Goal: Information Seeking & Learning: Learn about a topic

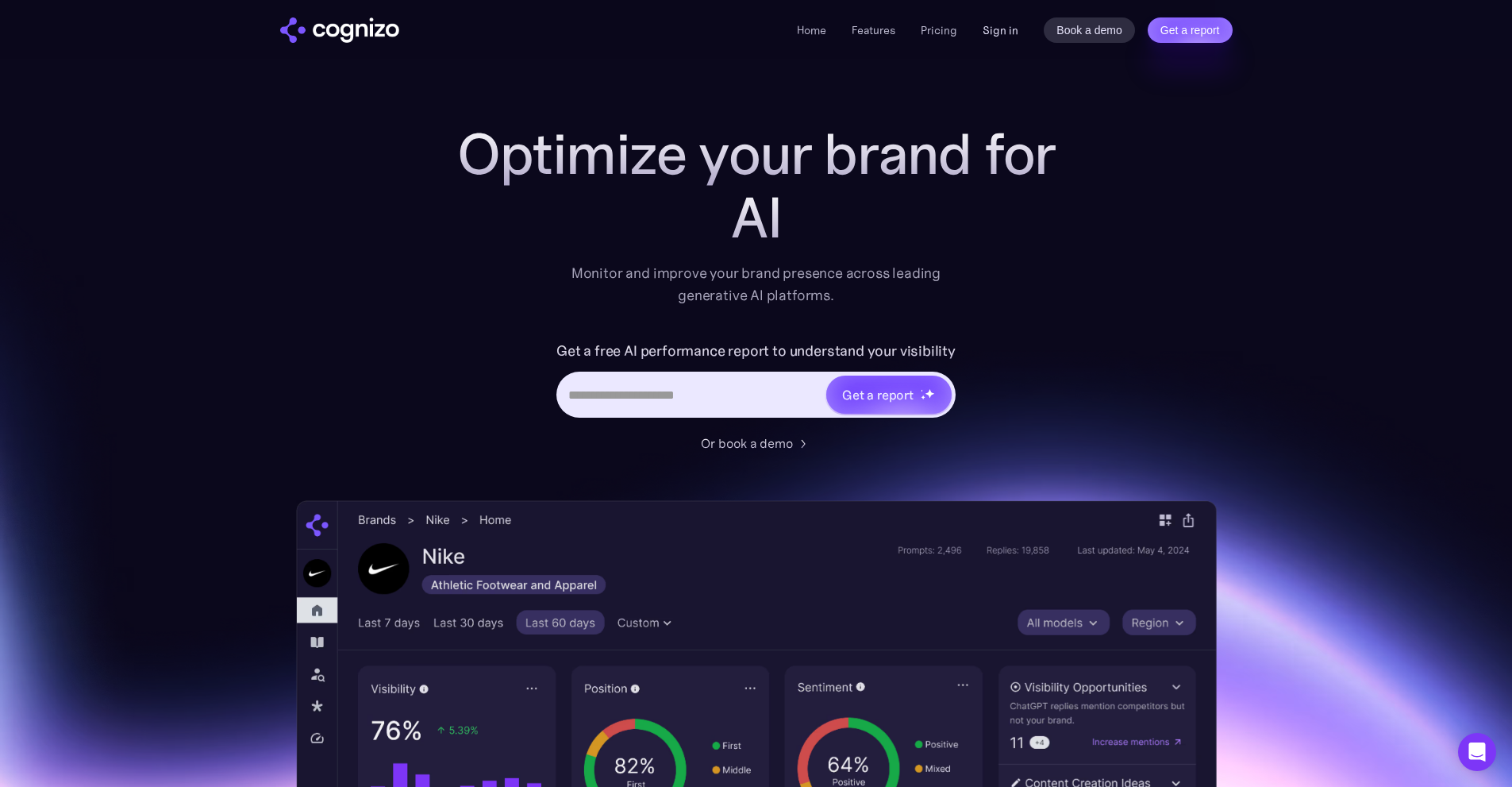
click at [1018, 38] on link "Sign in" at bounding box center [1000, 30] width 35 height 19
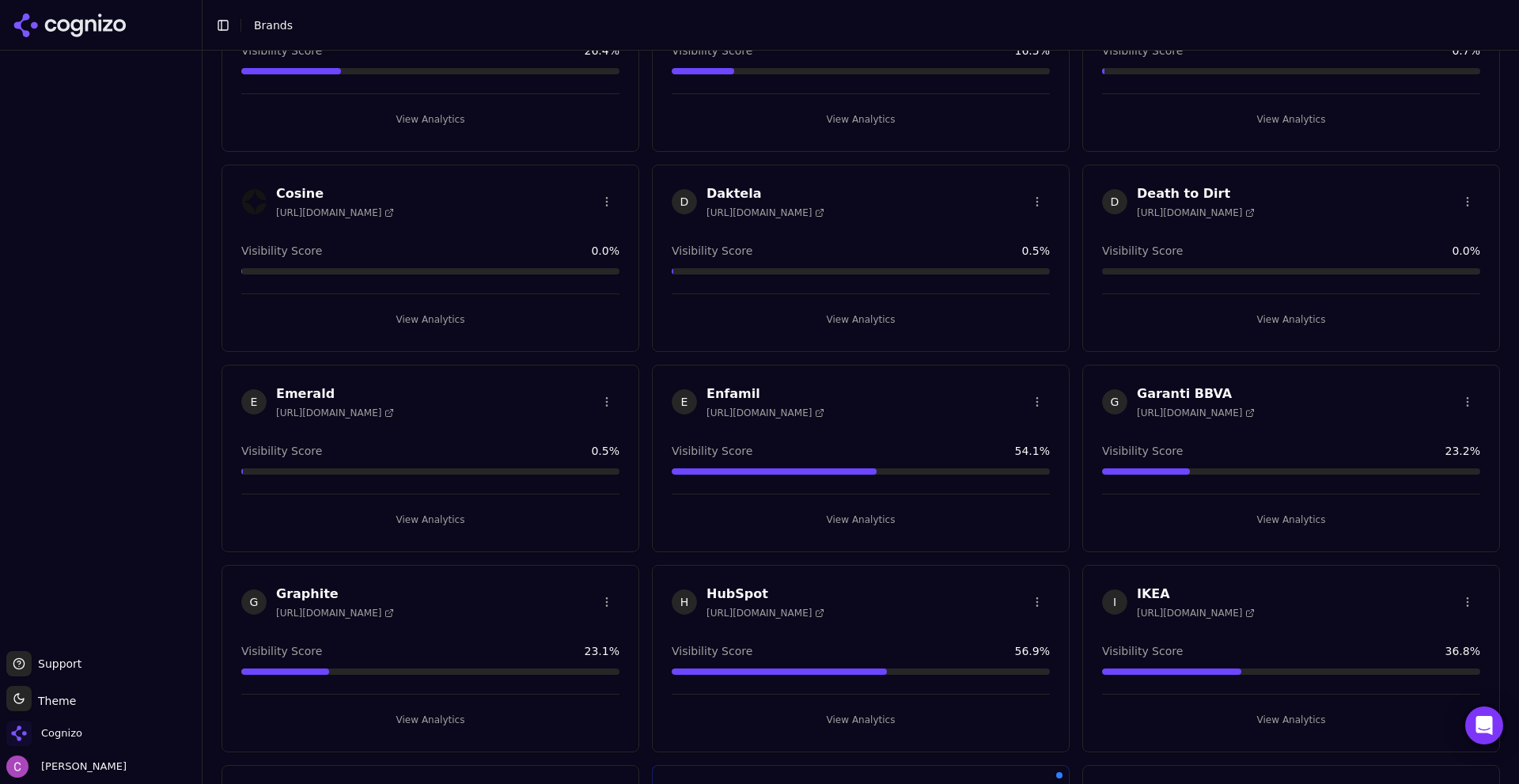
scroll to position [1028, 0]
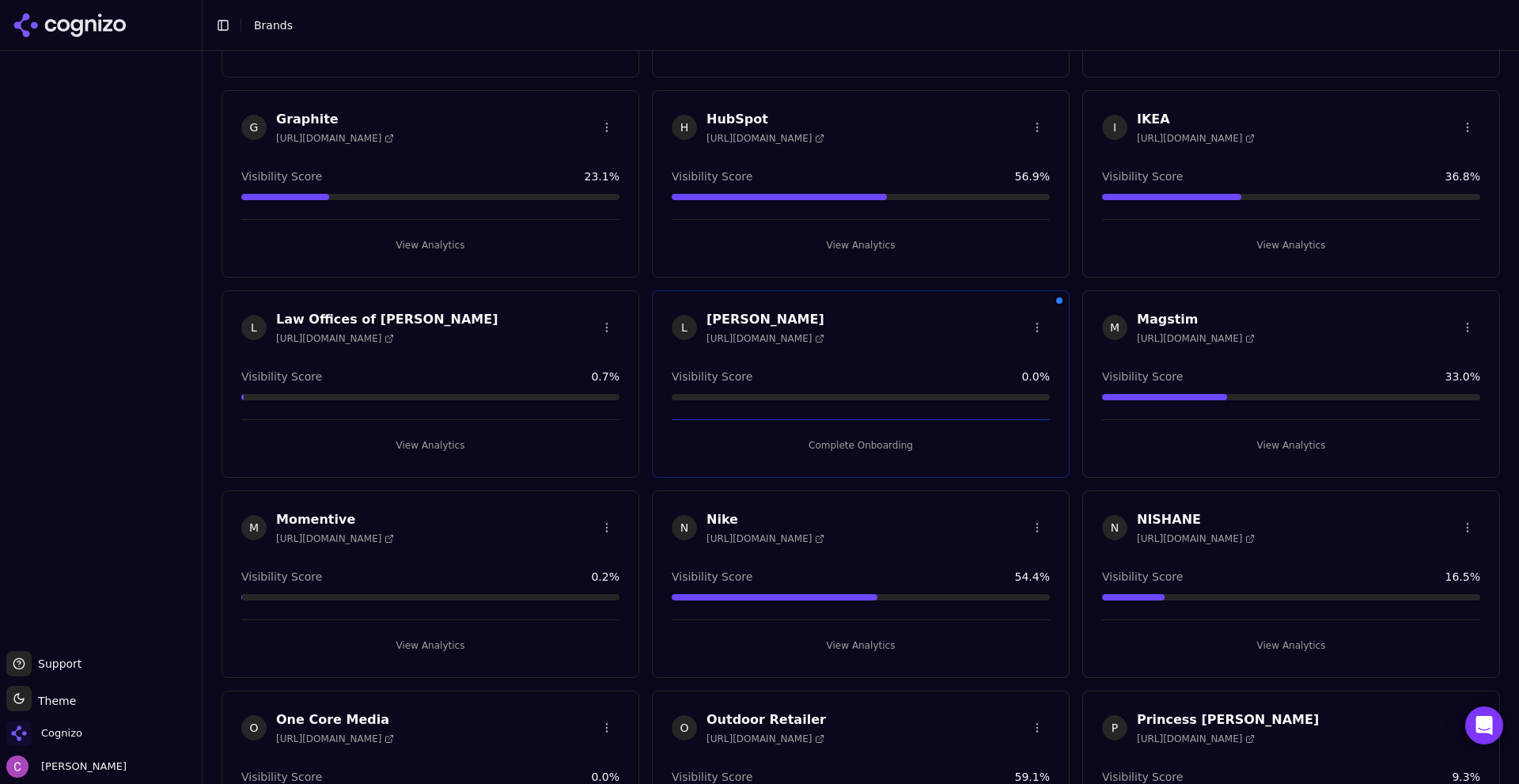
click at [798, 245] on button "View Analytics" at bounding box center [861, 245] width 379 height 25
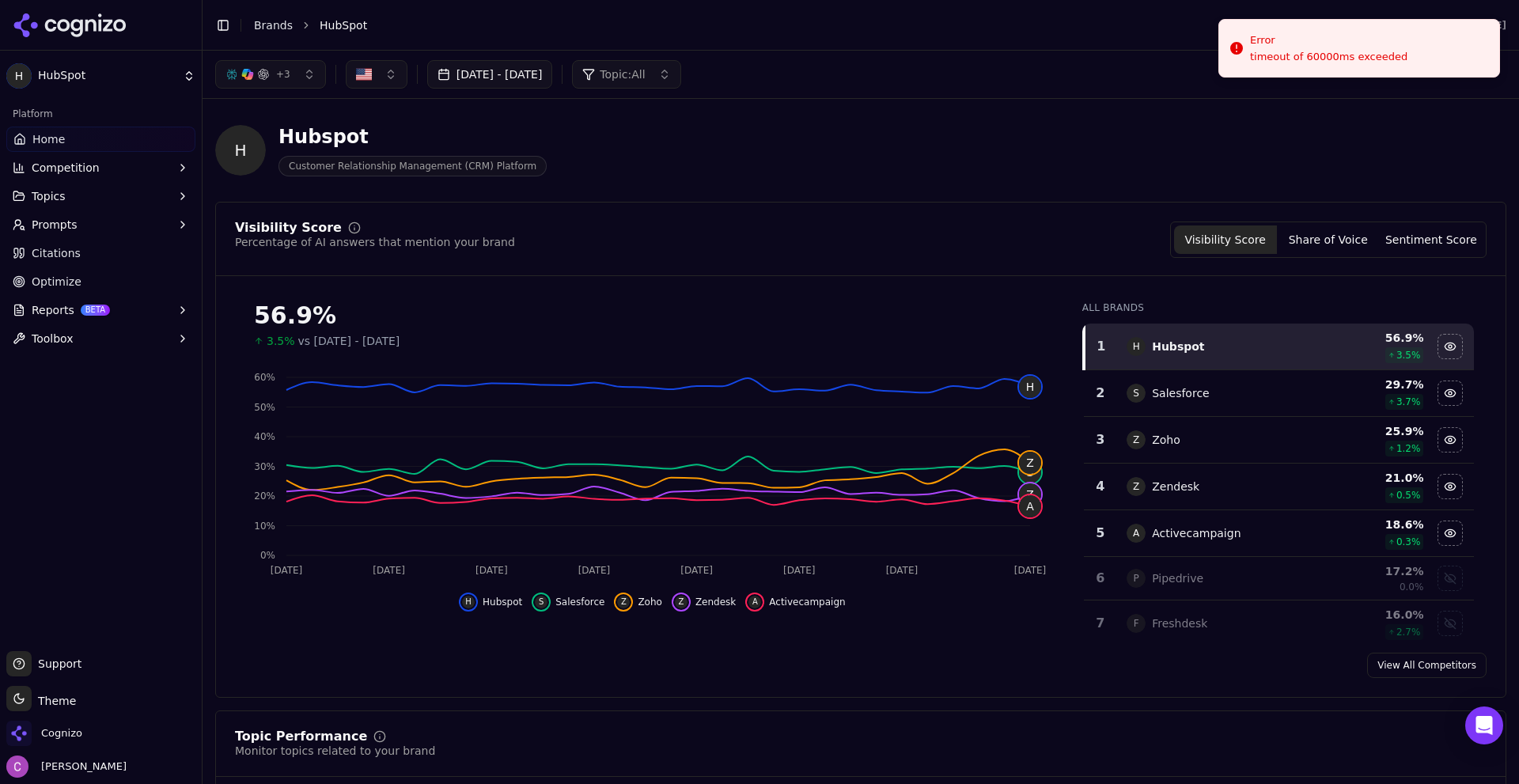
click at [1108, 164] on div "H Hubspot Customer Relationship Management (CRM) Platform" at bounding box center [861, 150] width 1291 height 78
click at [1285, 43] on div "Error" at bounding box center [1329, 40] width 157 height 16
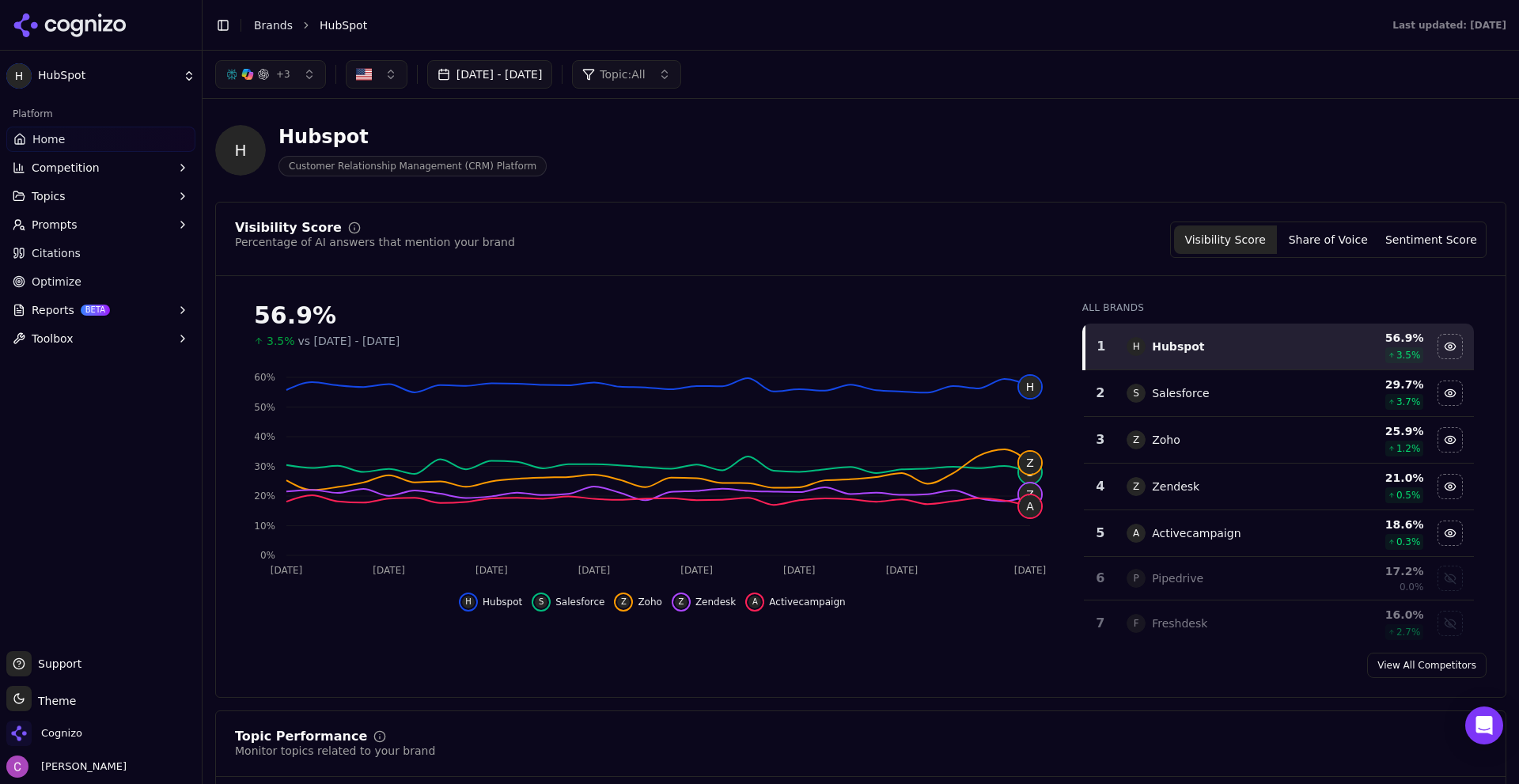
click at [88, 212] on button "Prompts" at bounding box center [101, 224] width 189 height 25
click at [677, 219] on div "Visibility Score Percentage of AI answers that mention your brand Visibility Sc…" at bounding box center [861, 449] width 1291 height 496
click at [798, 229] on div "Visibility Score Percentage of AI answers that mention your brand Visibility Sc…" at bounding box center [861, 239] width 1252 height 36
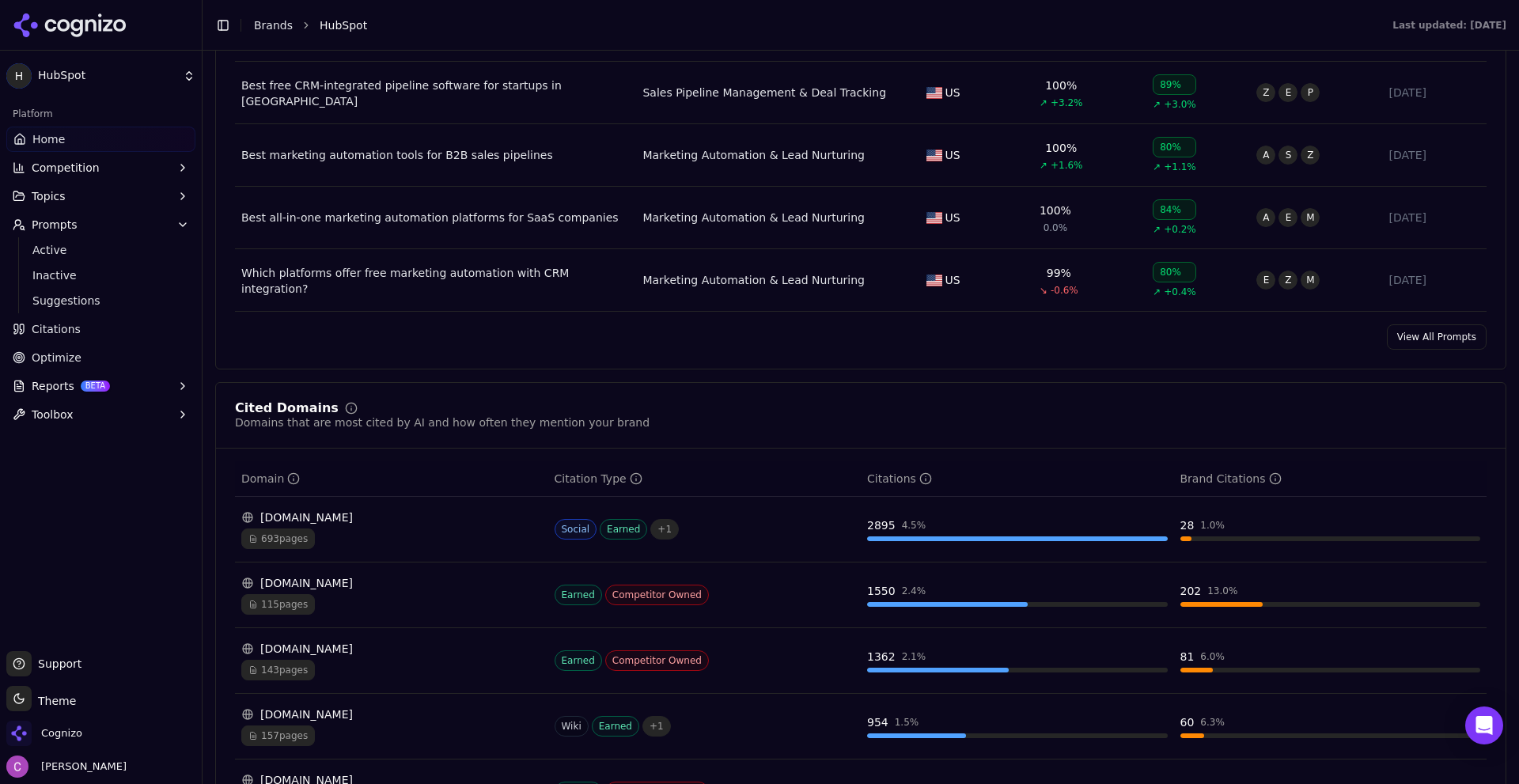
scroll to position [1344, 0]
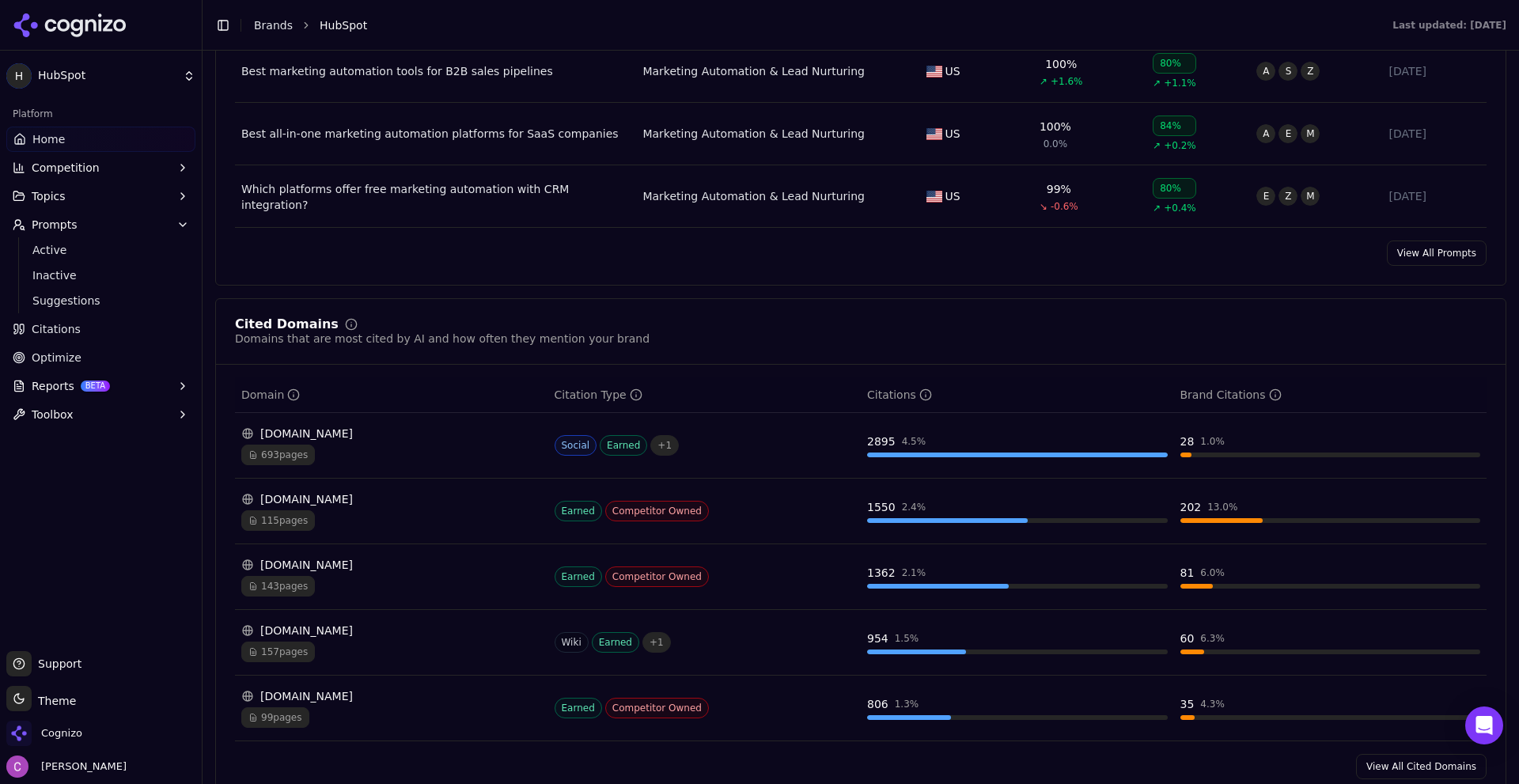
click at [8, 359] on link "Optimize" at bounding box center [101, 357] width 189 height 25
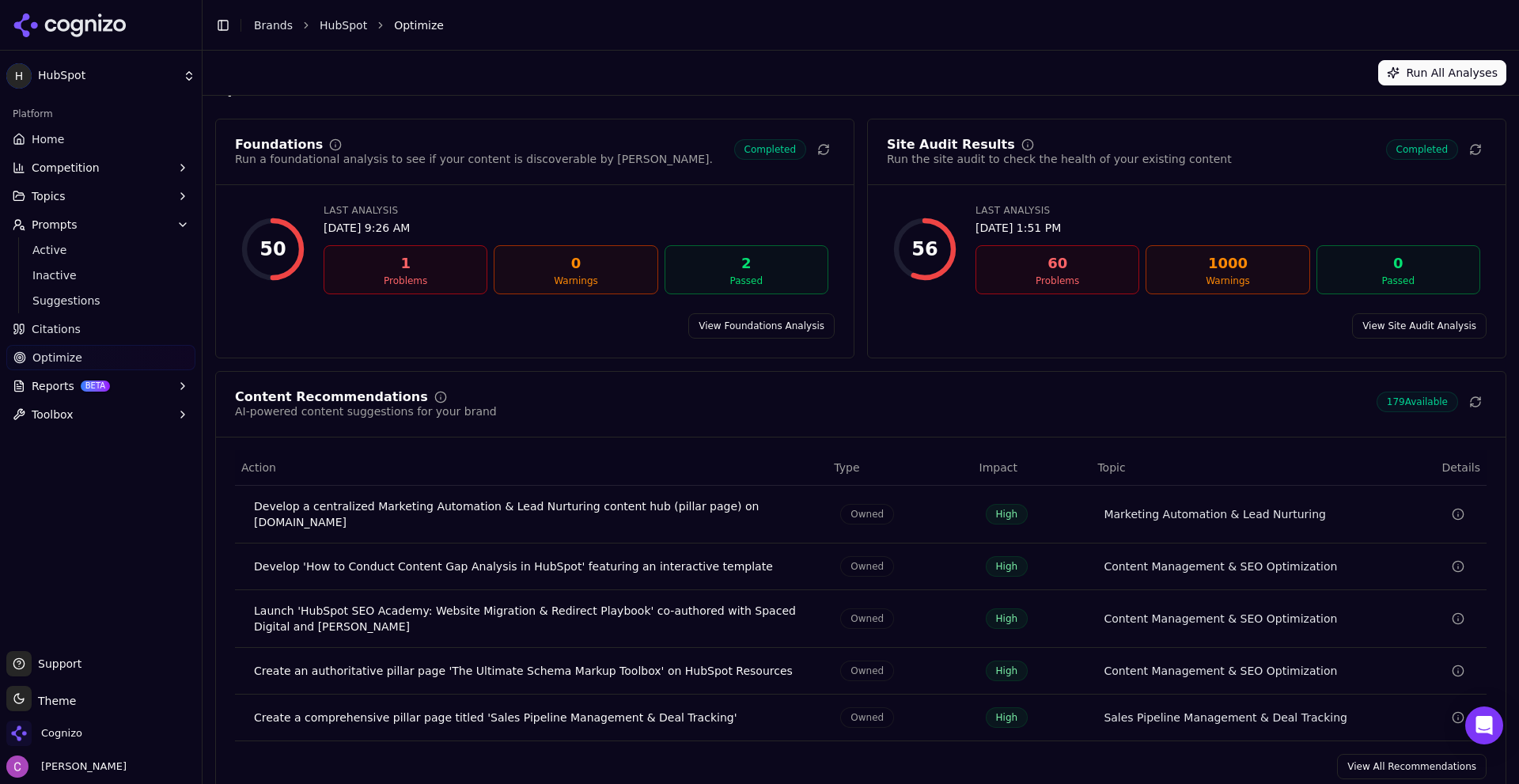
scroll to position [48, 0]
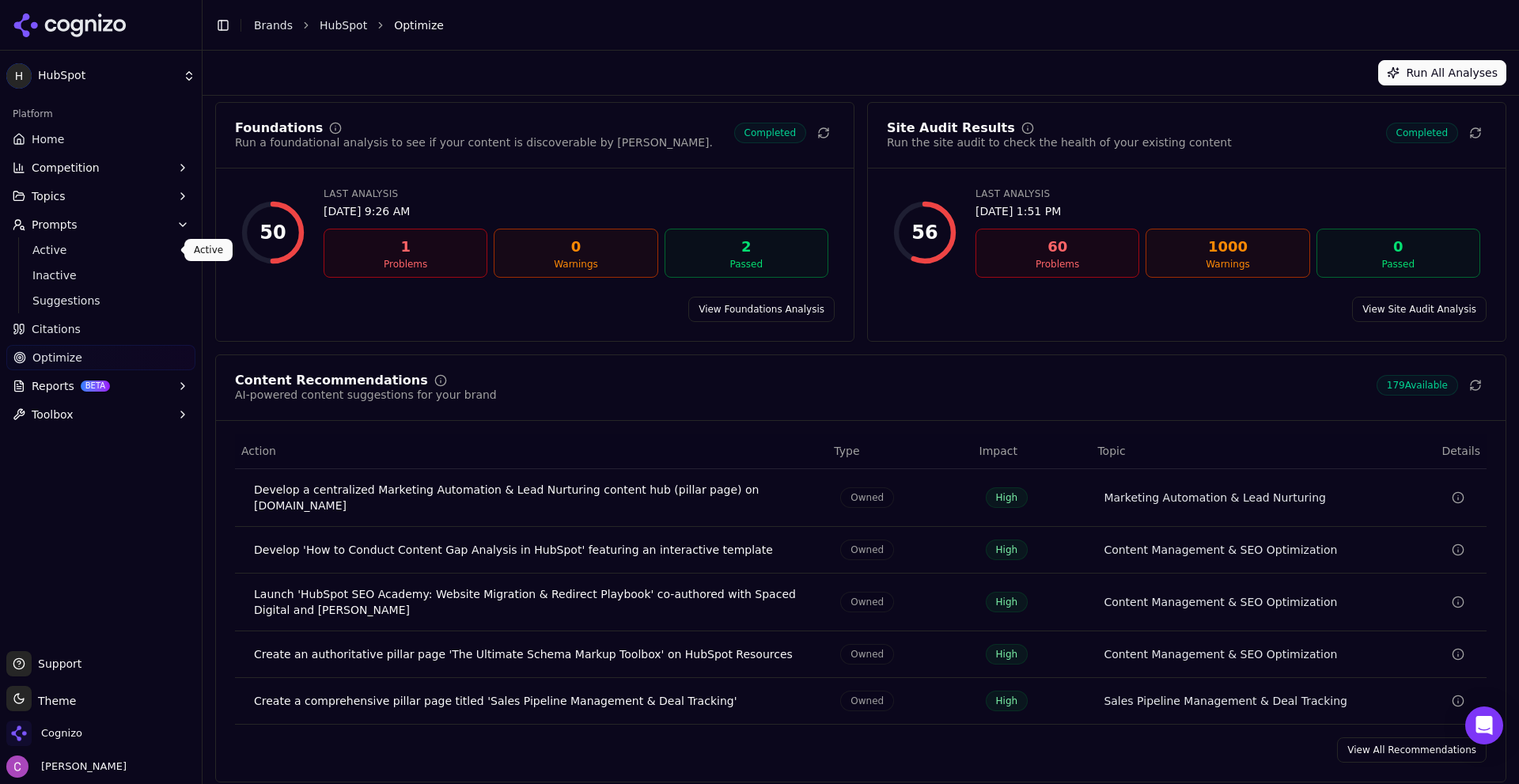
click at [39, 252] on span "Active" at bounding box center [102, 249] width 138 height 16
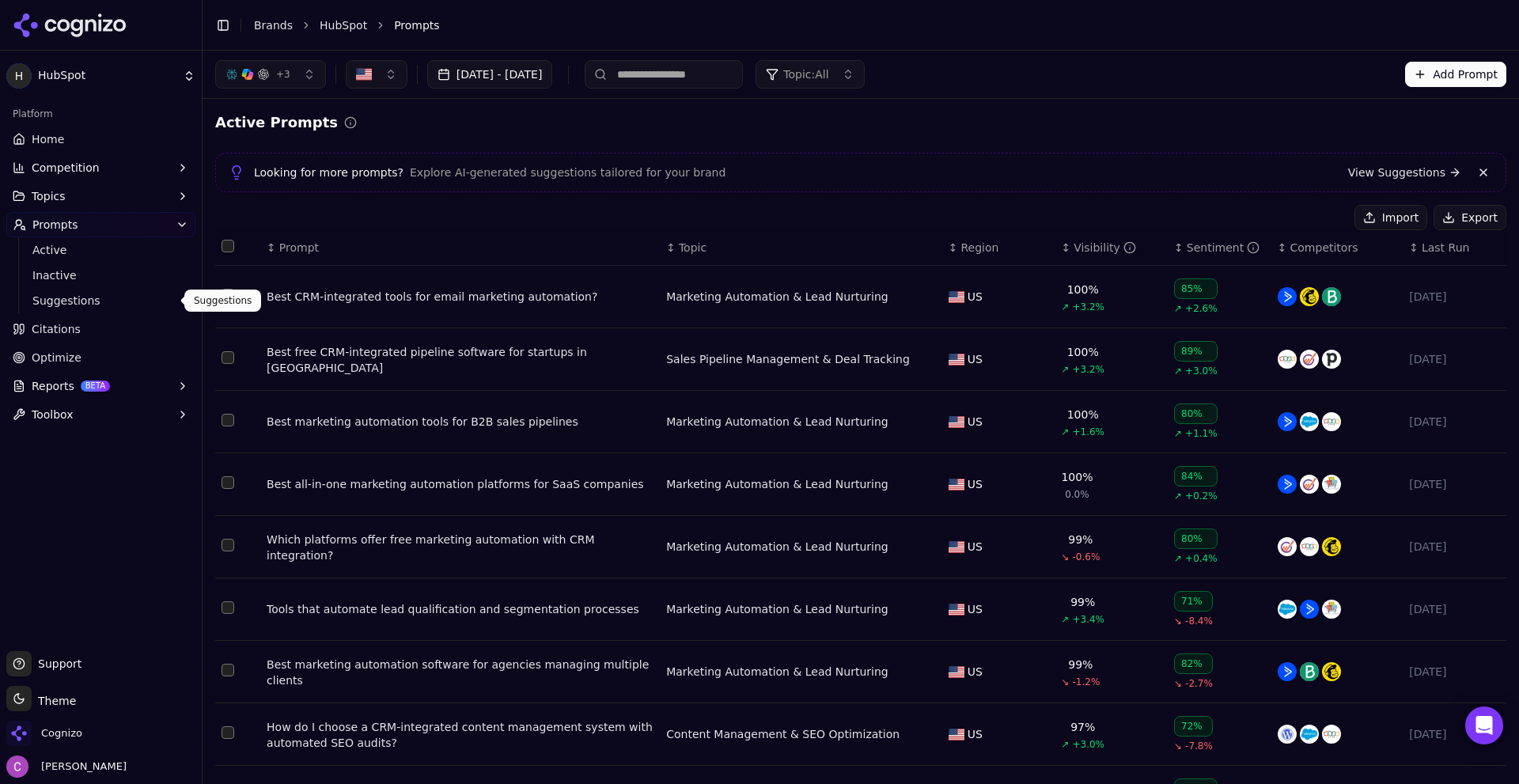
click at [81, 301] on span "Suggestions" at bounding box center [102, 300] width 138 height 16
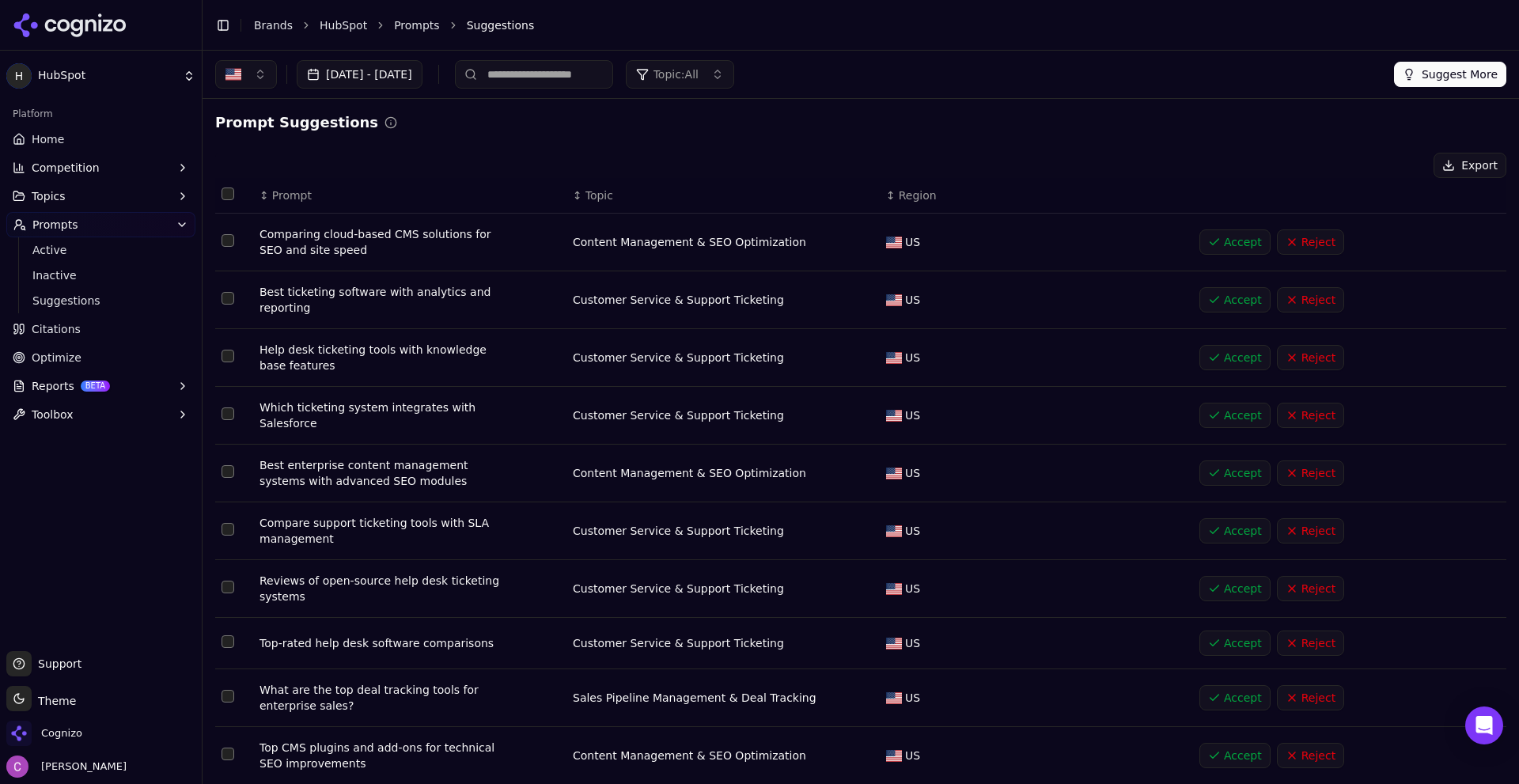
click at [25, 243] on ul "Active Inactive Suggestions" at bounding box center [102, 275] width 167 height 76
click at [47, 247] on span "Active" at bounding box center [102, 249] width 138 height 16
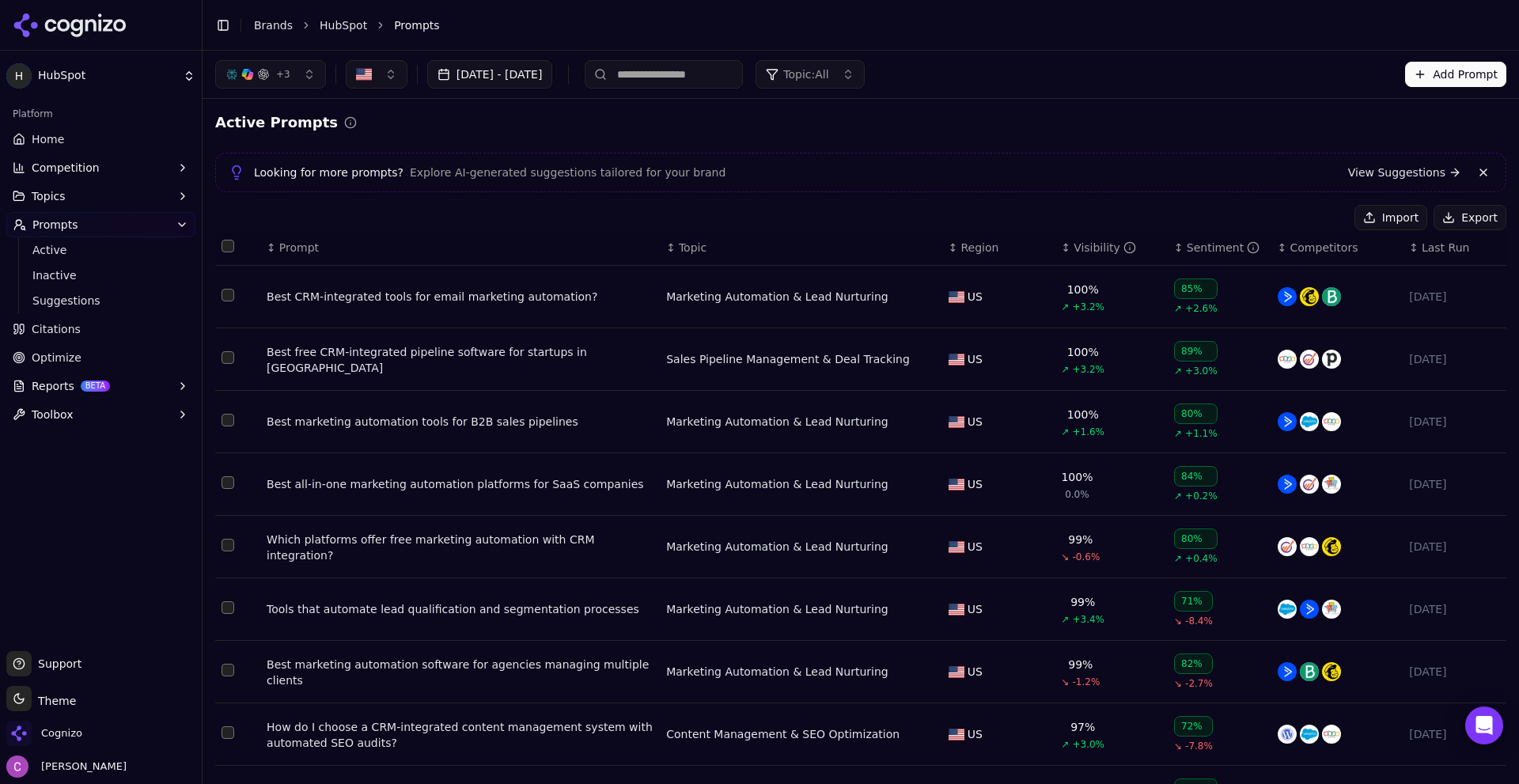
click at [1440, 61] on button "Add Prompt" at bounding box center [1456, 74] width 102 height 25
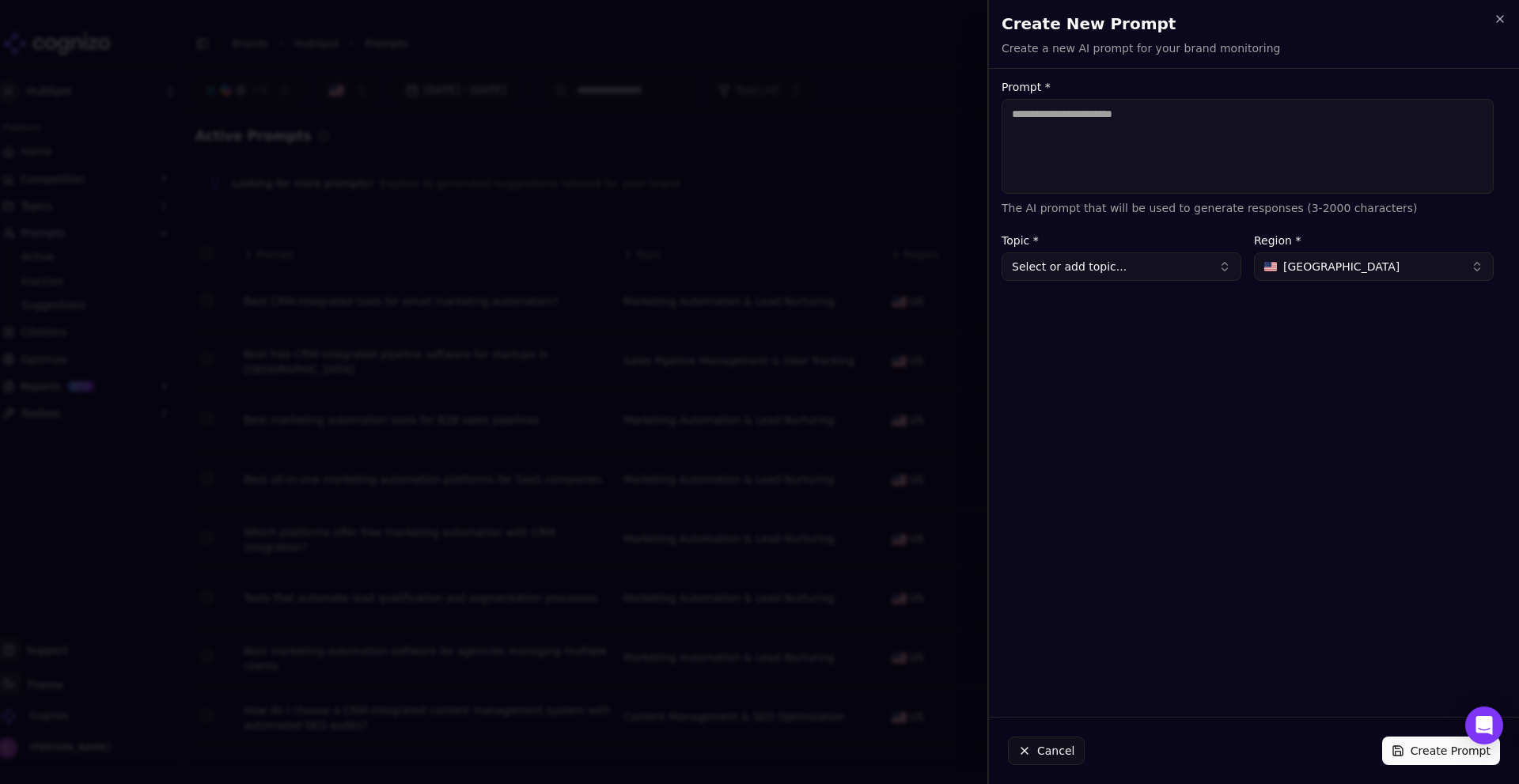
drag, startPoint x: 1187, startPoint y: 147, endPoint x: 1180, endPoint y: 149, distance: 7.3
click at [1182, 149] on textarea "Prompt *" at bounding box center [1247, 147] width 492 height 95
drag, startPoint x: 1060, startPoint y: 742, endPoint x: 1051, endPoint y: 743, distance: 9.1
click at [1059, 742] on button "Cancel" at bounding box center [1046, 750] width 77 height 29
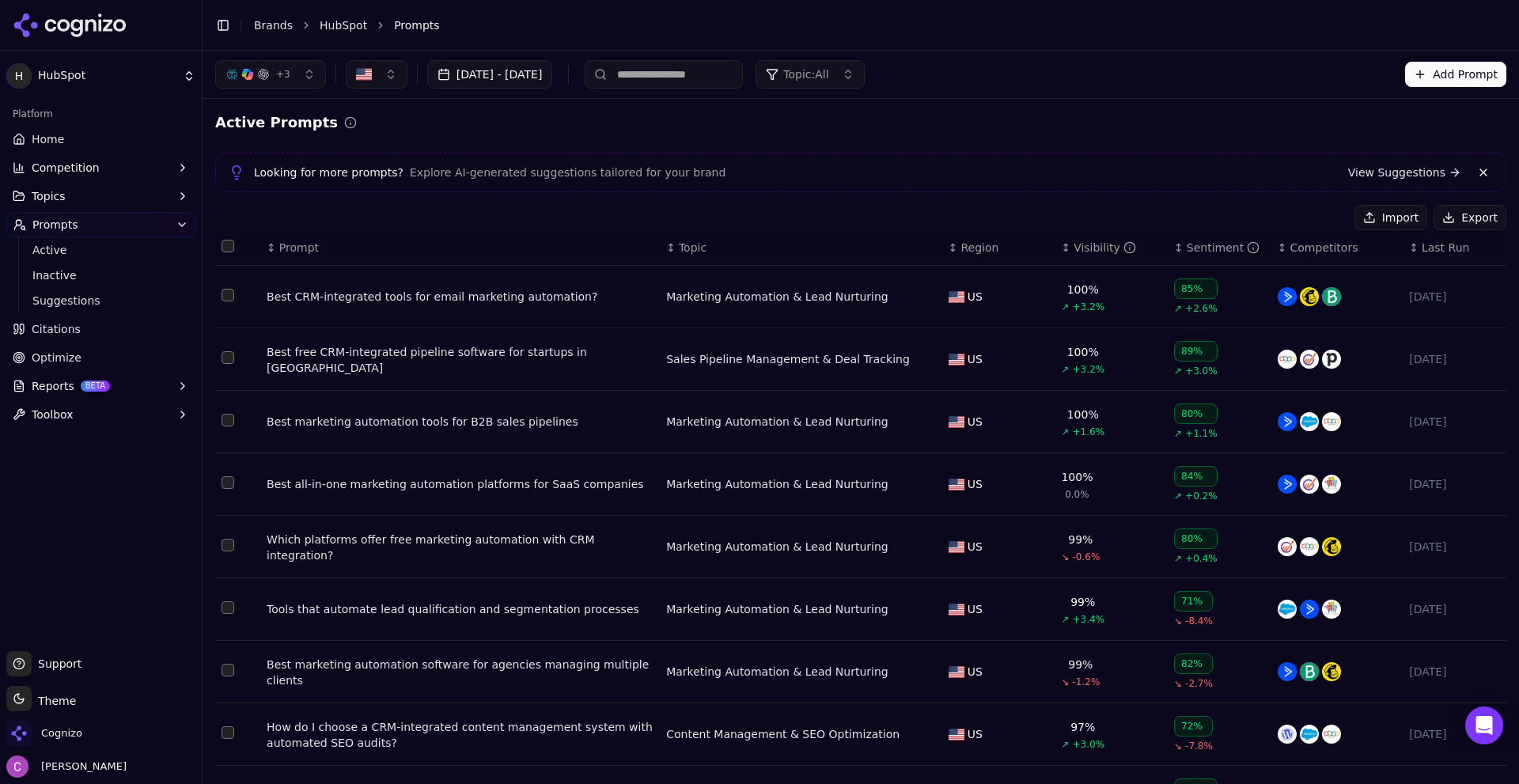
click at [288, 236] on th "↕ Prompt" at bounding box center [460, 247] width 400 height 35
click at [268, 245] on div "↕ Prompt" at bounding box center [460, 247] width 387 height 16
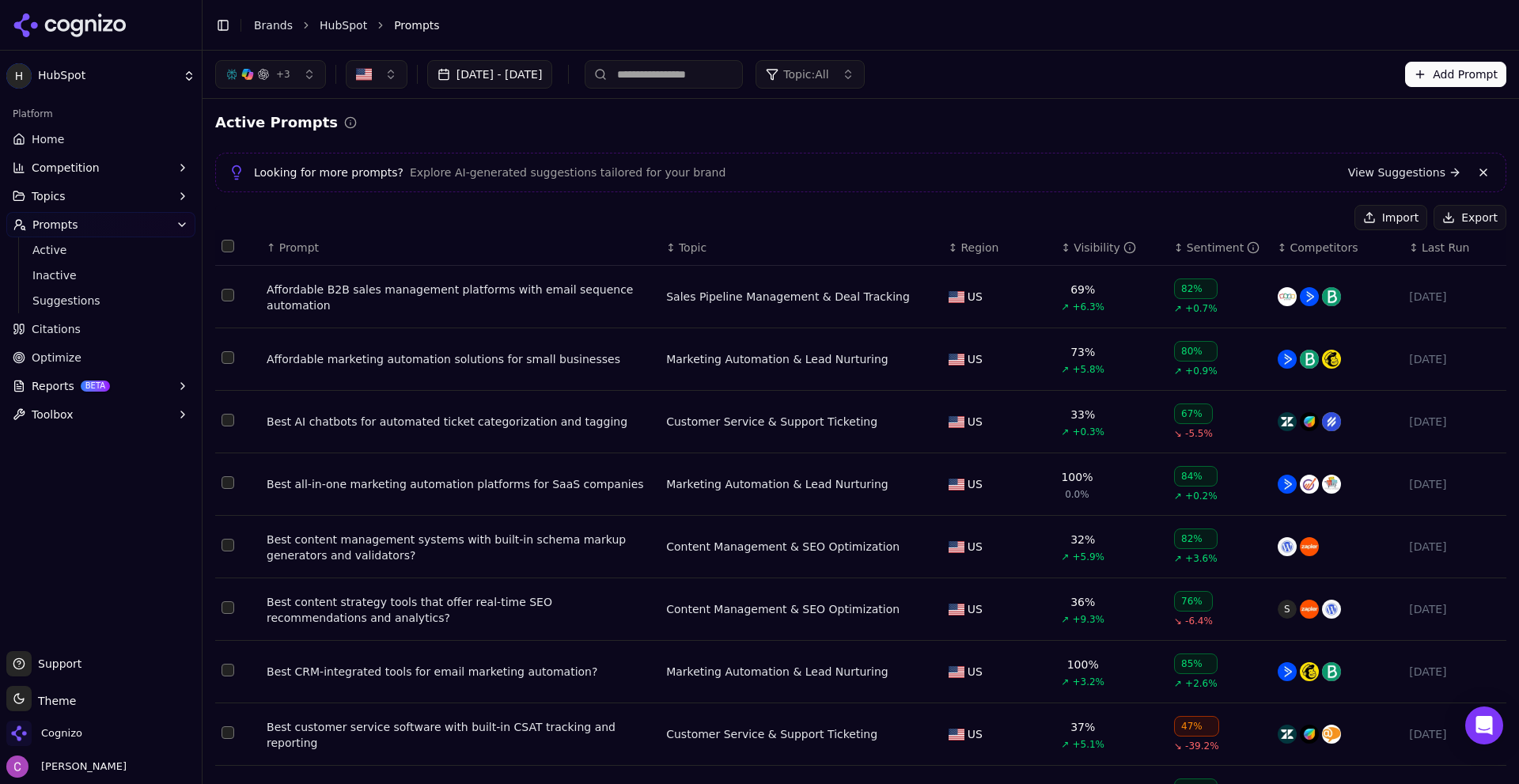
click at [489, 364] on div "Affordable marketing automation solutions for small businesses" at bounding box center [460, 359] width 387 height 16
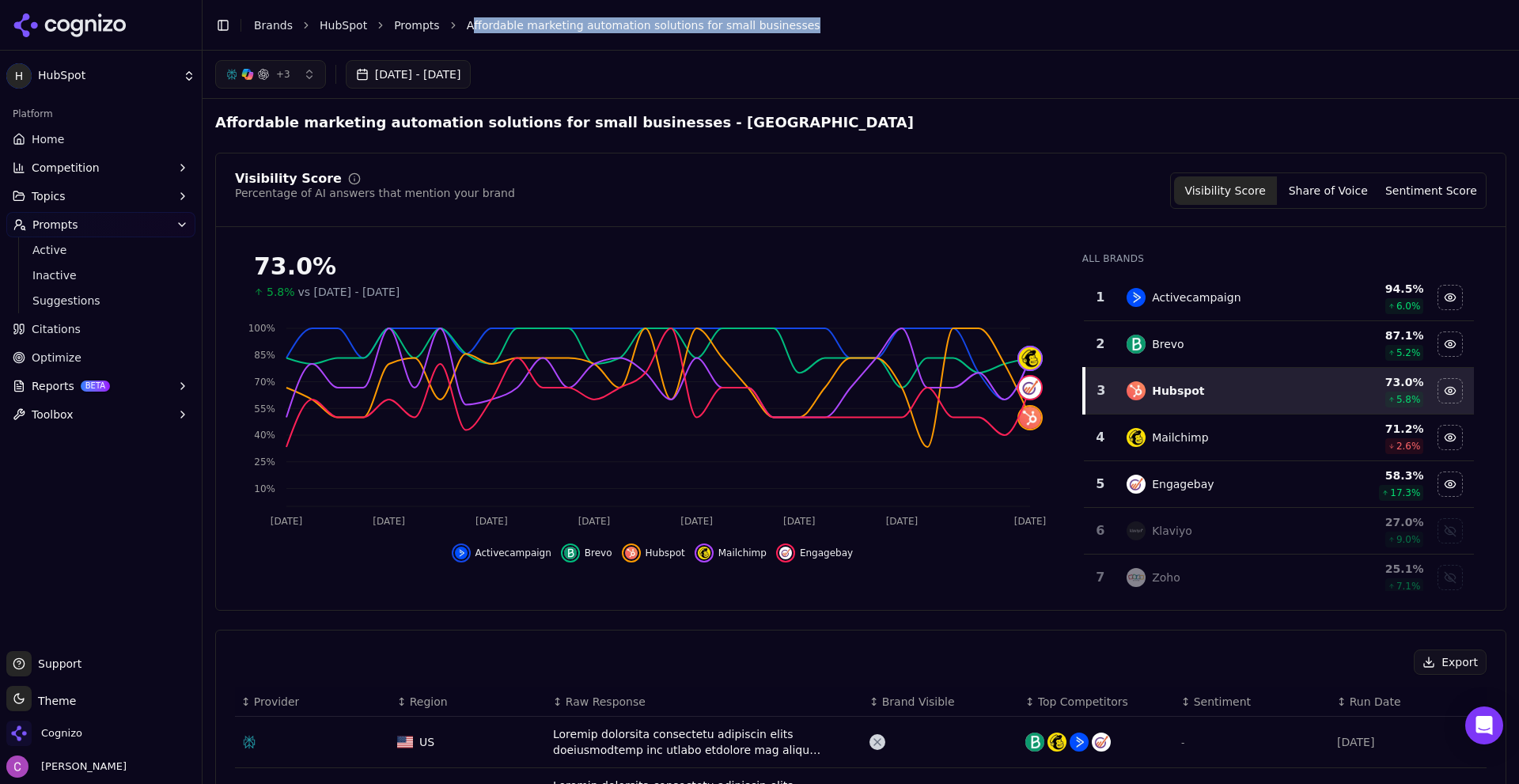
drag, startPoint x: 460, startPoint y: 16, endPoint x: 765, endPoint y: 29, distance: 305.3
click at [765, 29] on div "Toggle Sidebar Brands HubSpot Prompts Affordable marketing automation solutions…" at bounding box center [845, 25] width 1285 height 22
click at [794, 28] on li "Affordable marketing automation solutions for small businesses" at bounding box center [971, 25] width 1008 height 16
click at [794, 32] on li "Affordable marketing automation solutions for small businesses" at bounding box center [971, 25] width 1008 height 16
drag, startPoint x: 452, startPoint y: 27, endPoint x: 669, endPoint y: 27, distance: 217.0
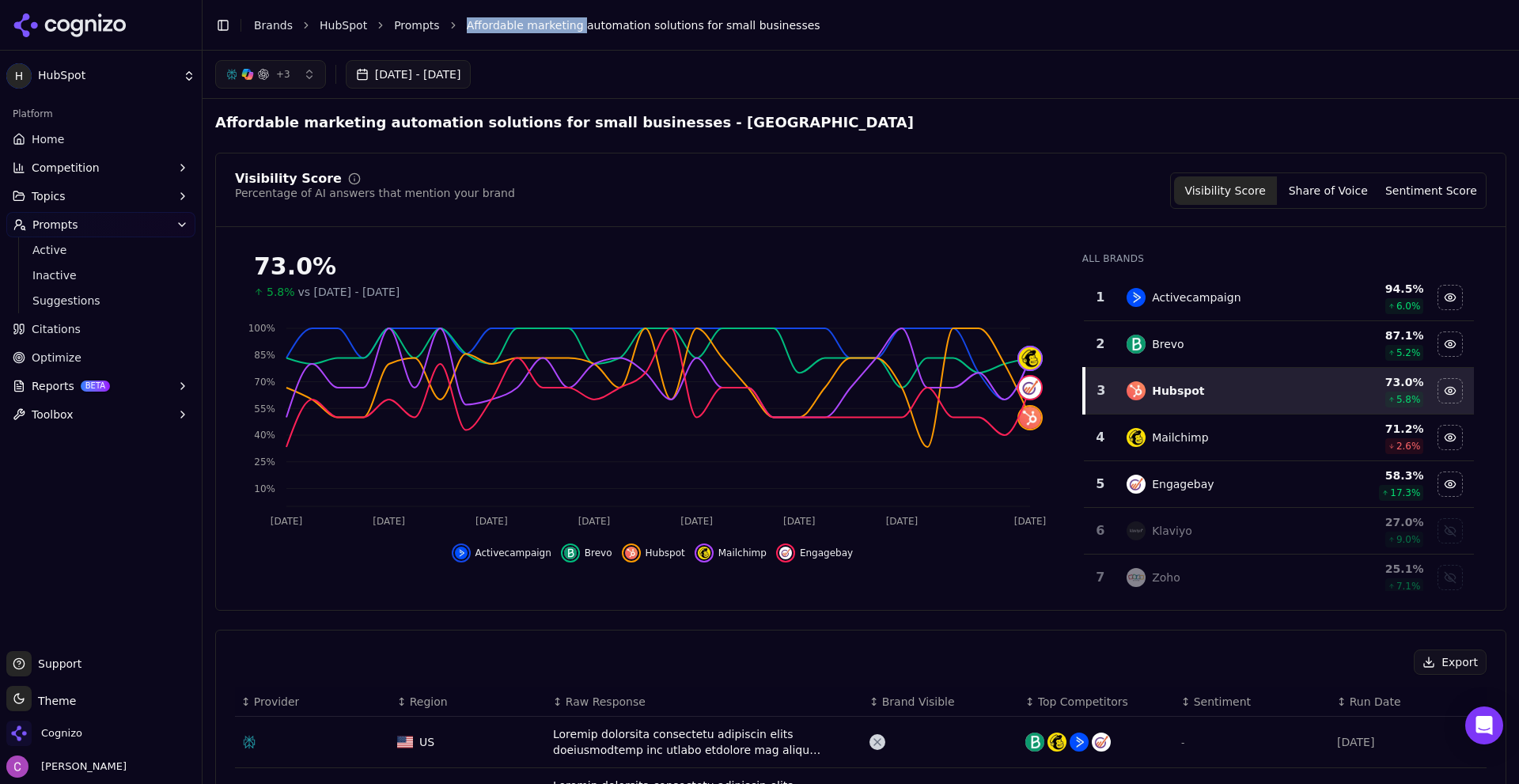
click at [639, 28] on span "Affordable marketing automation solutions for small businesses" at bounding box center [644, 25] width 354 height 16
drag, startPoint x: 786, startPoint y: 74, endPoint x: 776, endPoint y: 72, distance: 10.2
click at [784, 71] on div "+ 3 Aug 20, 2025 - Sep 19, 2025" at bounding box center [861, 74] width 1291 height 29
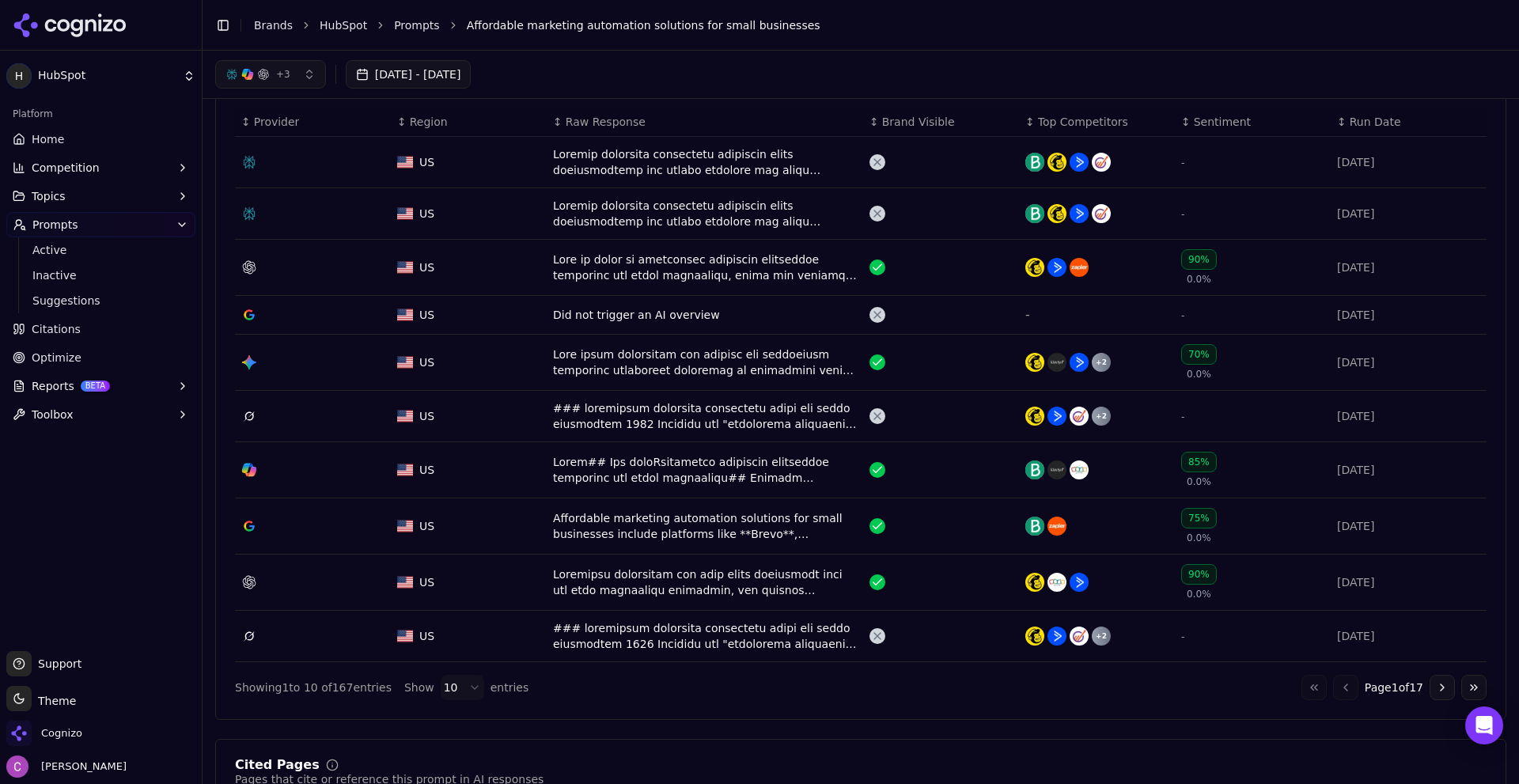
scroll to position [554, 0]
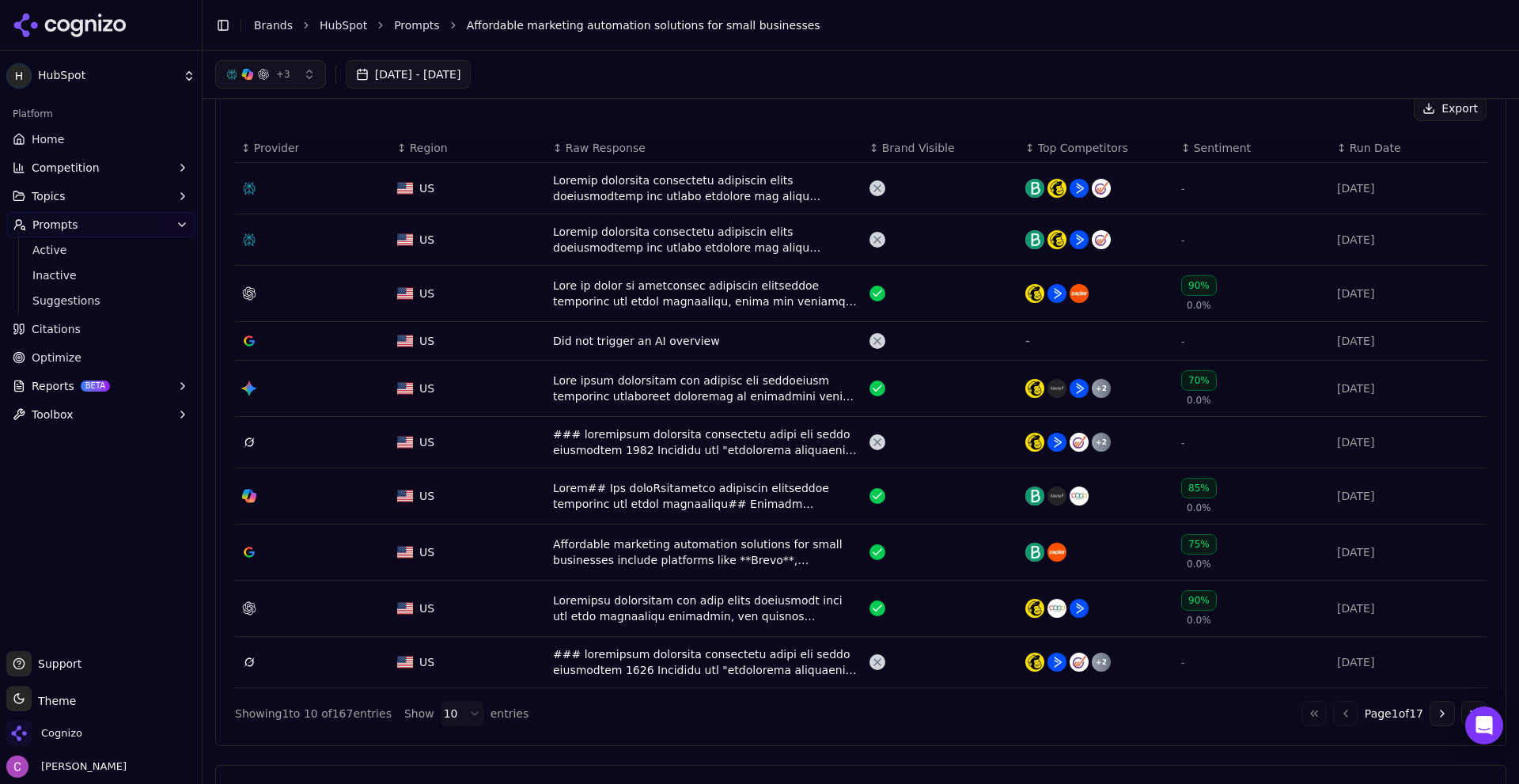
click at [628, 193] on div "Data table" at bounding box center [705, 188] width 304 height 32
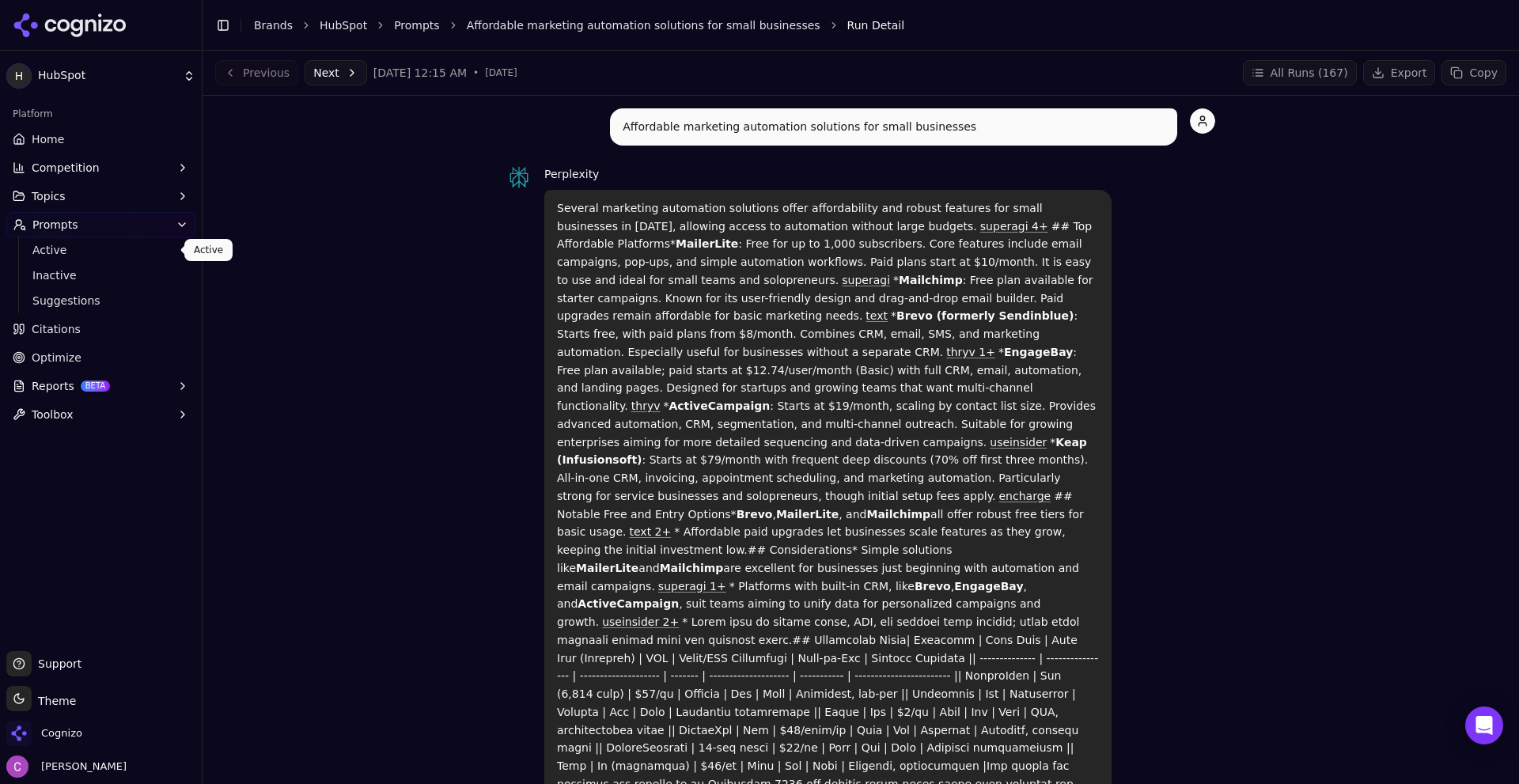
click at [71, 248] on span "Active" at bounding box center [102, 249] width 138 height 16
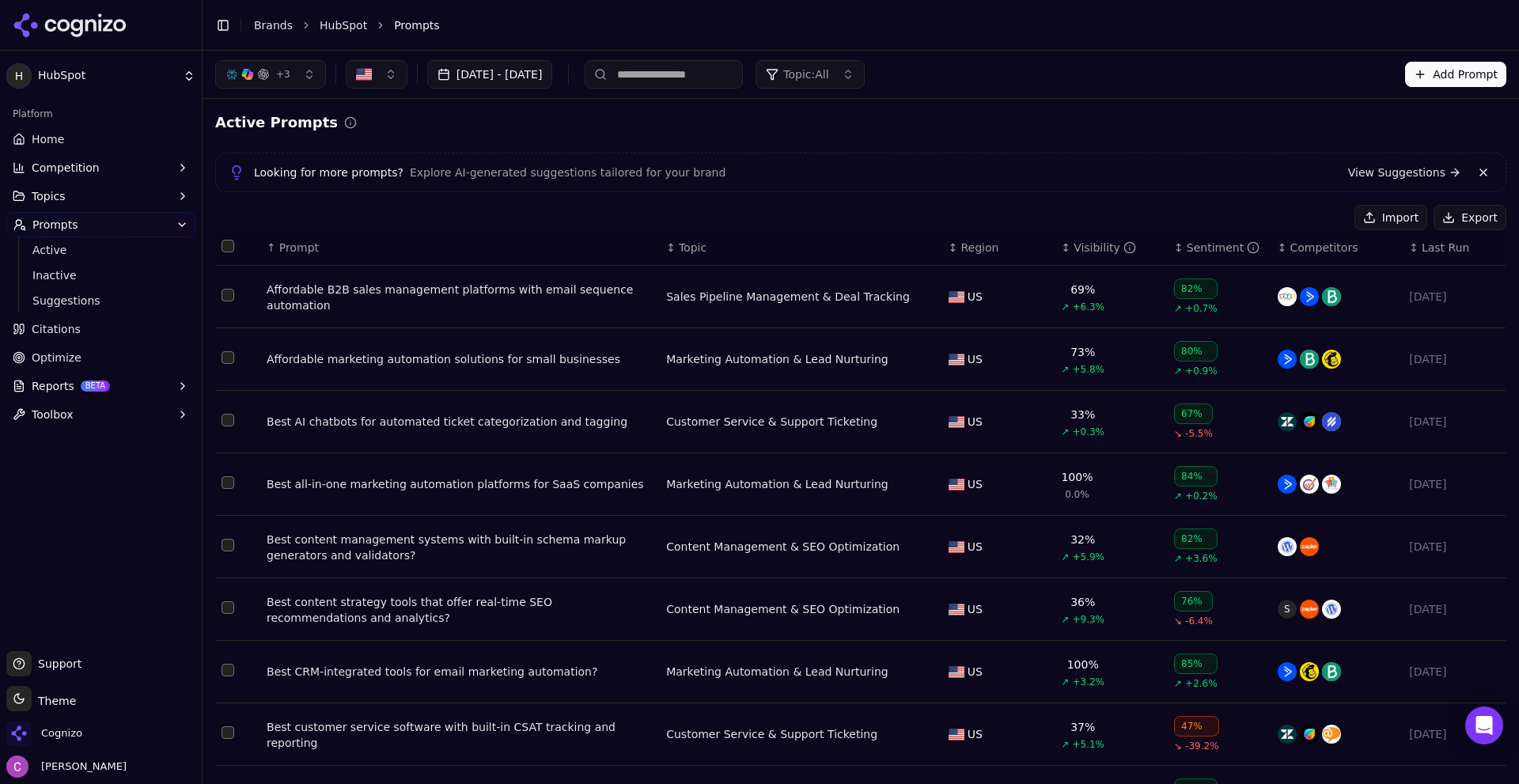
click at [408, 303] on div "Affordable B2B sales management platforms with email sequence automation" at bounding box center [460, 297] width 387 height 32
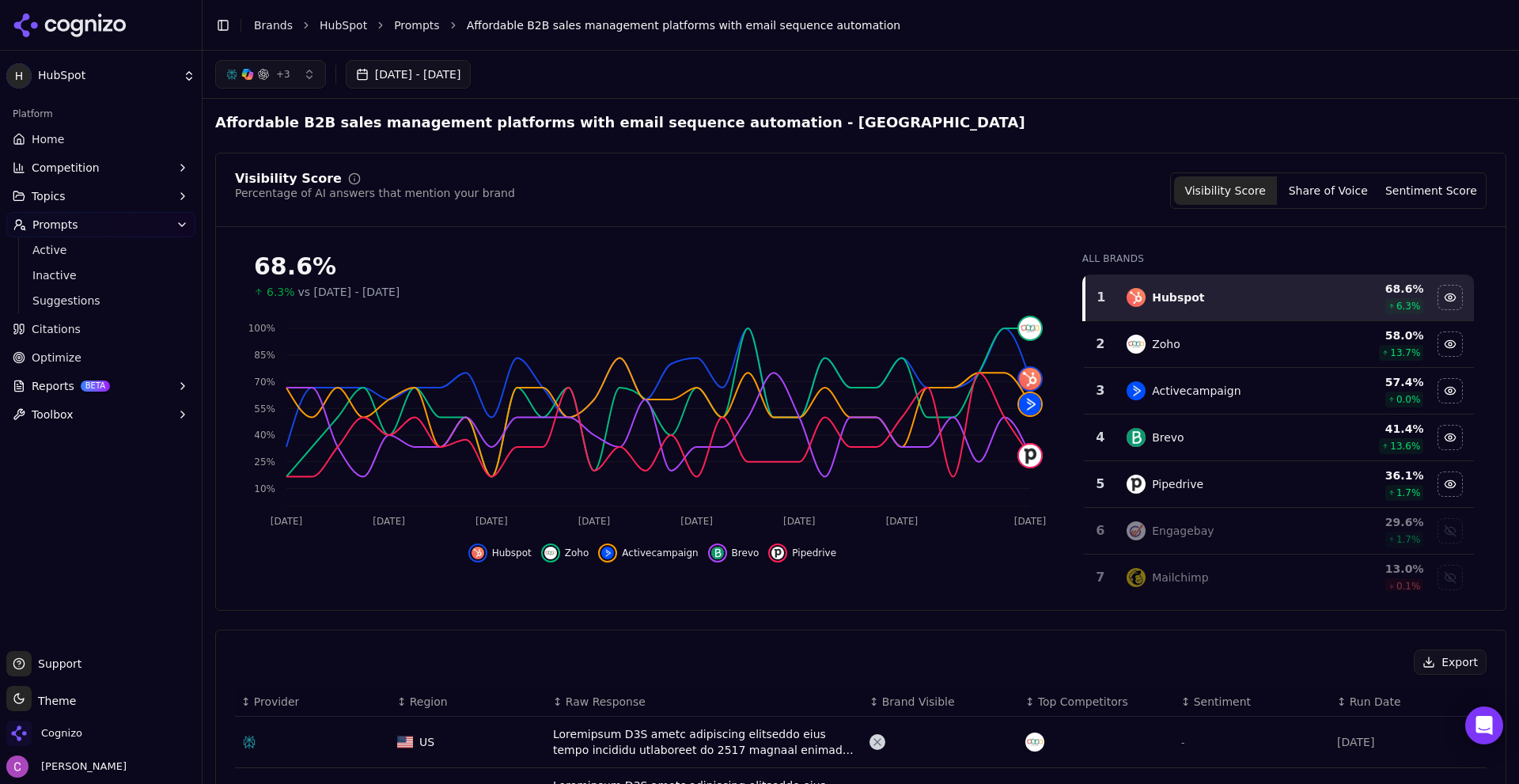
click at [593, 186] on div "Visibility Score Percentage of AI answers that mention your brand Visibility Sc…" at bounding box center [861, 190] width 1252 height 36
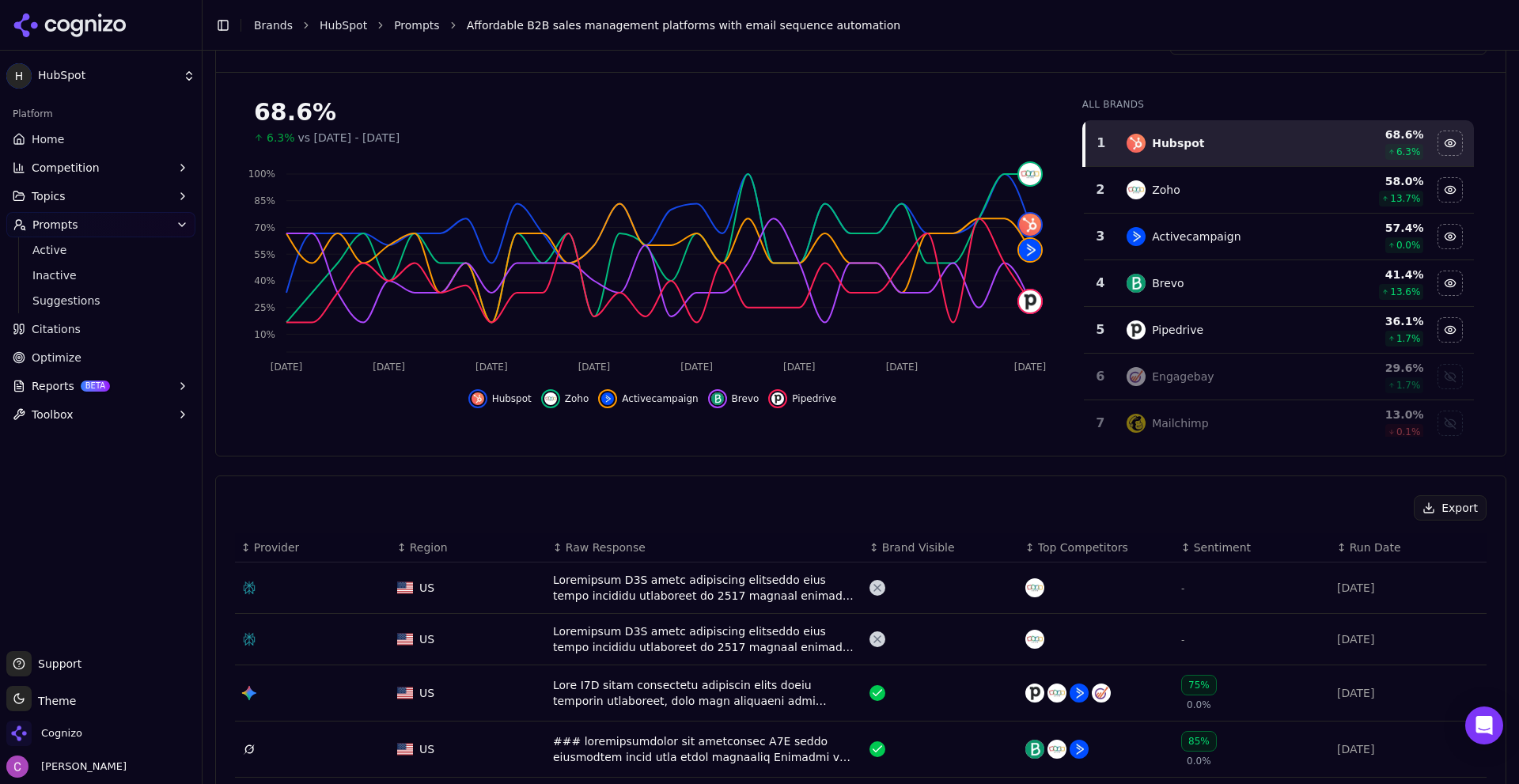
scroll to position [158, 0]
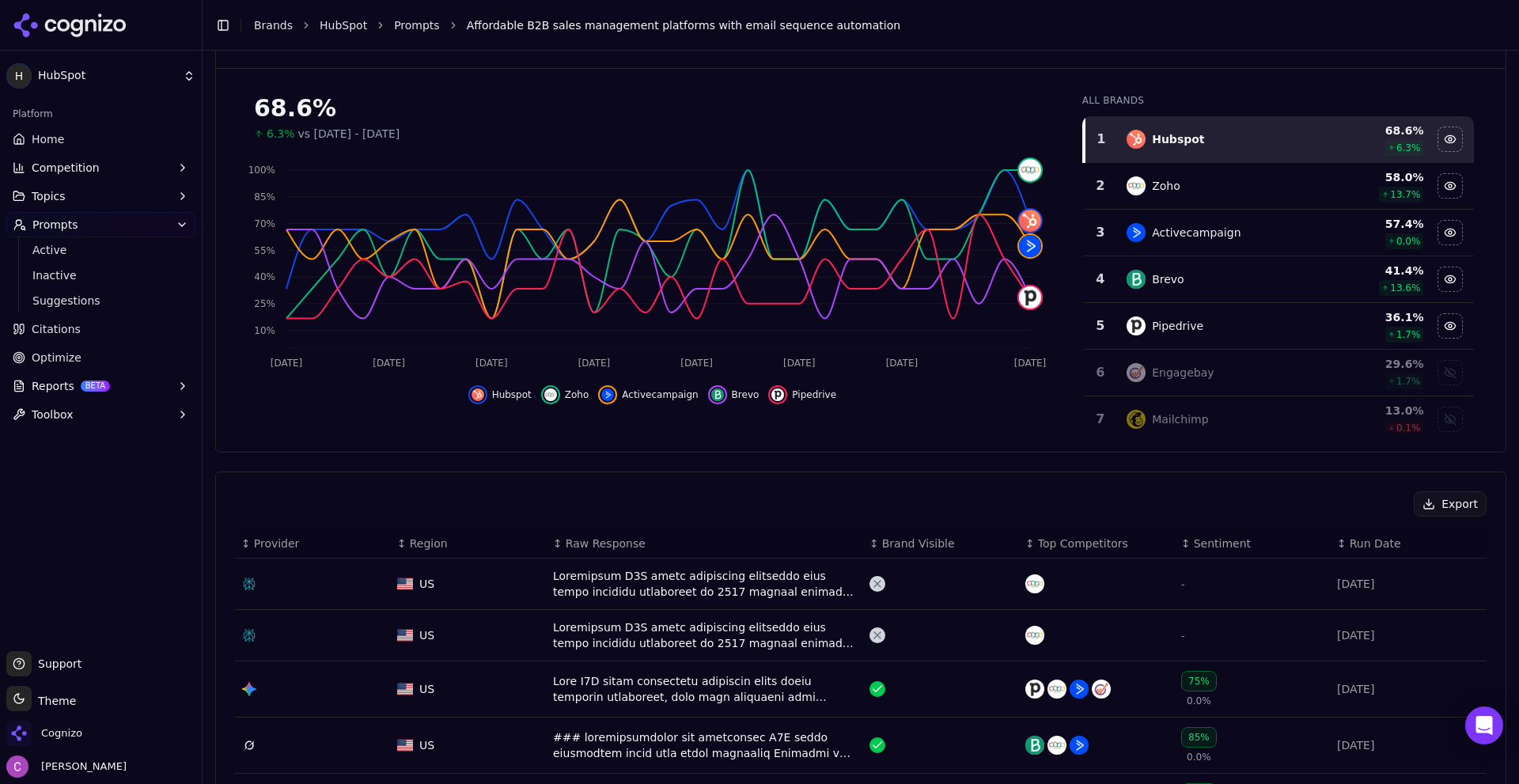
click at [608, 584] on div "Data table" at bounding box center [705, 583] width 304 height 32
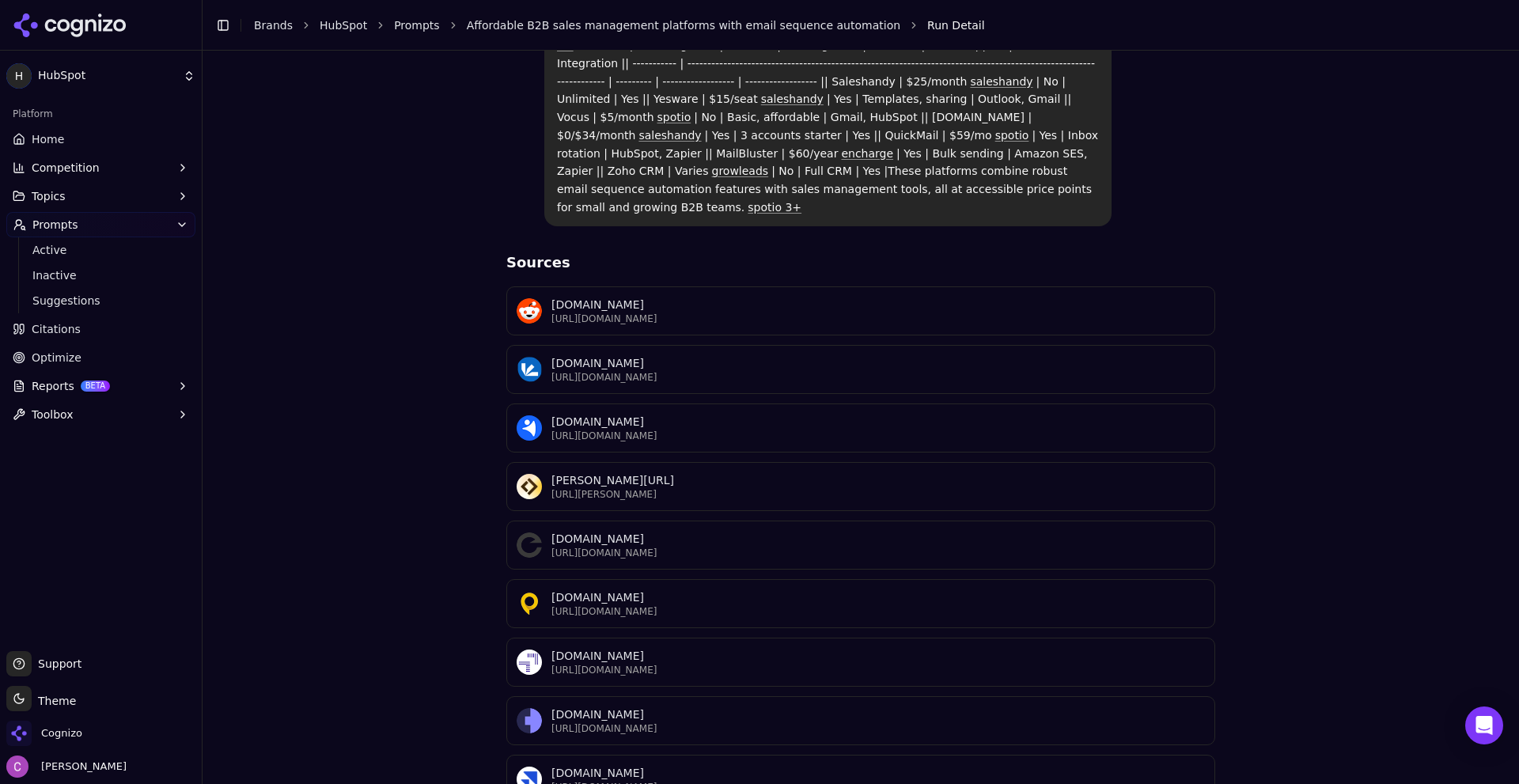
scroll to position [578, 0]
click at [68, 329] on span "Citations" at bounding box center [57, 329] width 49 height 16
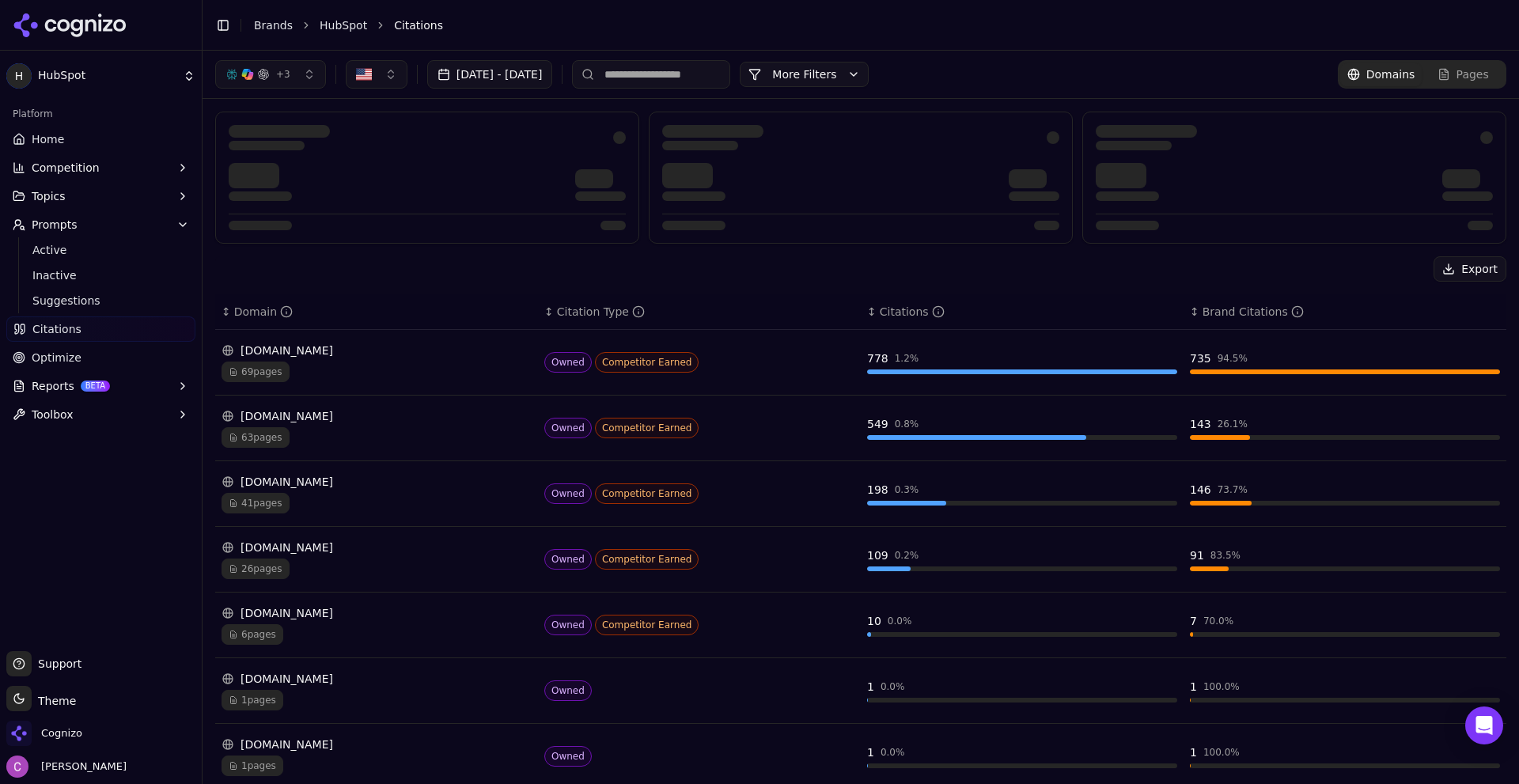
click at [868, 70] on button "More Filters" at bounding box center [804, 74] width 129 height 25
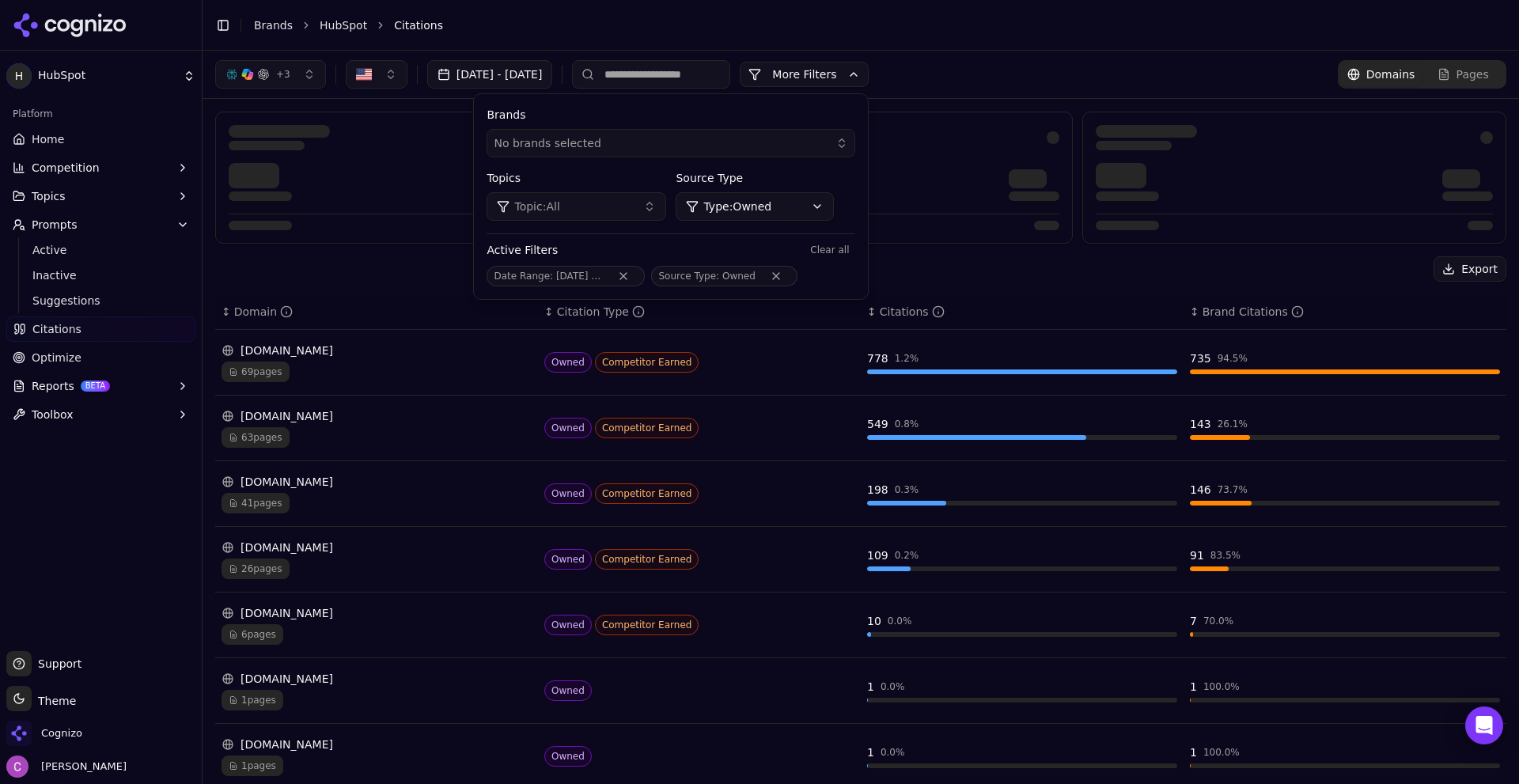
click at [868, 70] on button "More Filters" at bounding box center [804, 74] width 129 height 25
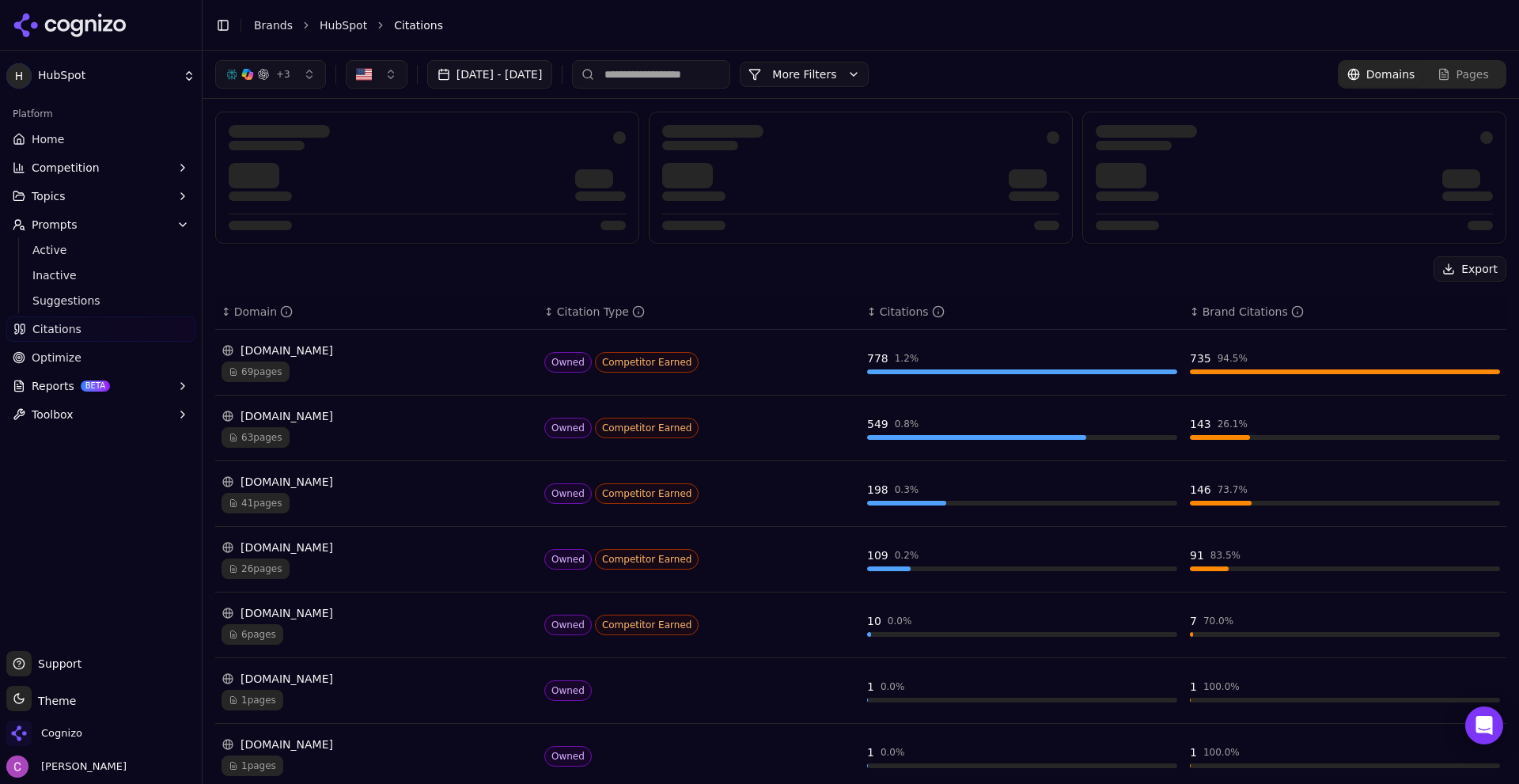
click at [968, 68] on div "+ 3 Aug 20, 2025 - Sep 19, 2025 More More Filters Domains Pages" at bounding box center [861, 74] width 1291 height 29
click at [70, 334] on span "Citations" at bounding box center [57, 329] width 49 height 16
click at [70, 167] on span "Competition" at bounding box center [66, 167] width 68 height 16
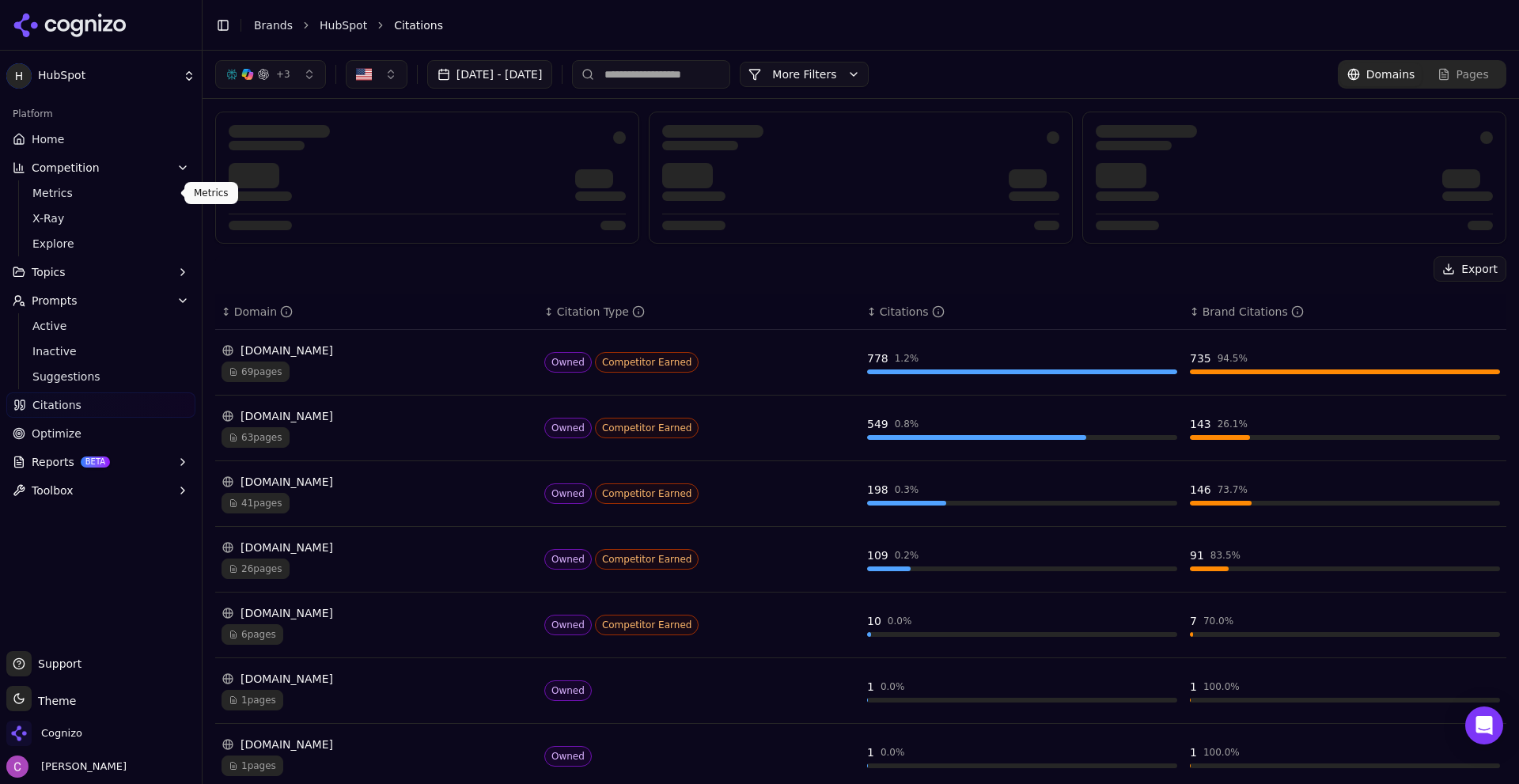
click at [78, 199] on span "Metrics" at bounding box center [102, 193] width 138 height 16
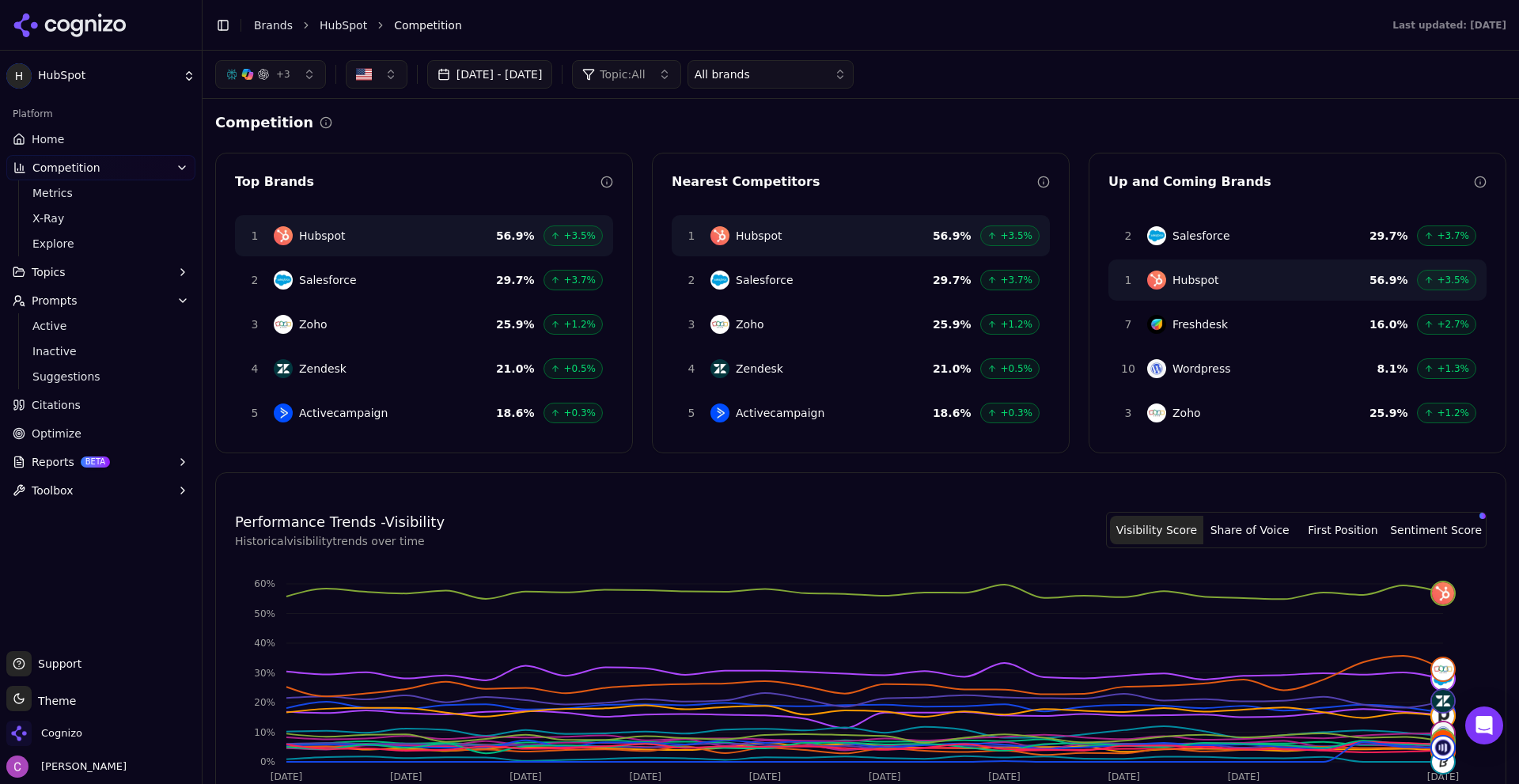
click at [271, 74] on div "+ 3" at bounding box center [257, 74] width 65 height 12
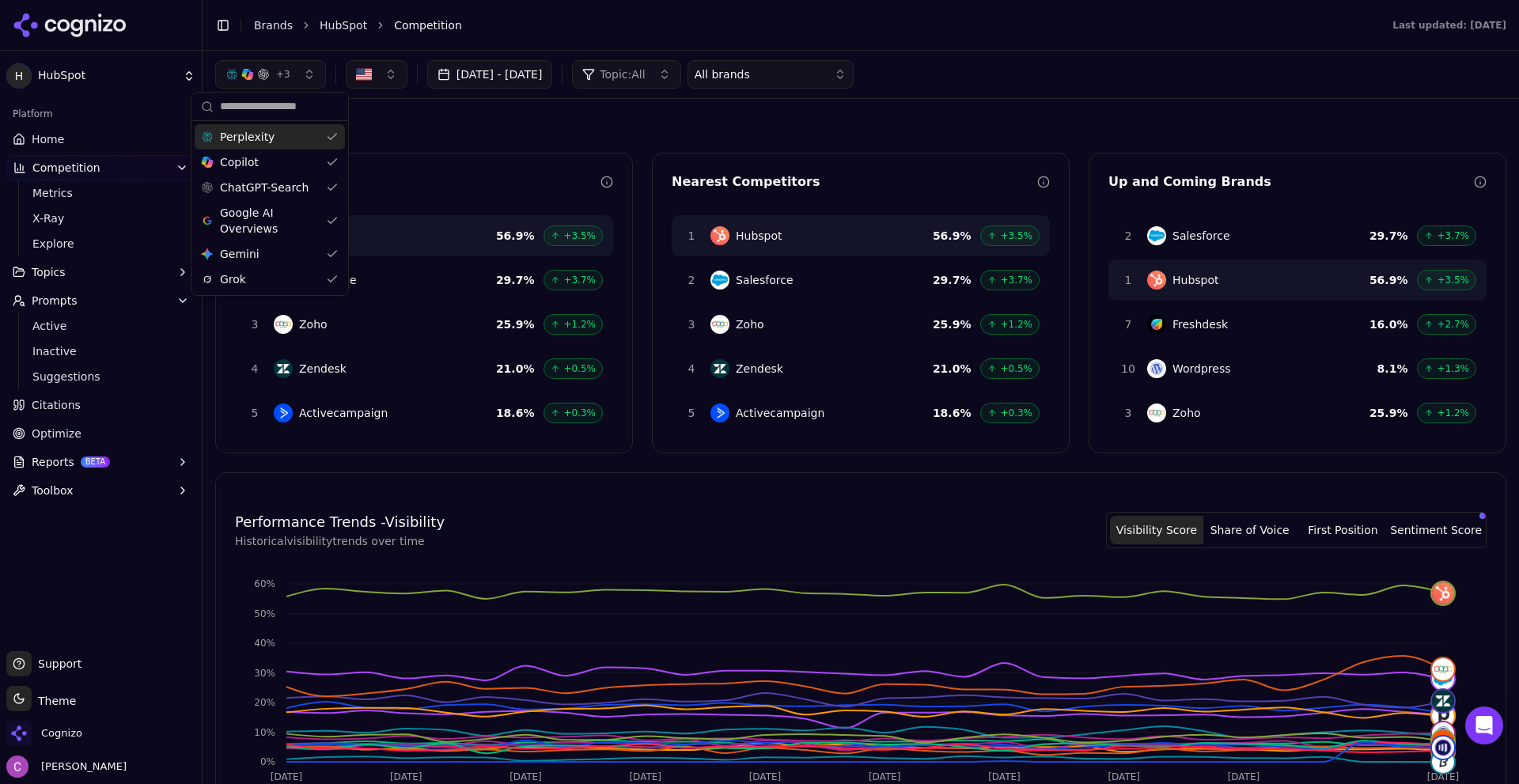
click at [277, 71] on span "+ 3" at bounding box center [283, 74] width 14 height 12
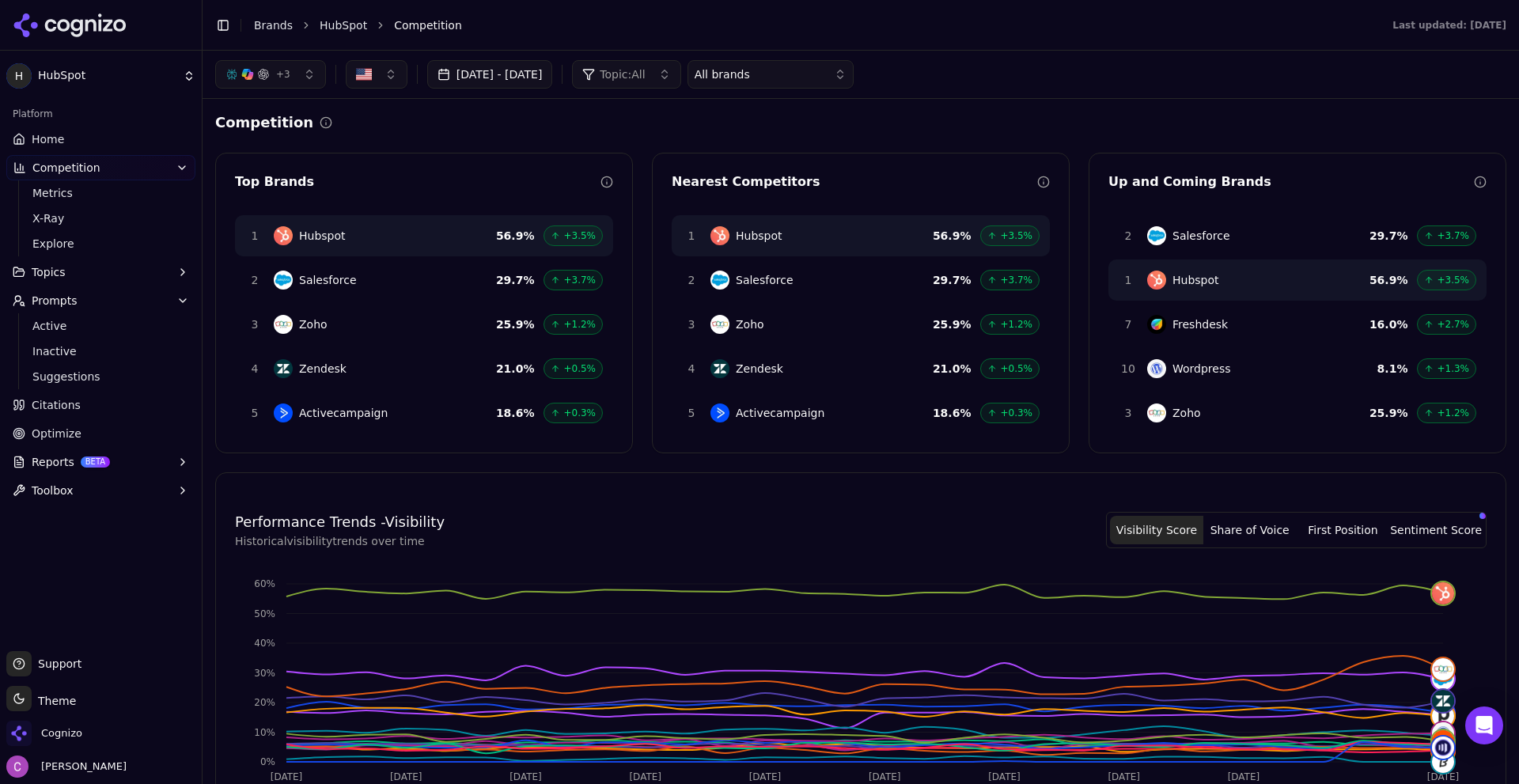
click at [662, 85] on button "Topic: All" at bounding box center [626, 74] width 108 height 29
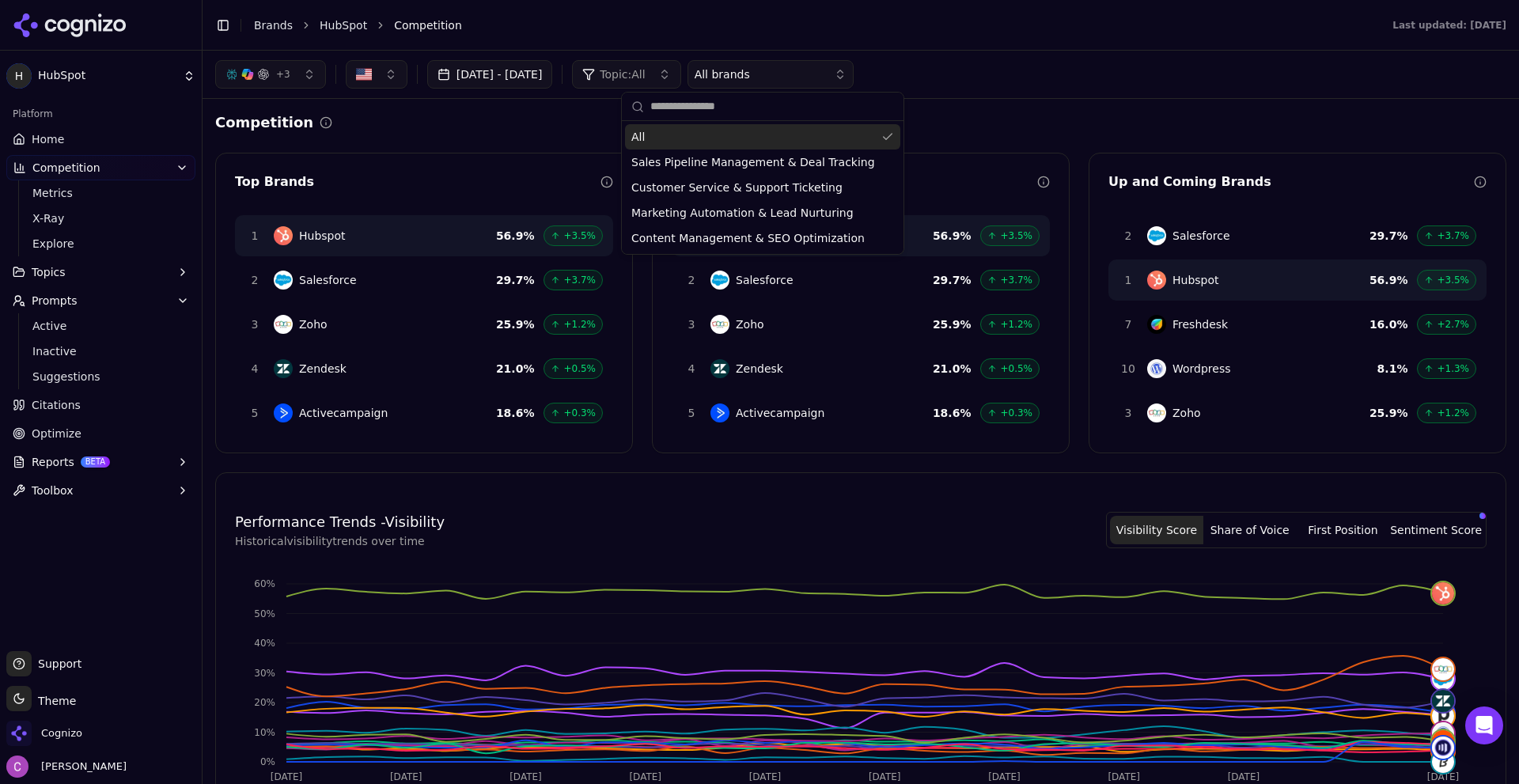
click at [662, 82] on button "Topic: All" at bounding box center [626, 74] width 108 height 29
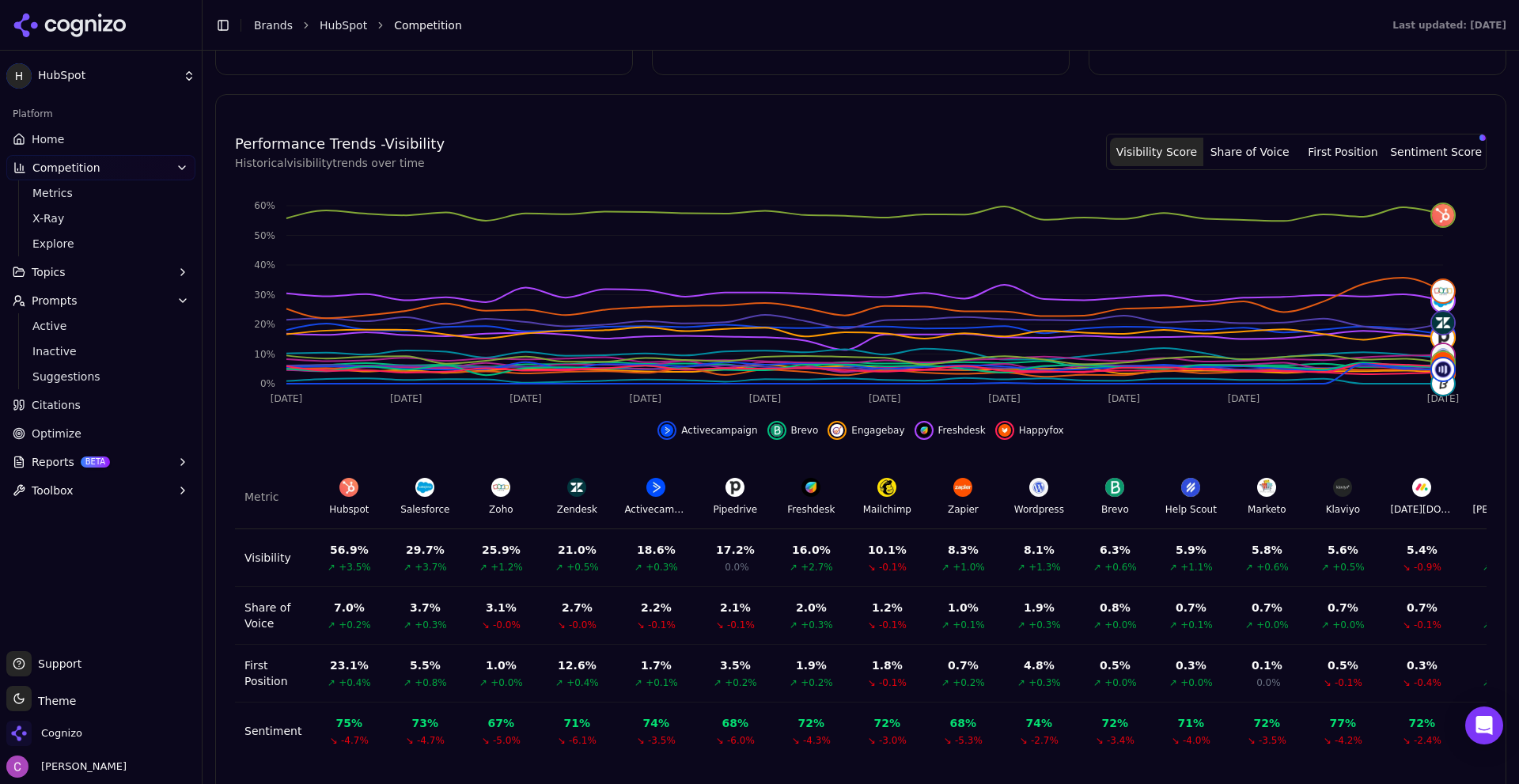
scroll to position [396, 0]
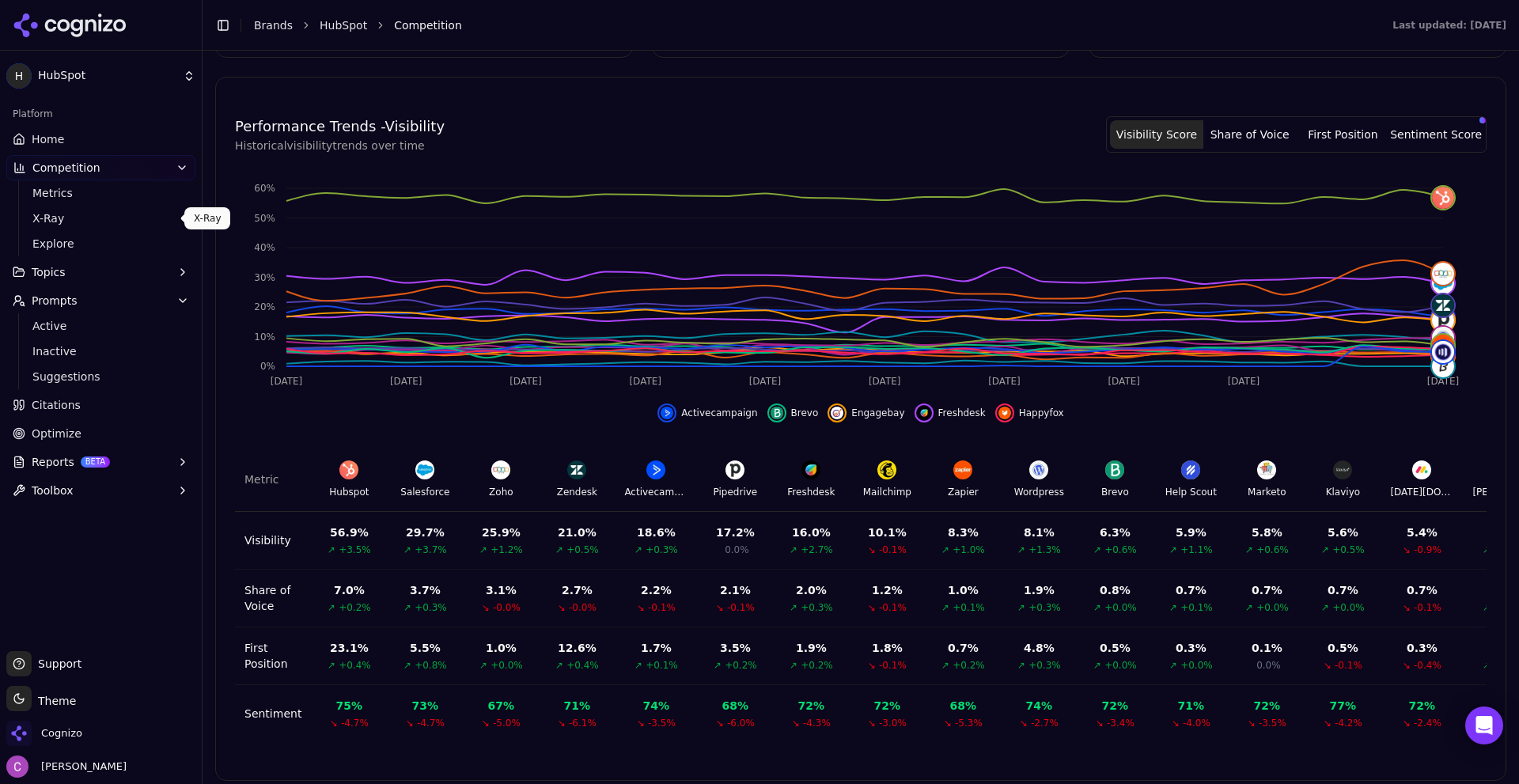
click at [74, 214] on span "X-Ray" at bounding box center [102, 218] width 138 height 16
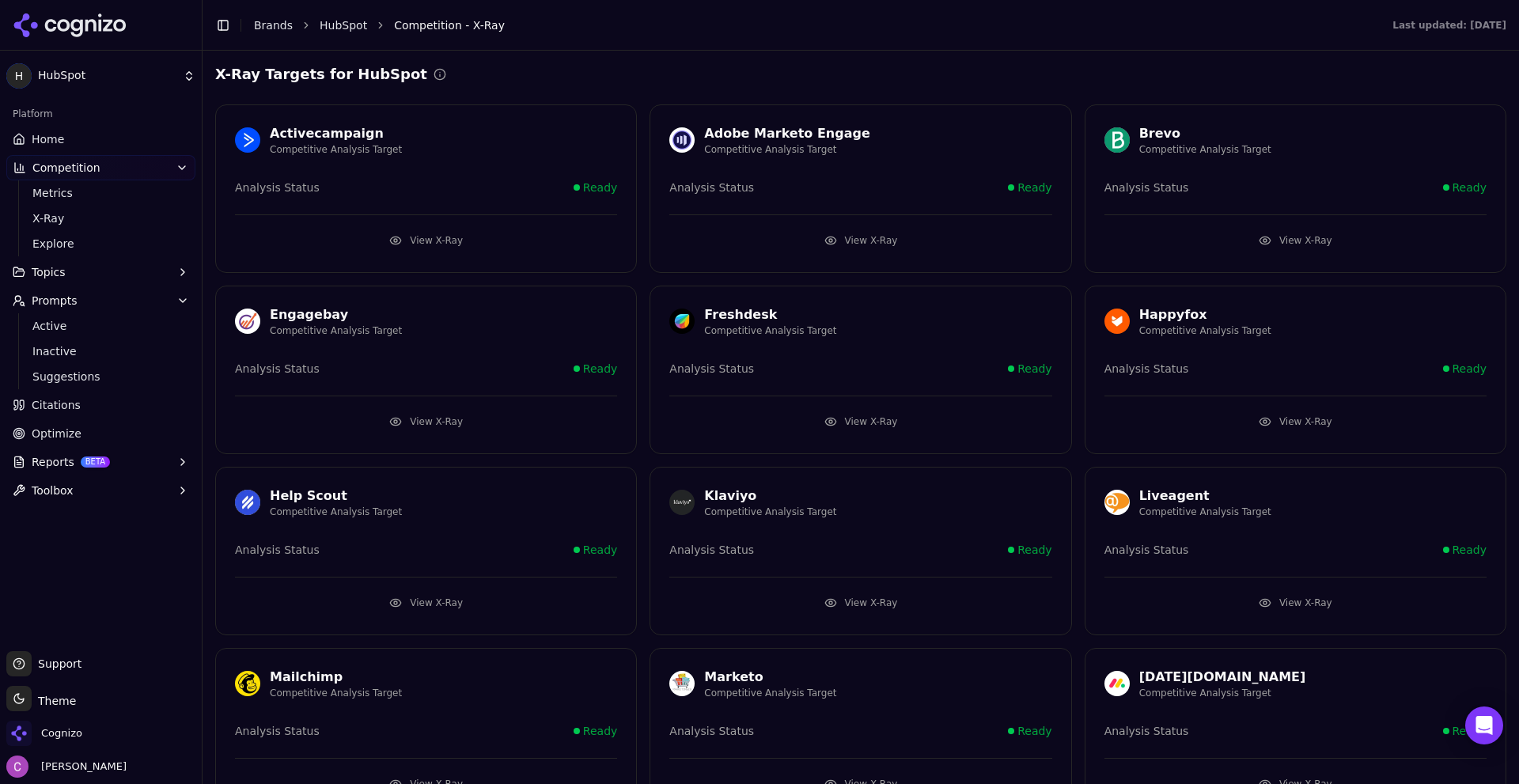
click at [698, 72] on div "X-Ray Targets for HubSpot" at bounding box center [861, 74] width 1291 height 22
click at [374, 416] on button "View X-Ray" at bounding box center [426, 421] width 382 height 25
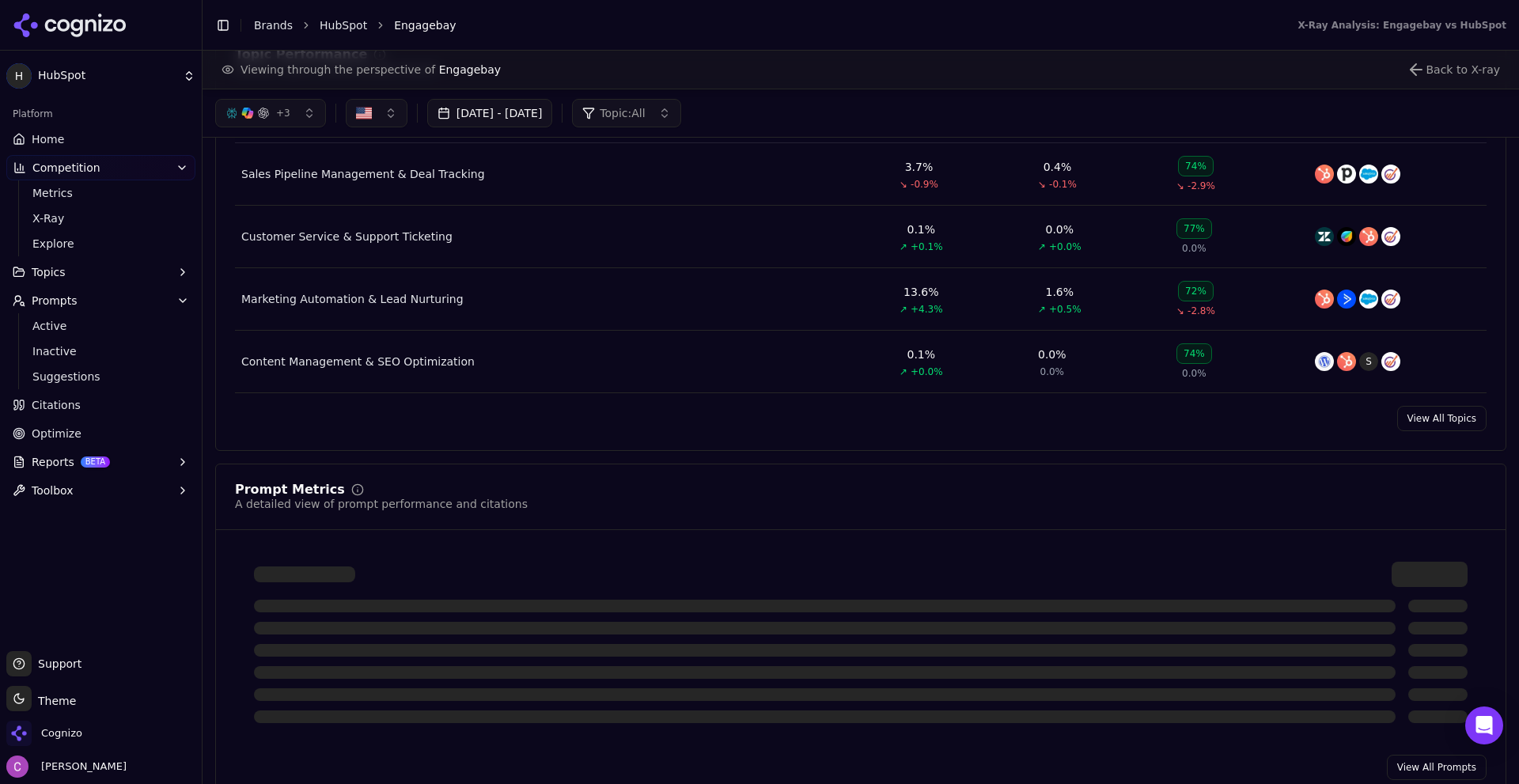
scroll to position [712, 0]
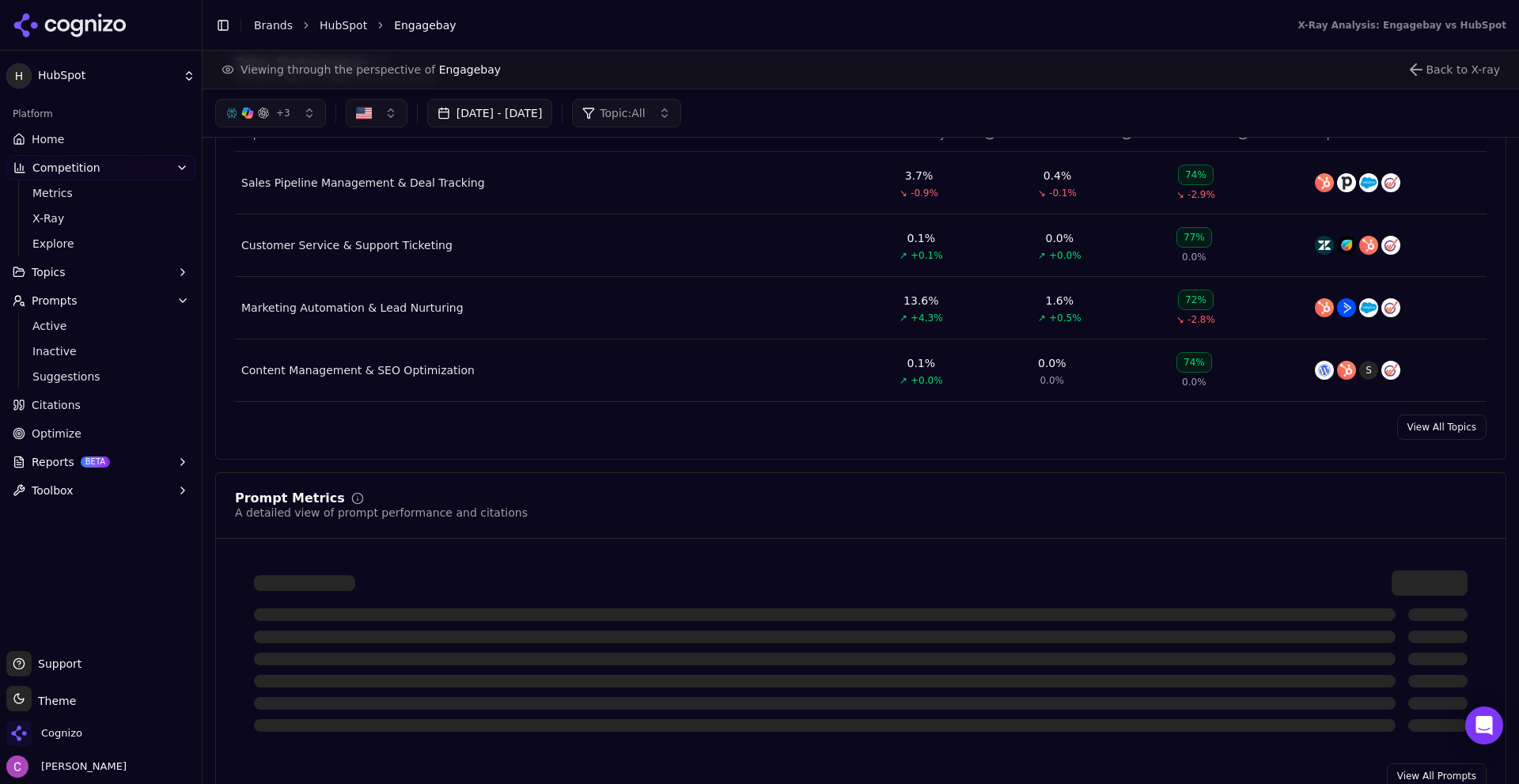
click at [63, 411] on span "Citations" at bounding box center [57, 405] width 49 height 16
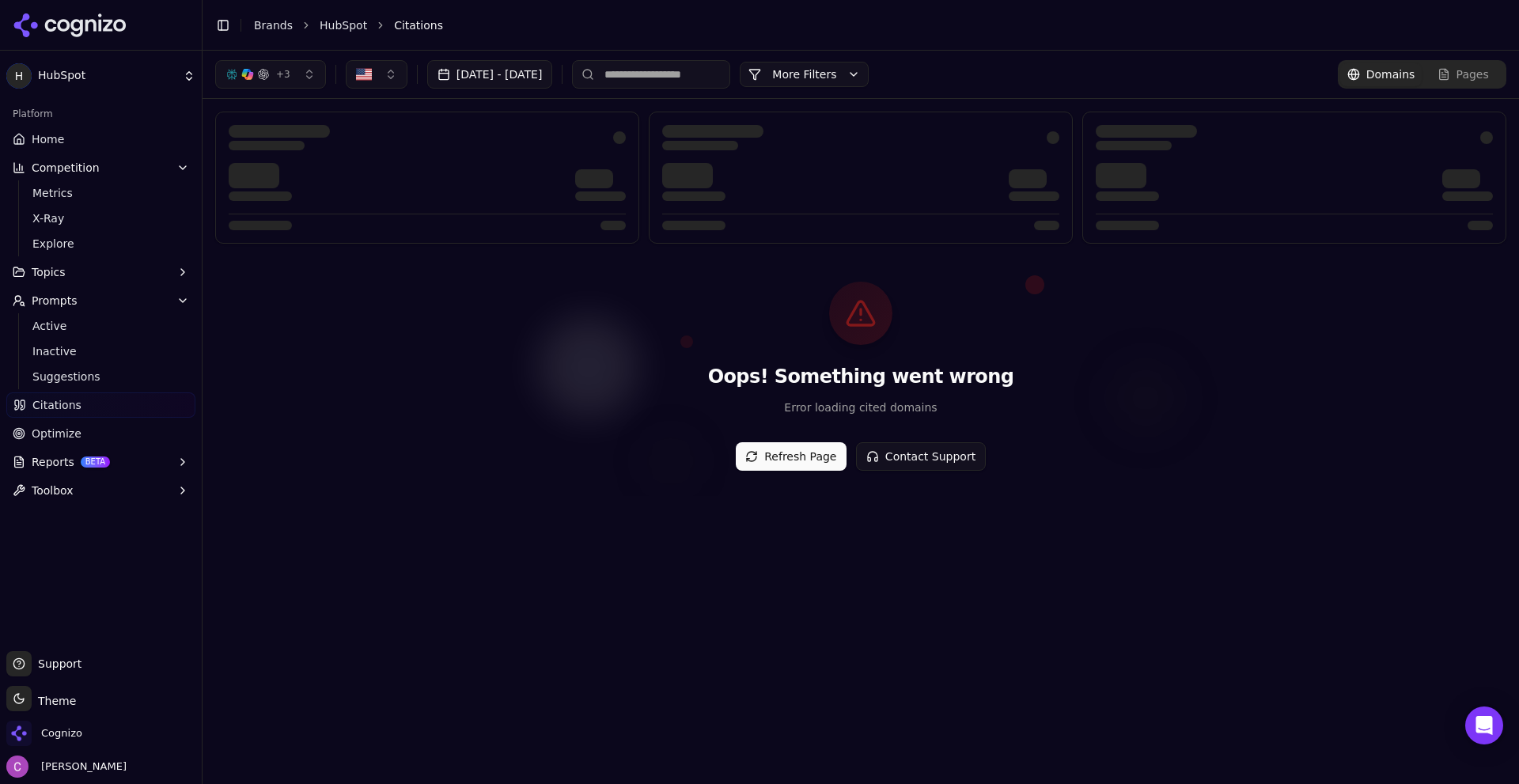
click at [833, 450] on button "Refresh Page" at bounding box center [791, 456] width 111 height 29
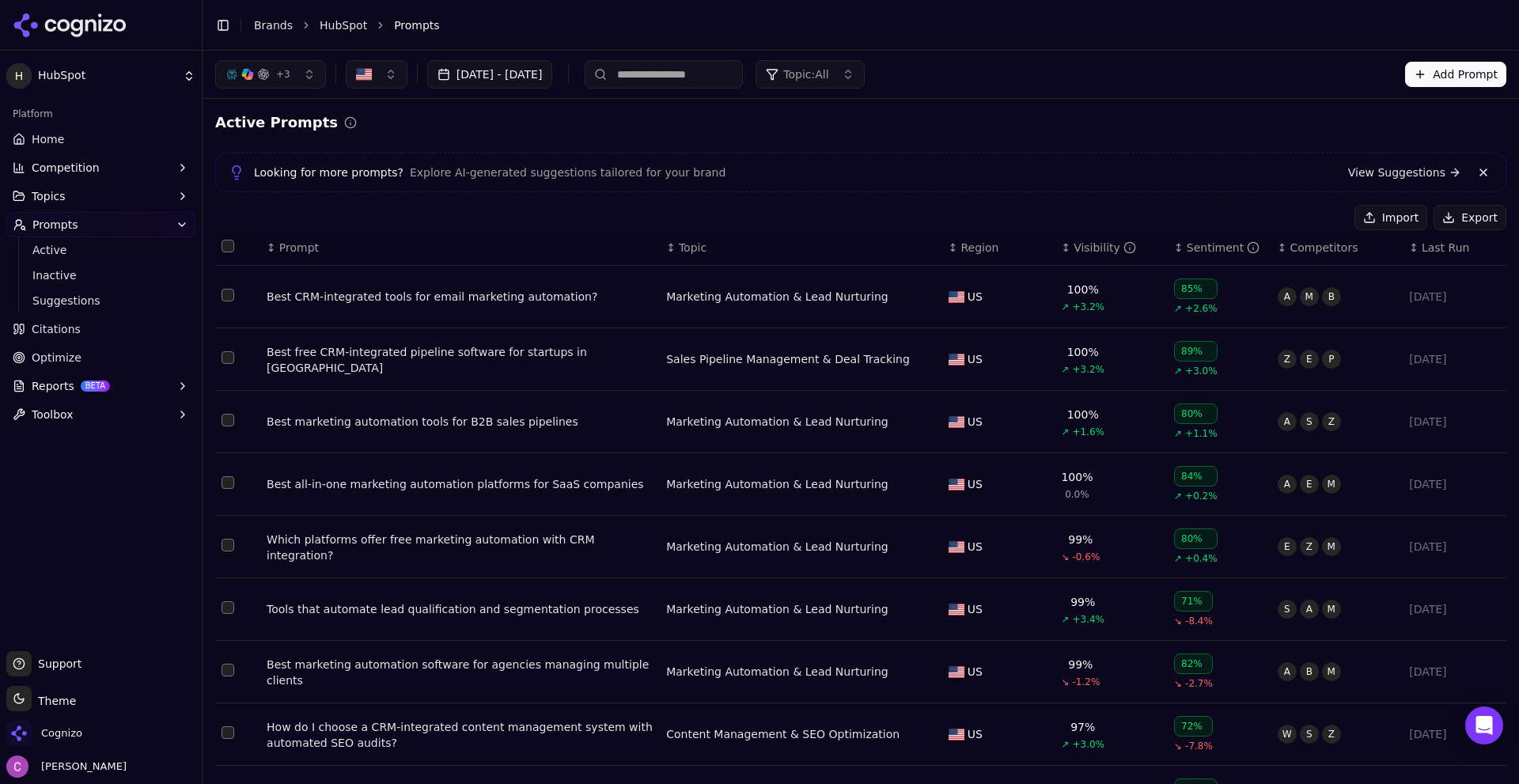
click at [314, 256] on th "↕ Prompt" at bounding box center [460, 247] width 400 height 35
click at [314, 256] on th "↕ Prompt" at bounding box center [460, 247] width 400 height 35
click at [738, 247] on div "↕ Topic" at bounding box center [800, 247] width 270 height 16
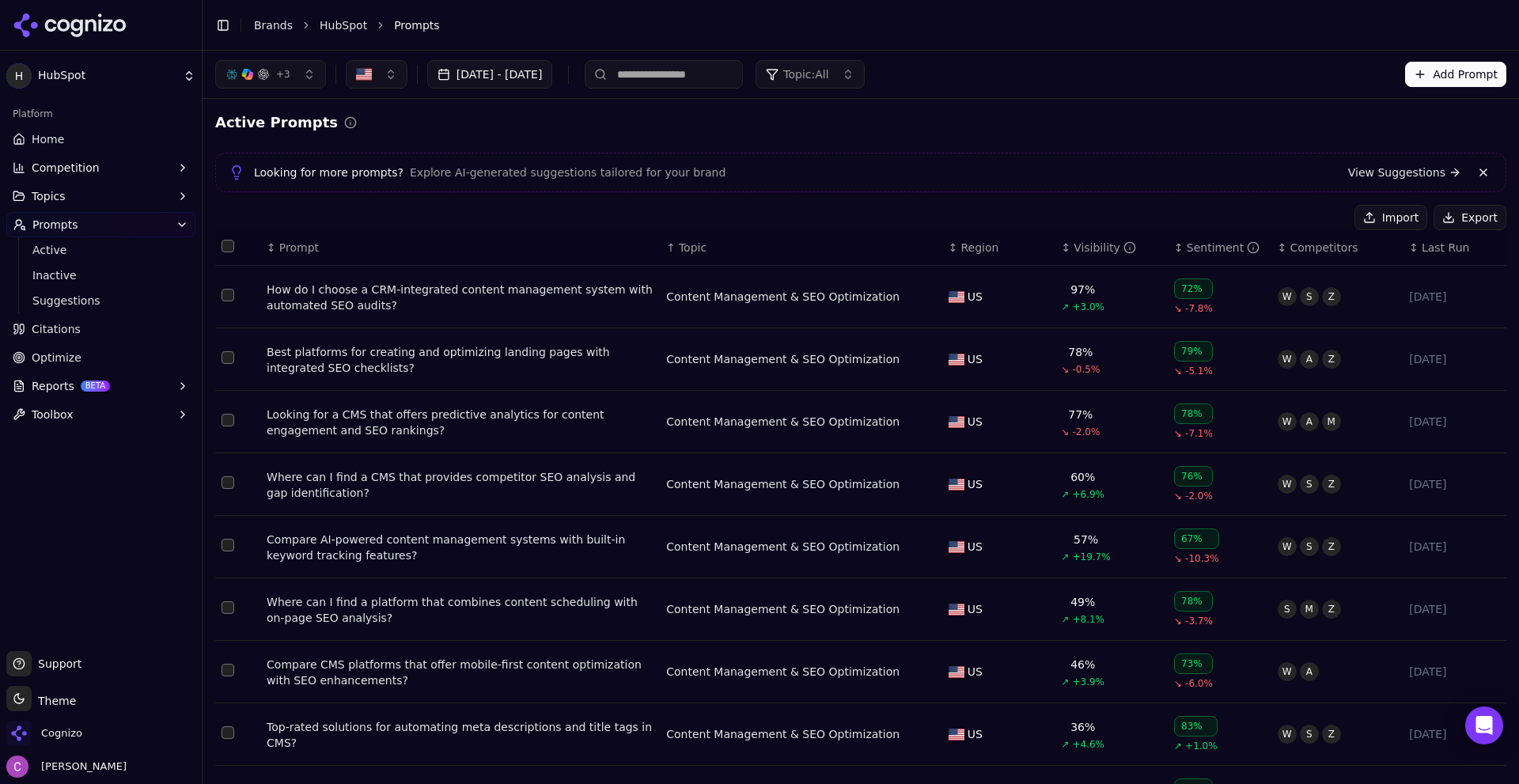
click at [423, 355] on div "Best platforms for creating and optimizing landing pages with integrated SEO ch…" at bounding box center [460, 360] width 387 height 32
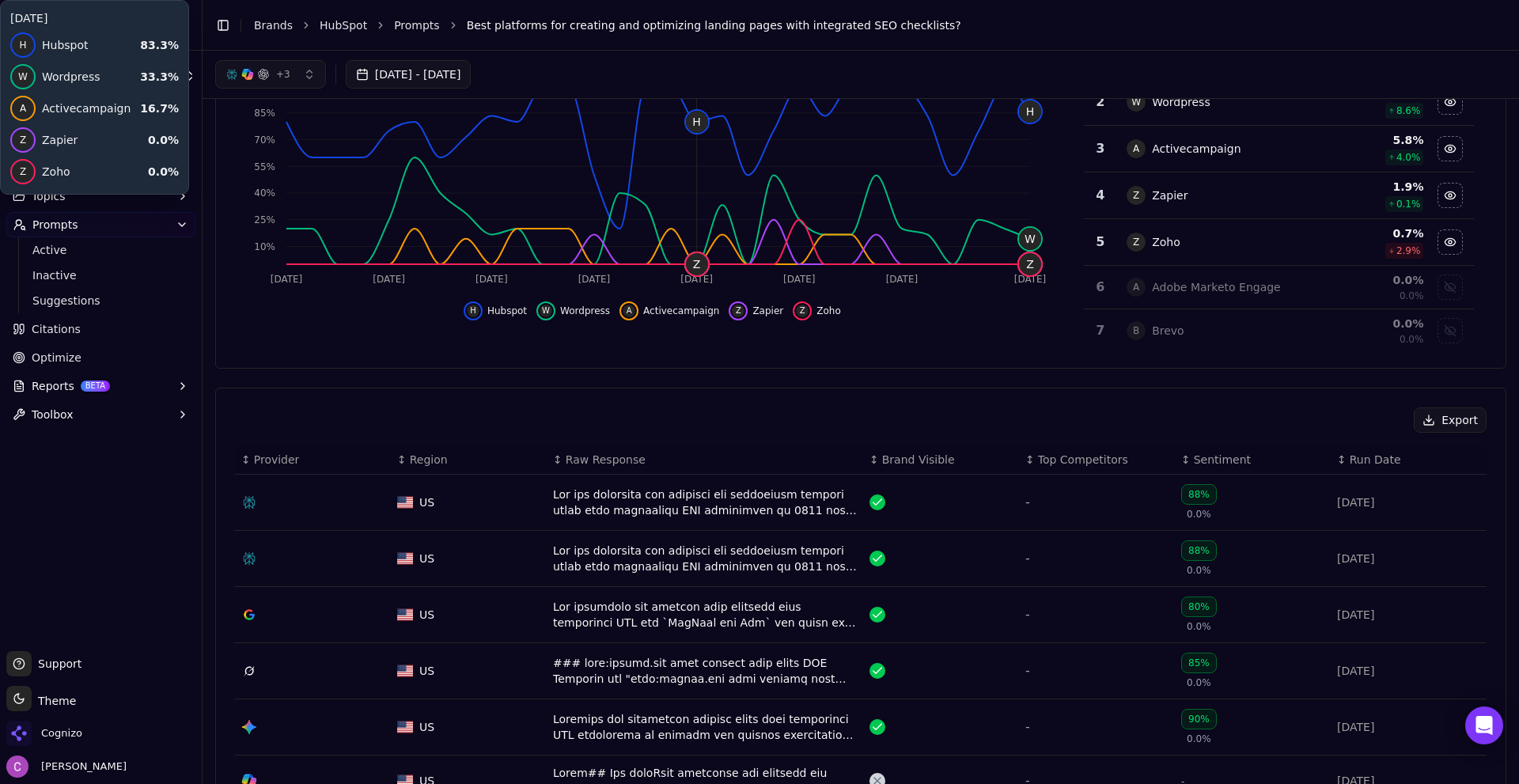
scroll to position [79, 0]
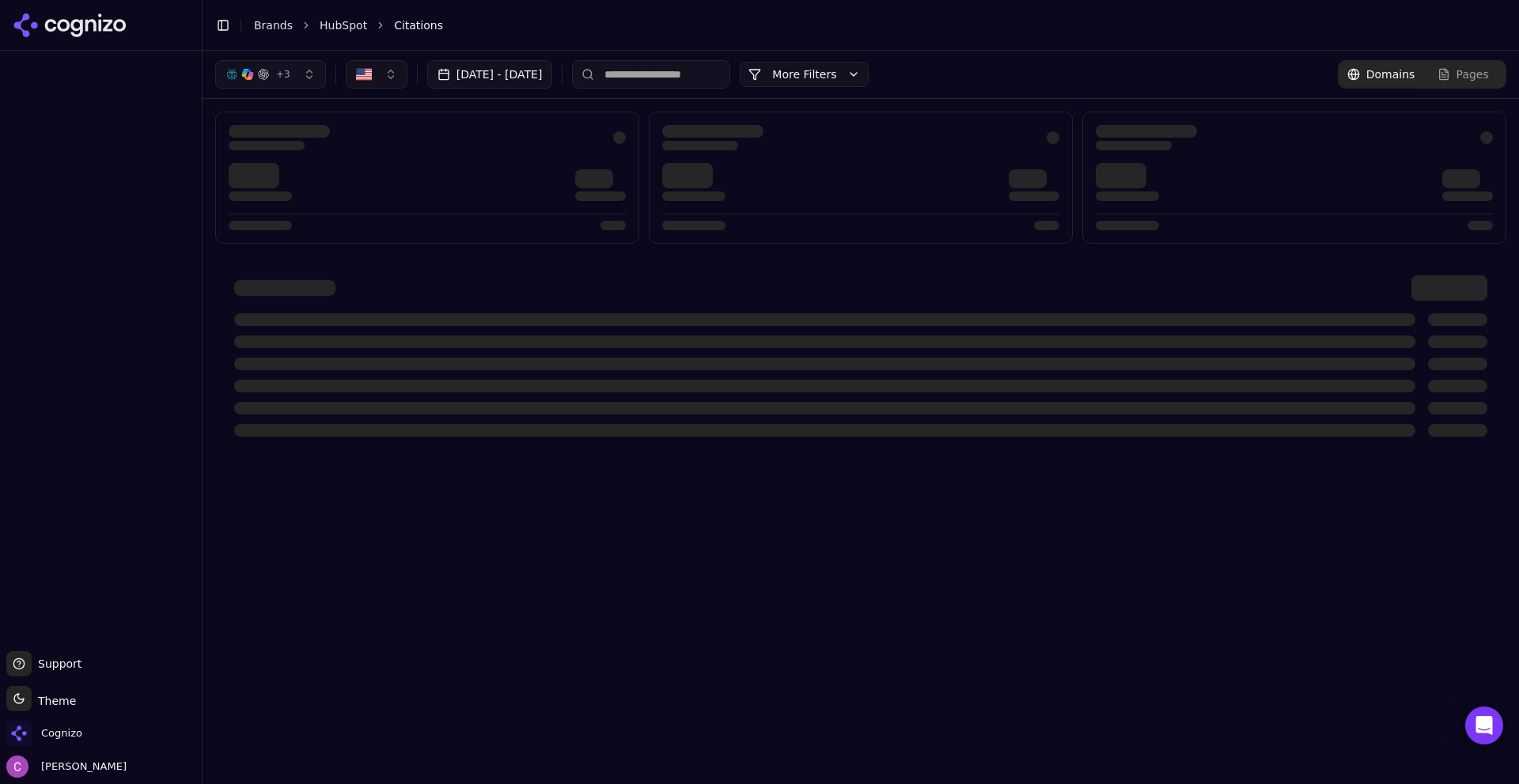
click at [155, 209] on div at bounding box center [101, 347] width 202 height 594
click at [265, 29] on link "Brands" at bounding box center [273, 25] width 39 height 12
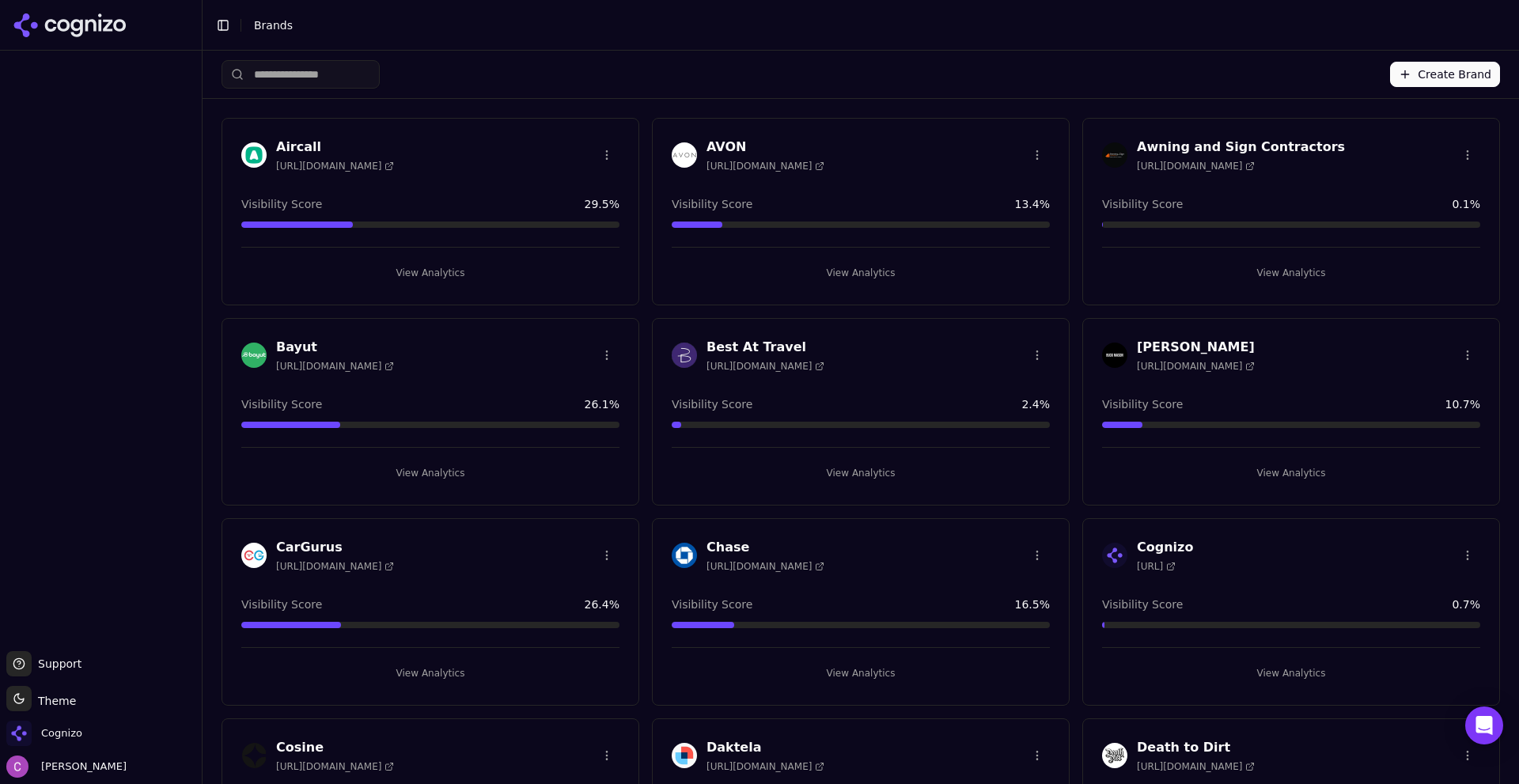
click at [941, 57] on div "Create Brand" at bounding box center [860, 75] width 1278 height 48
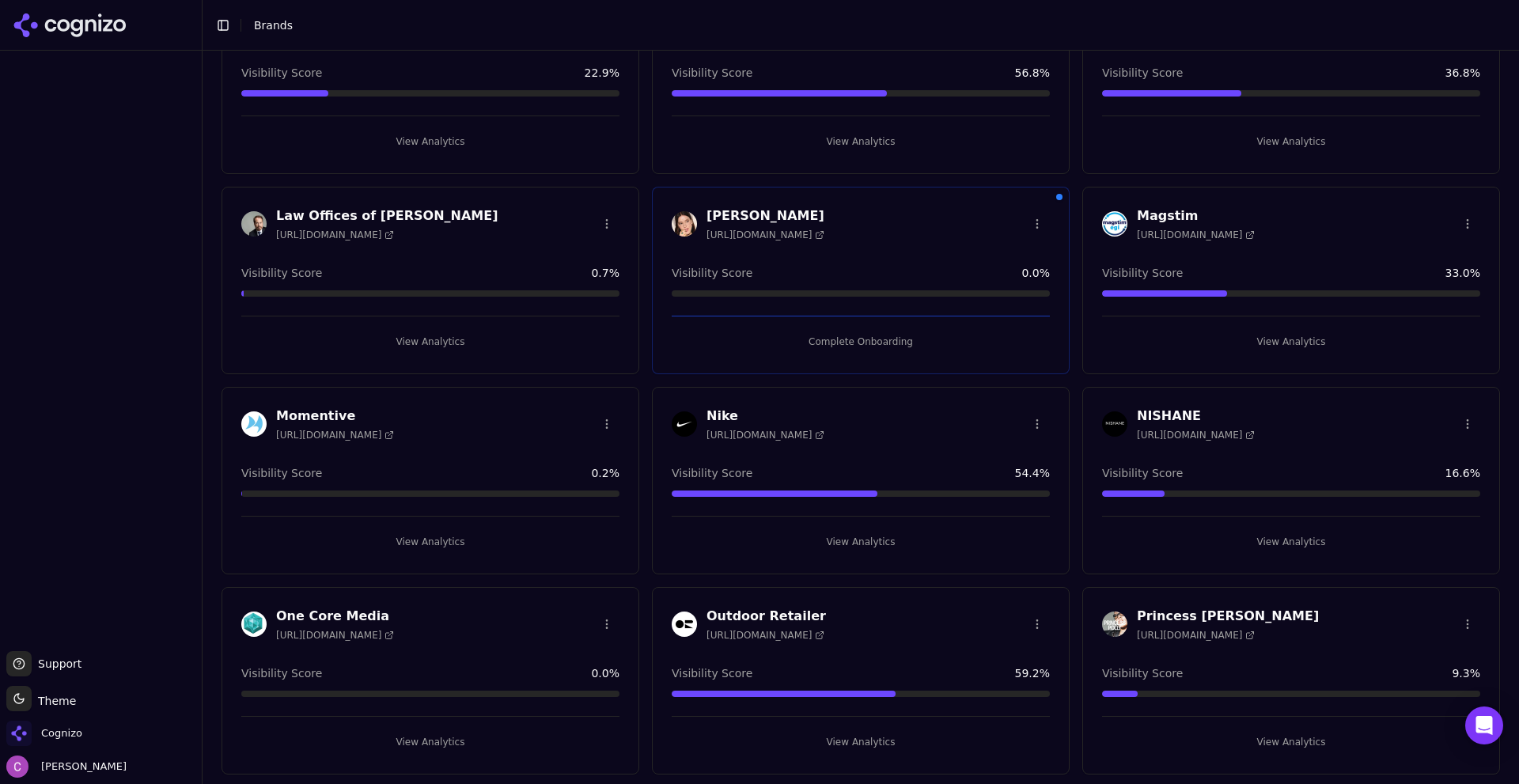
scroll to position [1108, 0]
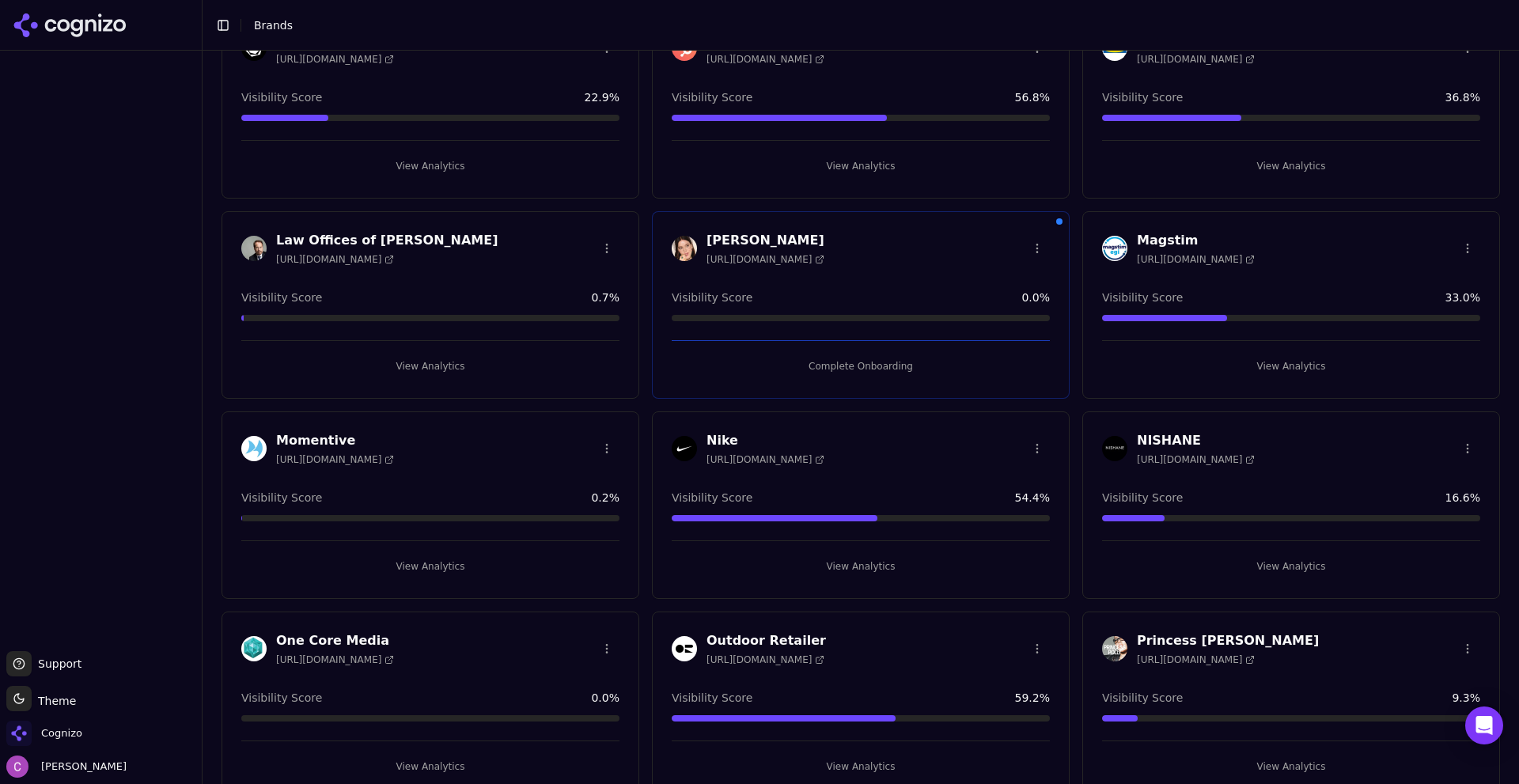
click at [849, 157] on button "View Analytics" at bounding box center [861, 165] width 379 height 25
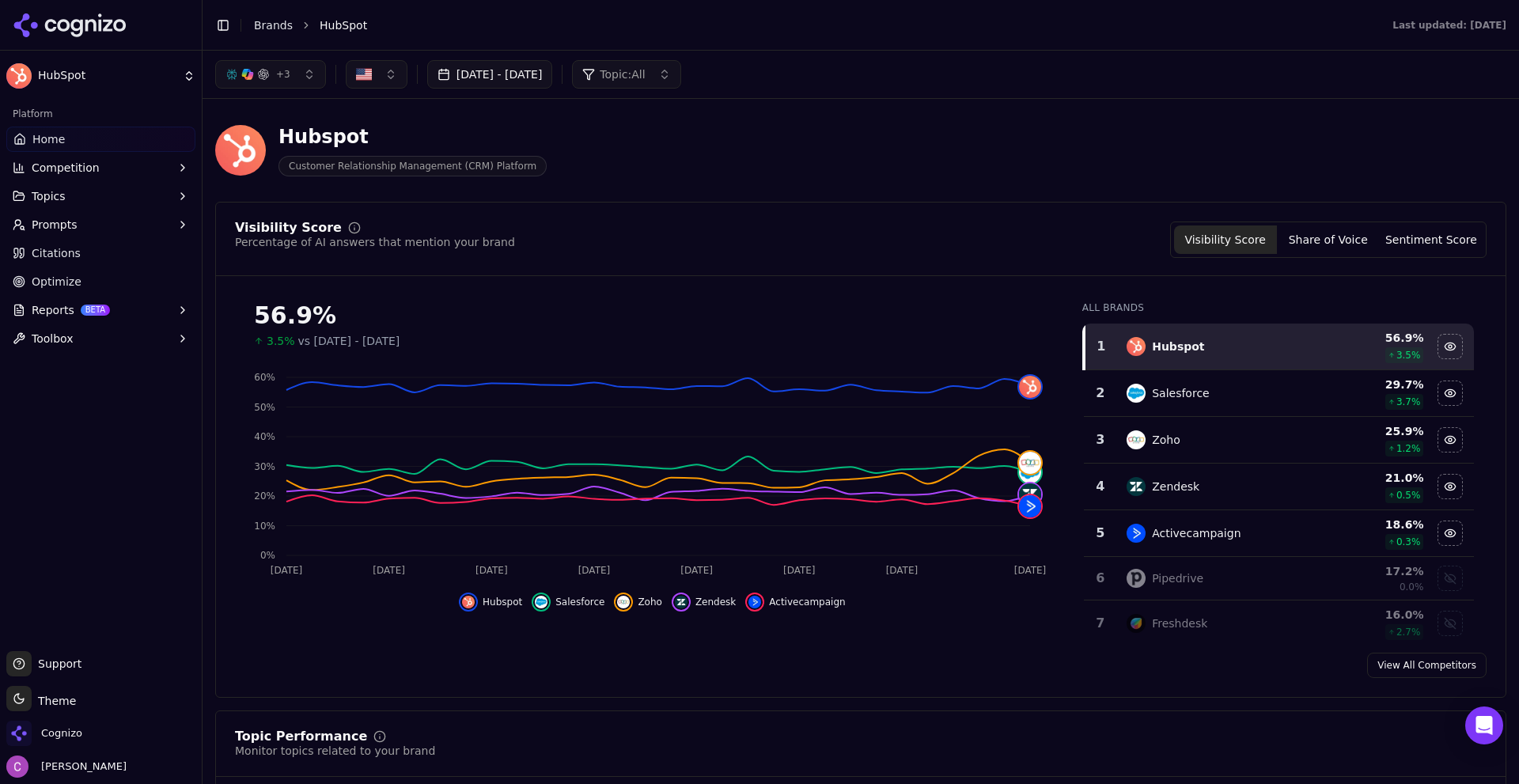
click at [61, 302] on span "Reports" at bounding box center [53, 310] width 43 height 16
click at [63, 329] on span "PDF" at bounding box center [102, 335] width 138 height 16
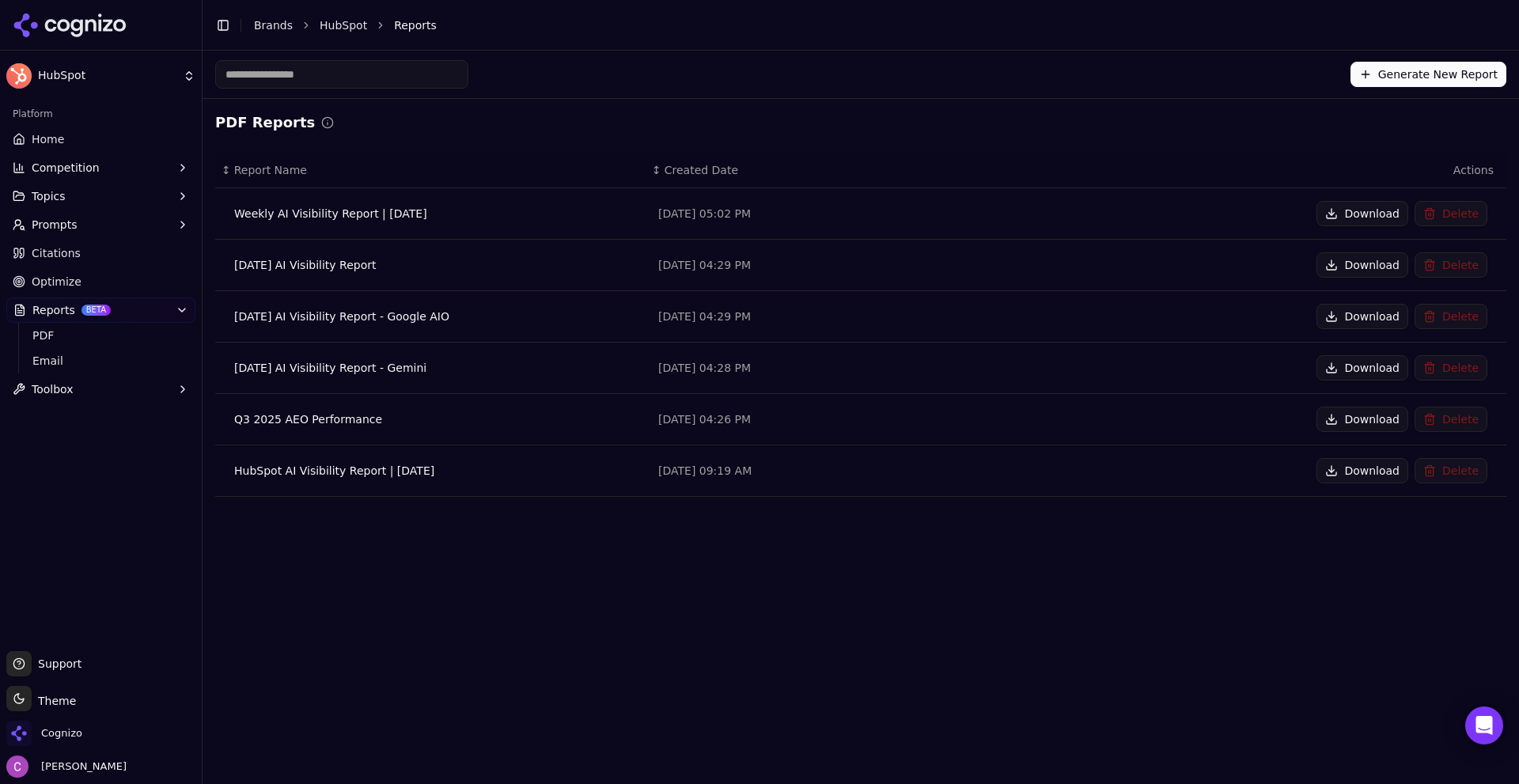
click at [313, 216] on div "Weekly AI Visibility Report | September 19, 2025" at bounding box center [433, 213] width 399 height 16
click at [69, 371] on link "Email" at bounding box center [101, 360] width 150 height 22
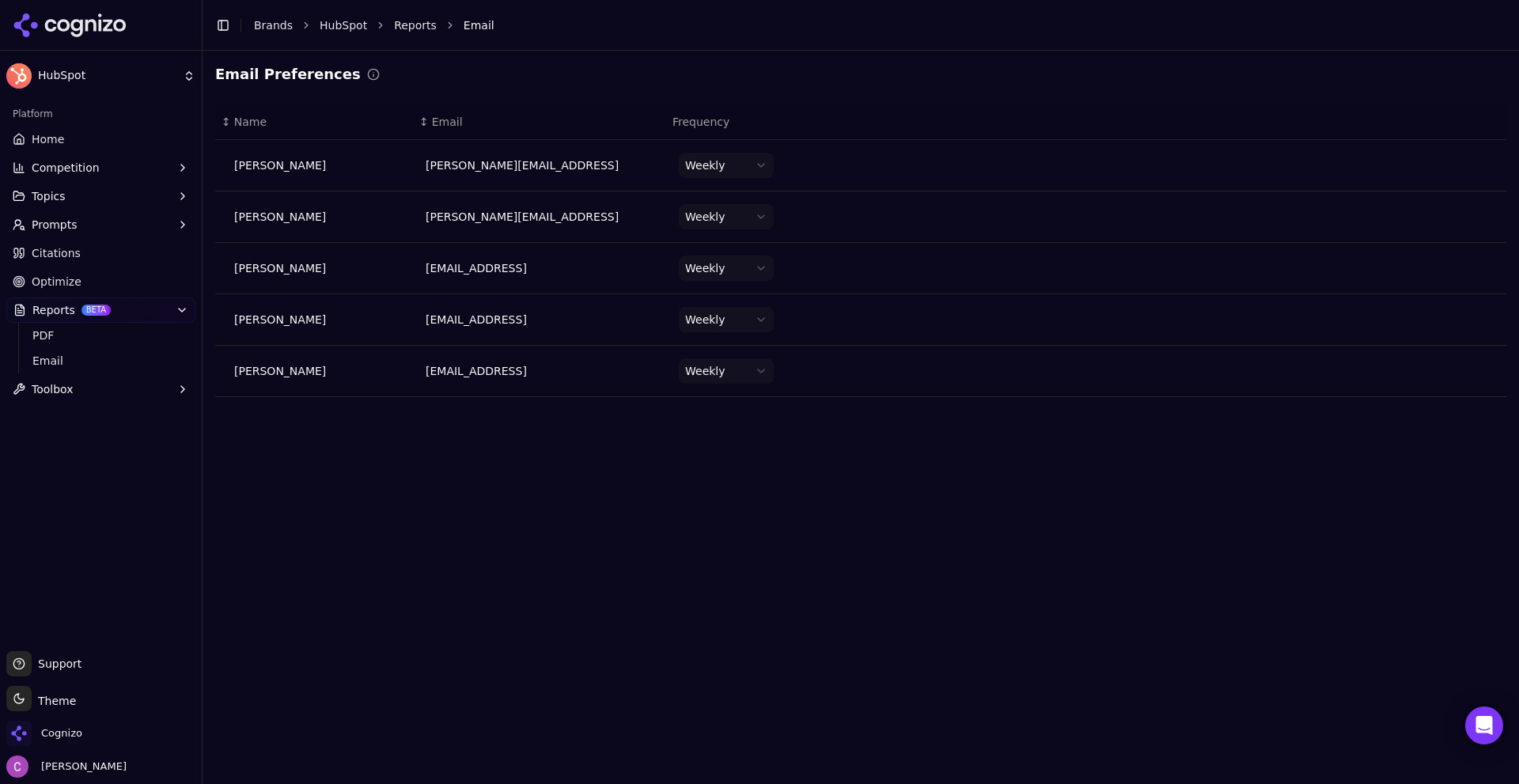
click at [756, 166] on html "HubSpot Platform Home Competition Topics Prompts Citations Optimize Reports BET…" at bounding box center [760, 392] width 1519 height 784
click at [770, 158] on html "HubSpot Platform Home Competition Topics Prompts Citations Optimize Reports BET…" at bounding box center [760, 392] width 1519 height 784
click at [92, 138] on link "Home" at bounding box center [101, 138] width 189 height 25
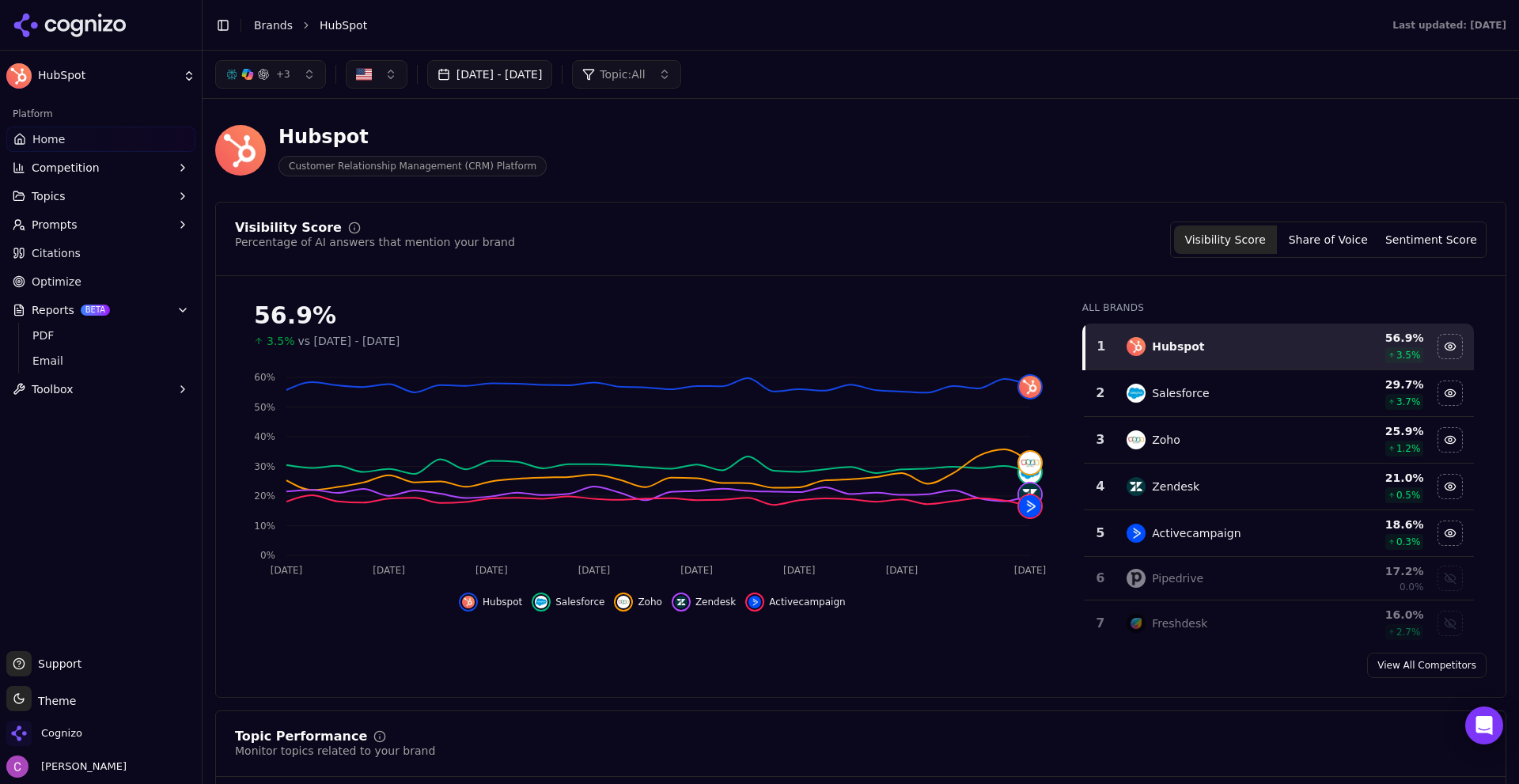
click at [533, 210] on div "Visibility Score Percentage of AI answers that mention your brand Visibility Sc…" at bounding box center [861, 449] width 1291 height 496
click at [57, 129] on link "Home" at bounding box center [101, 138] width 189 height 25
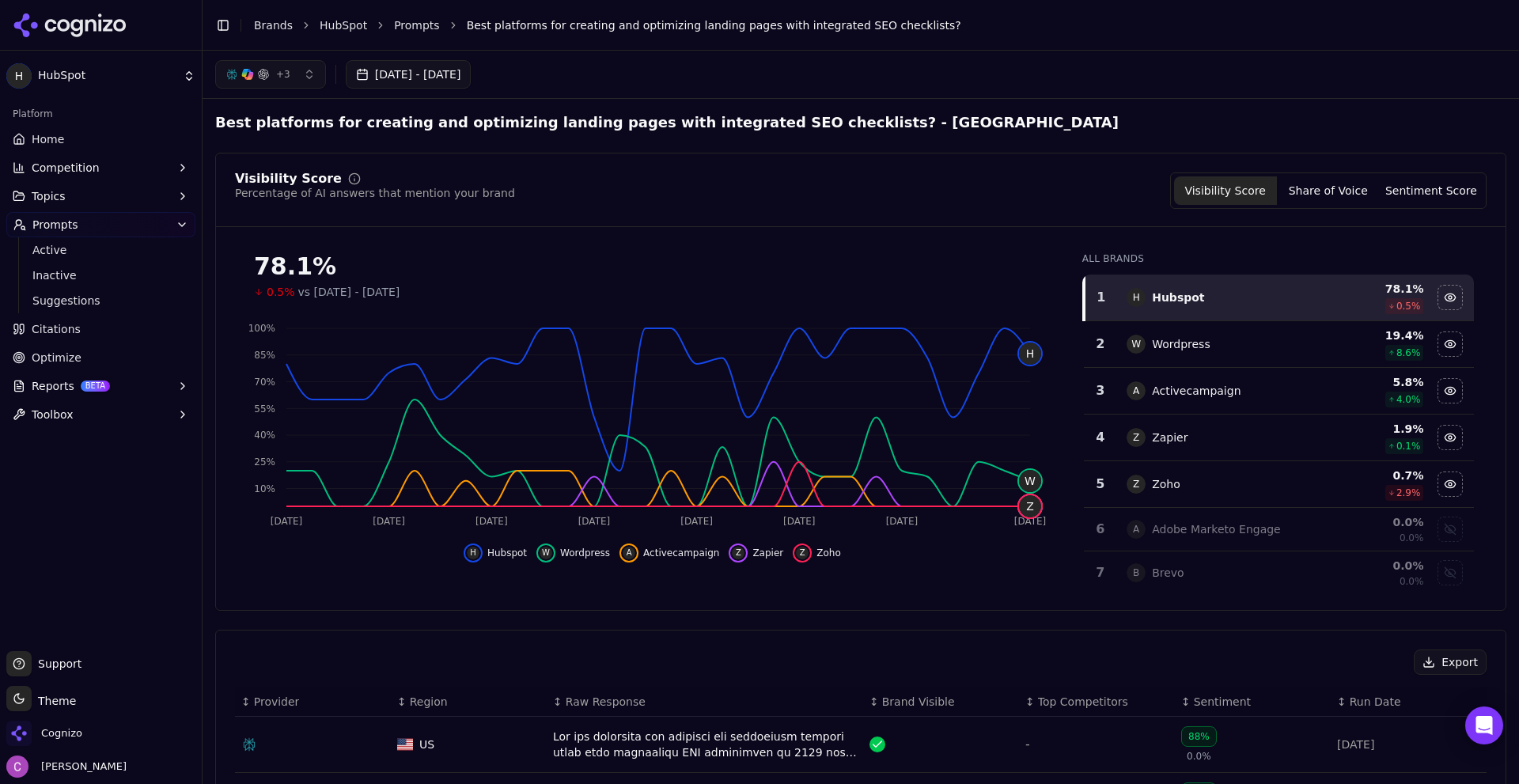
scroll to position [79, 0]
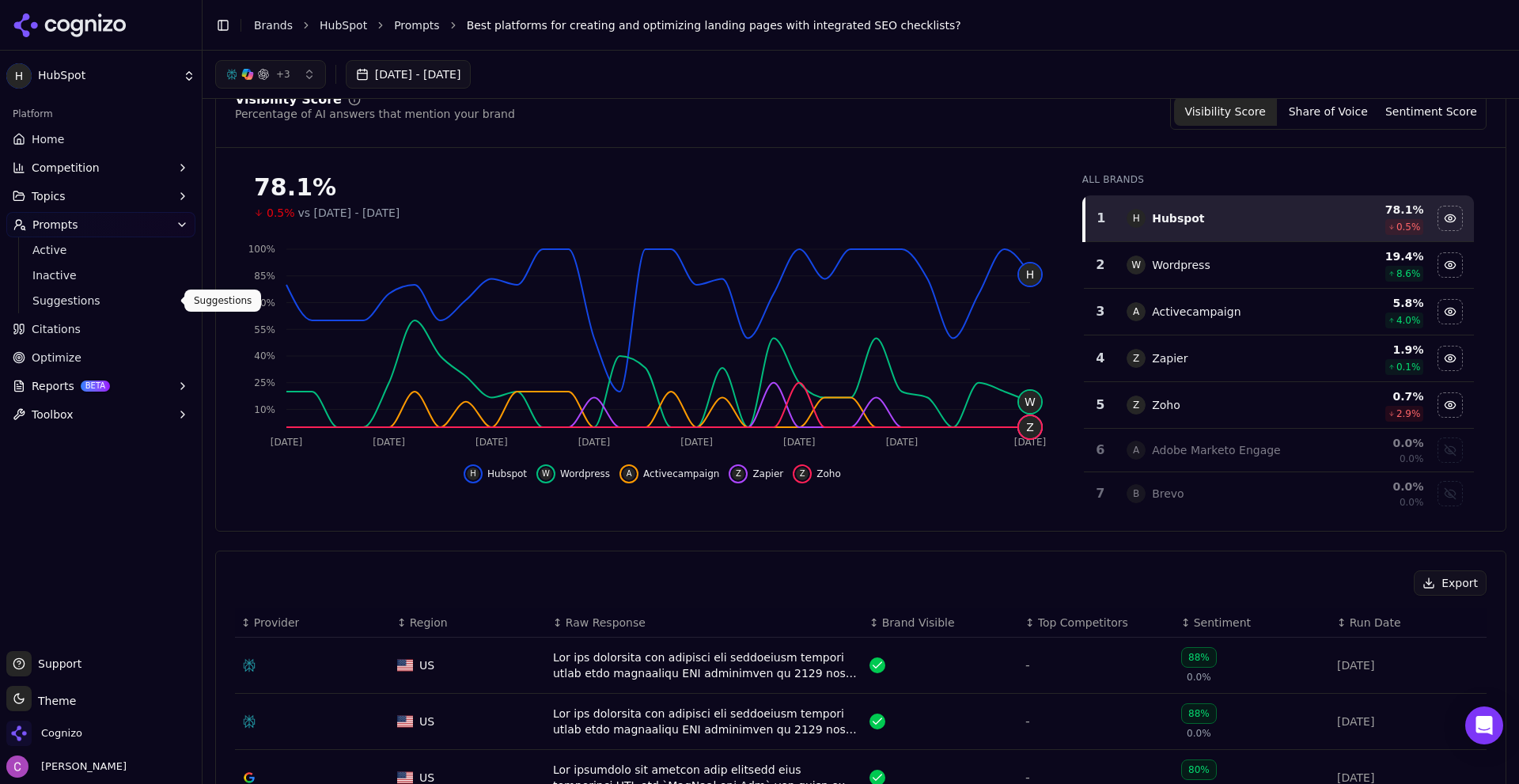
click at [57, 335] on span "Citations" at bounding box center [57, 329] width 49 height 16
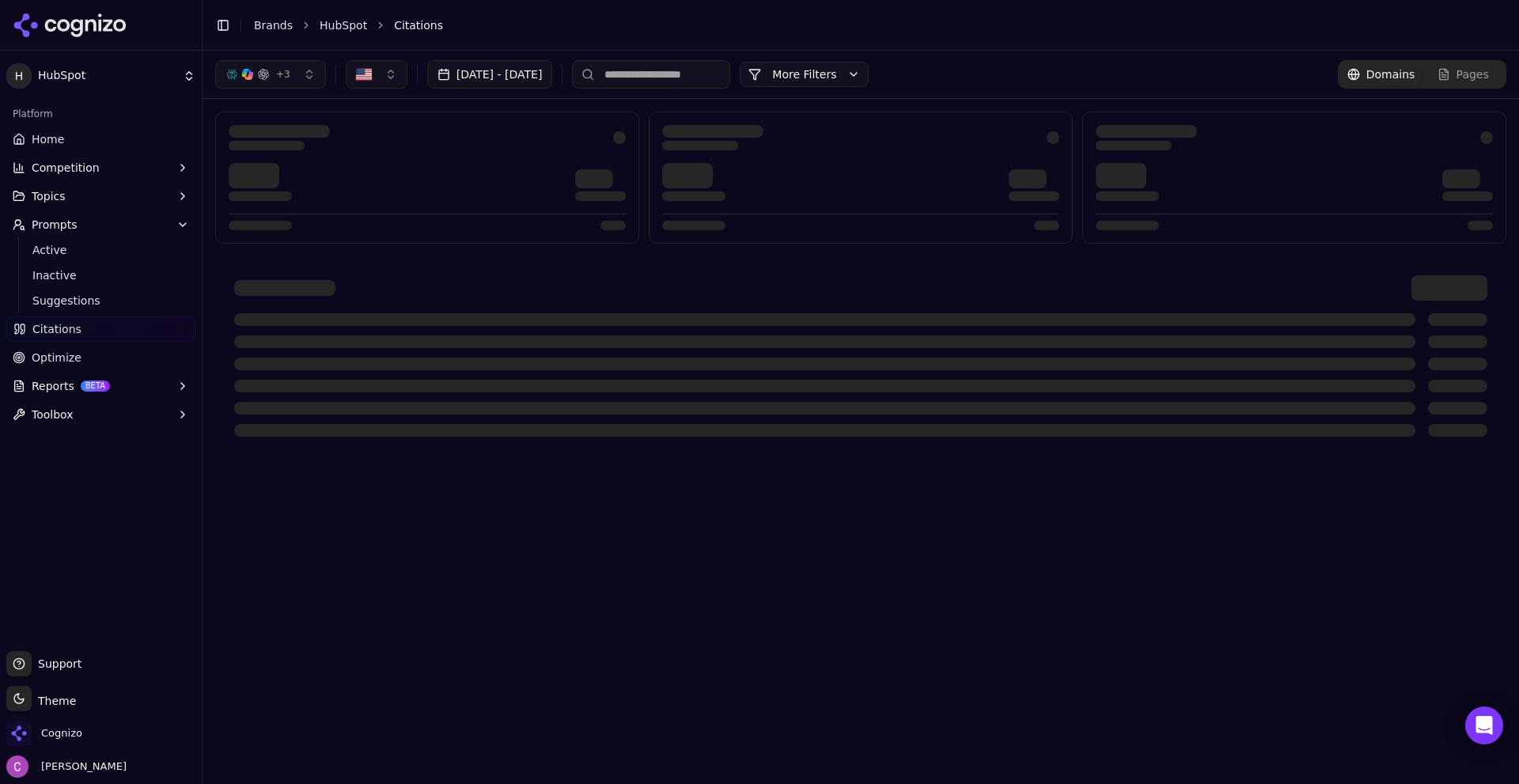
click at [416, 296] on div at bounding box center [860, 288] width 1253 height 25
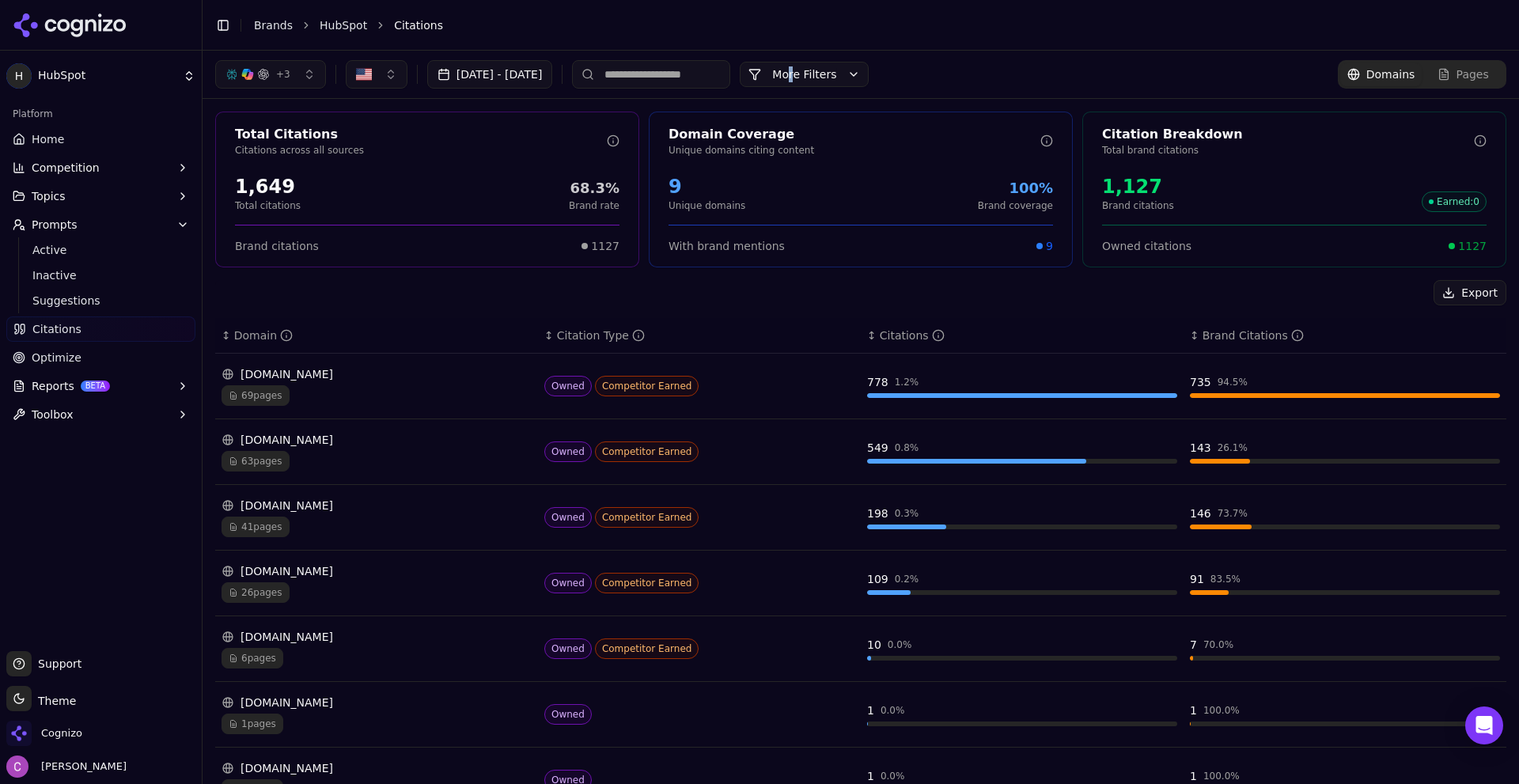
click at [855, 70] on div "+ 3 [DATE] - [DATE] More More Filters" at bounding box center [542, 74] width 654 height 29
click at [862, 59] on div "+ 3 [DATE] - [DATE] More More Filters Domains Pages" at bounding box center [860, 75] width 1317 height 48
click at [863, 66] on button "More Filters" at bounding box center [804, 74] width 129 height 25
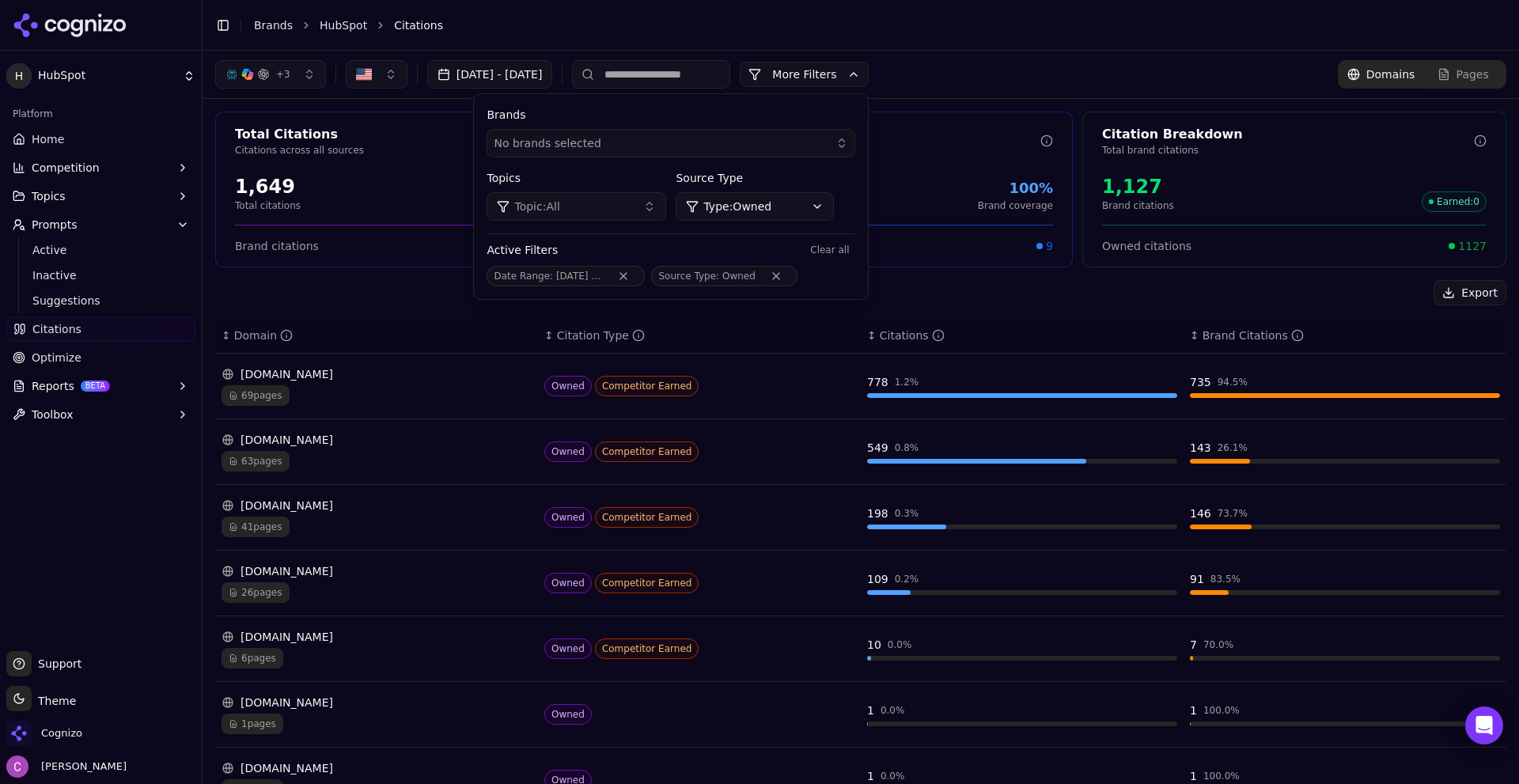
click at [785, 144] on div "No brands selected" at bounding box center [660, 143] width 333 height 16
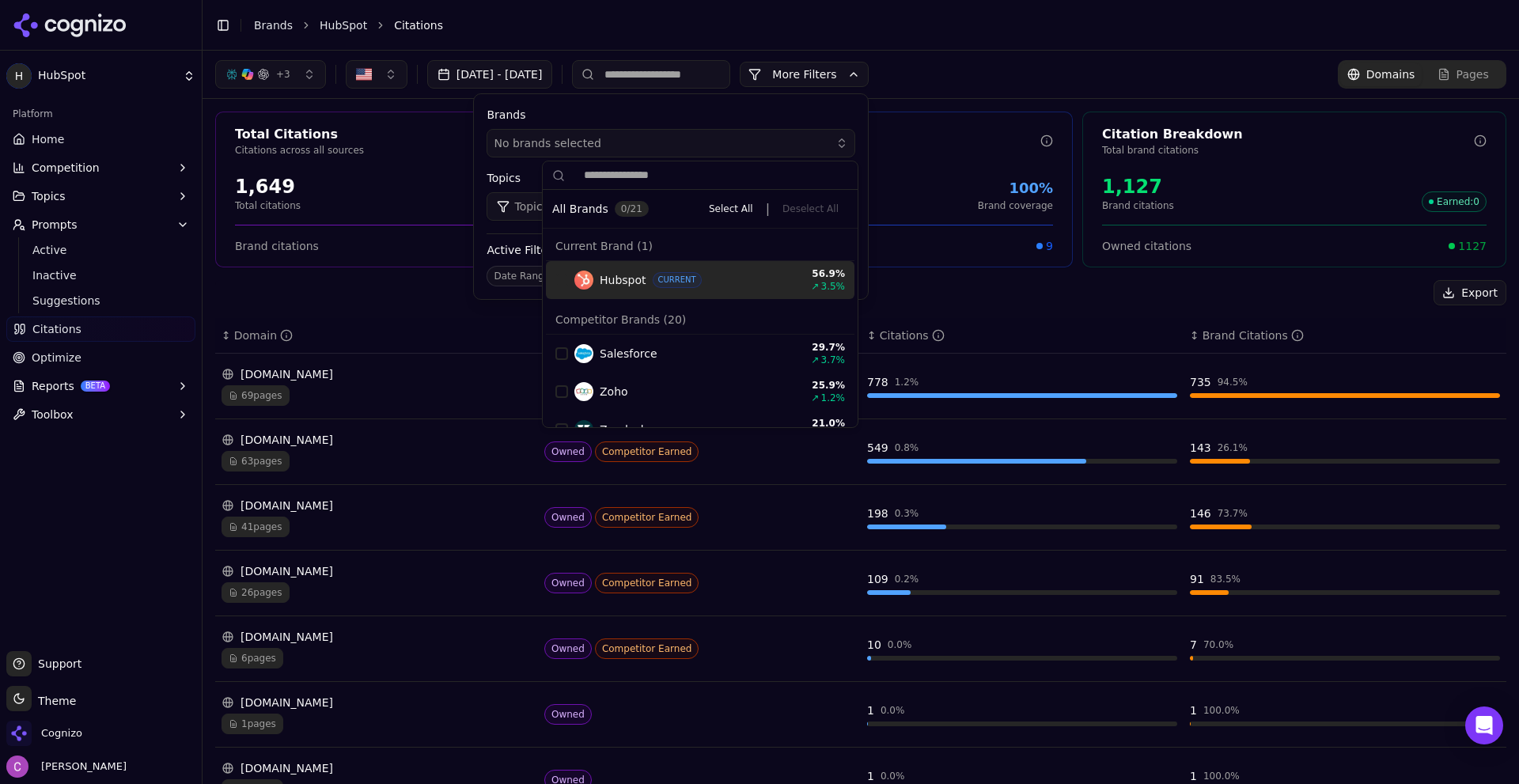
click at [783, 144] on div "No brands selected" at bounding box center [660, 143] width 333 height 16
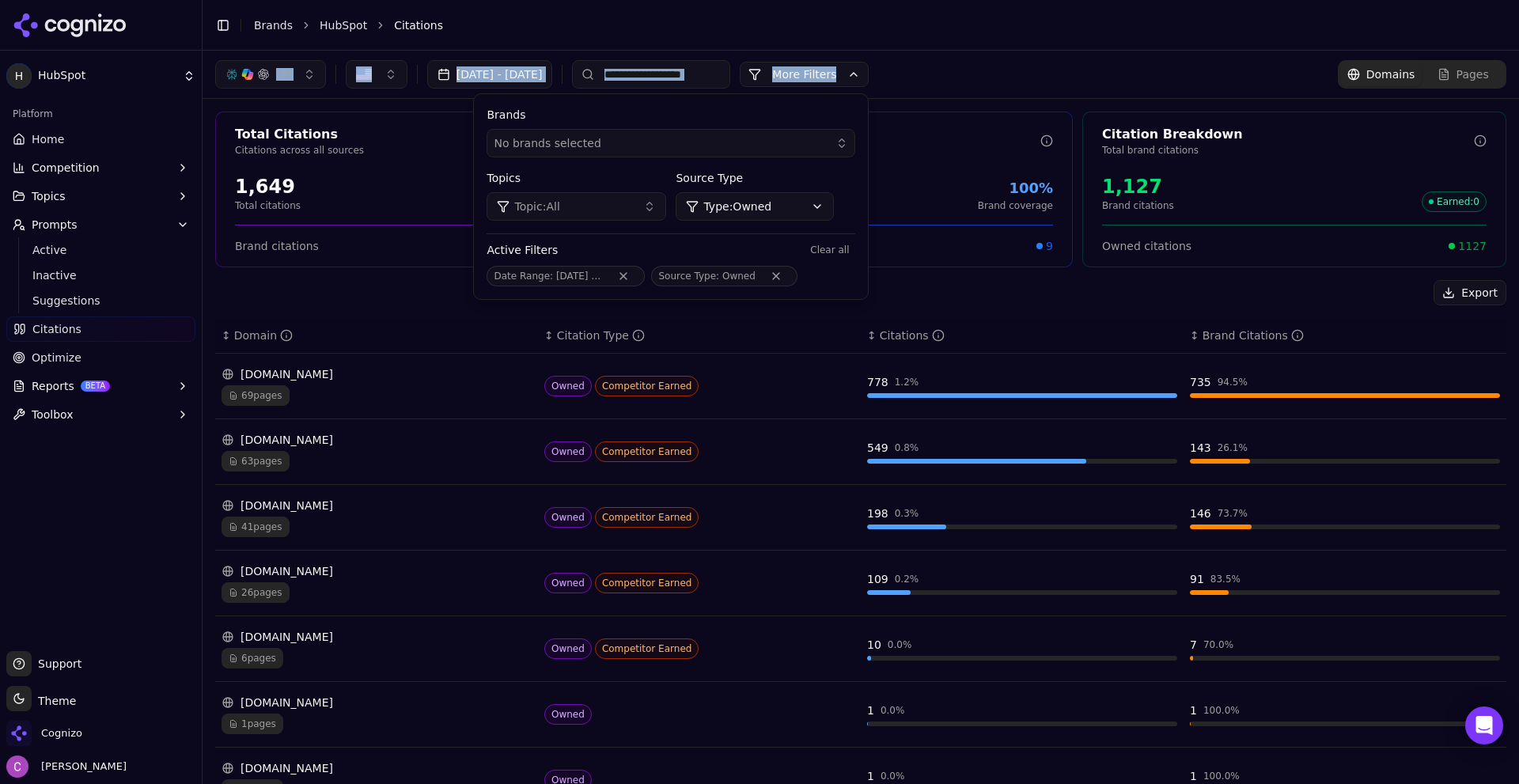
click at [1012, 50] on main "Toggle Sidebar Brands HubSpot Citations + 3 [DATE] - [DATE] More More Filters B…" at bounding box center [860, 392] width 1317 height 784
drag, startPoint x: 993, startPoint y: 68, endPoint x: 966, endPoint y: 85, distance: 31.9
click at [995, 68] on div "+ 3 [DATE] - [DATE] More More Filters Brands No brands selected Topics Topic: A…" at bounding box center [861, 74] width 1291 height 29
click at [868, 85] on button "More Filters" at bounding box center [804, 74] width 129 height 25
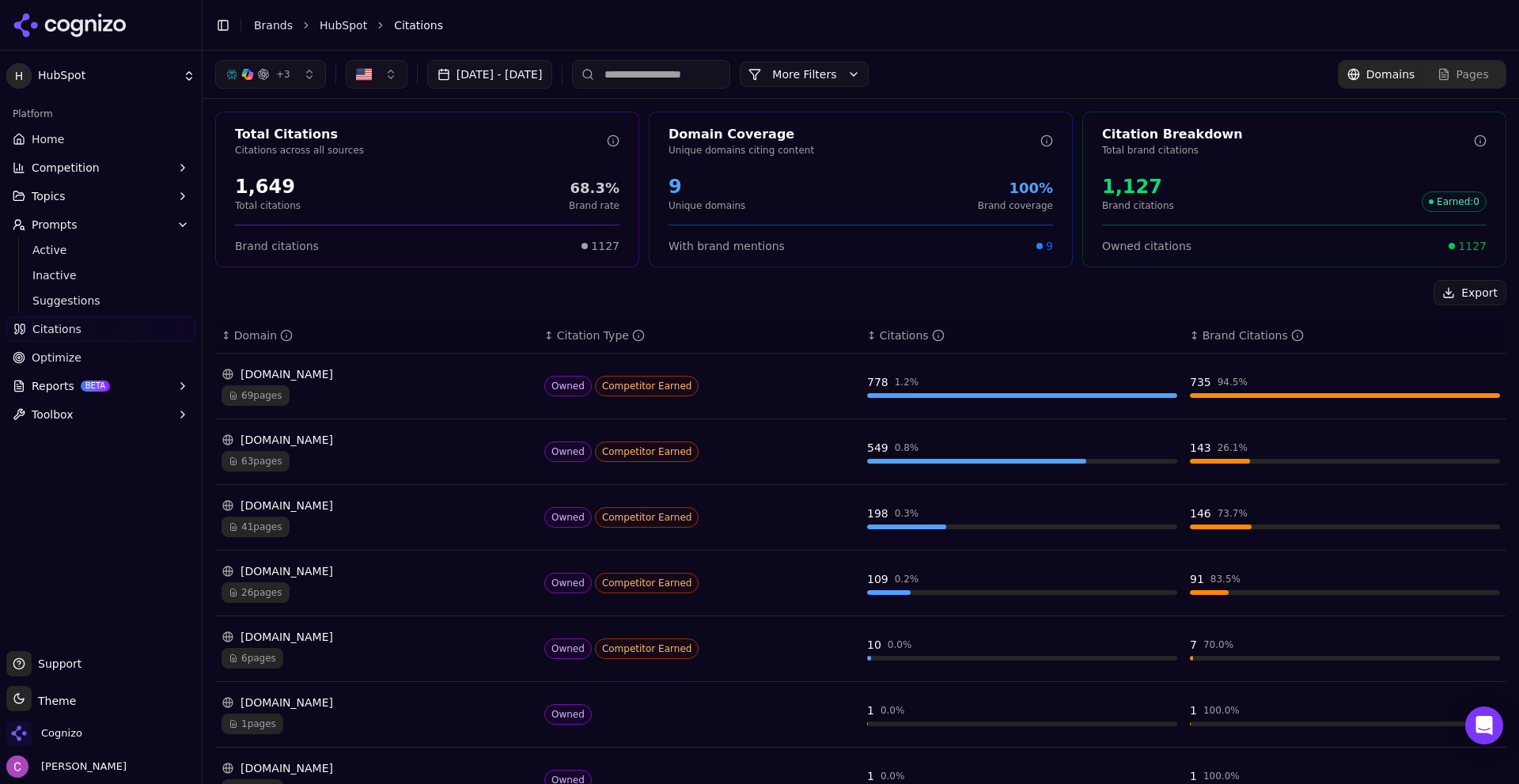
click at [278, 79] on span "+ 3" at bounding box center [283, 74] width 14 height 12
click at [277, 79] on span "+ 3" at bounding box center [283, 74] width 14 height 12
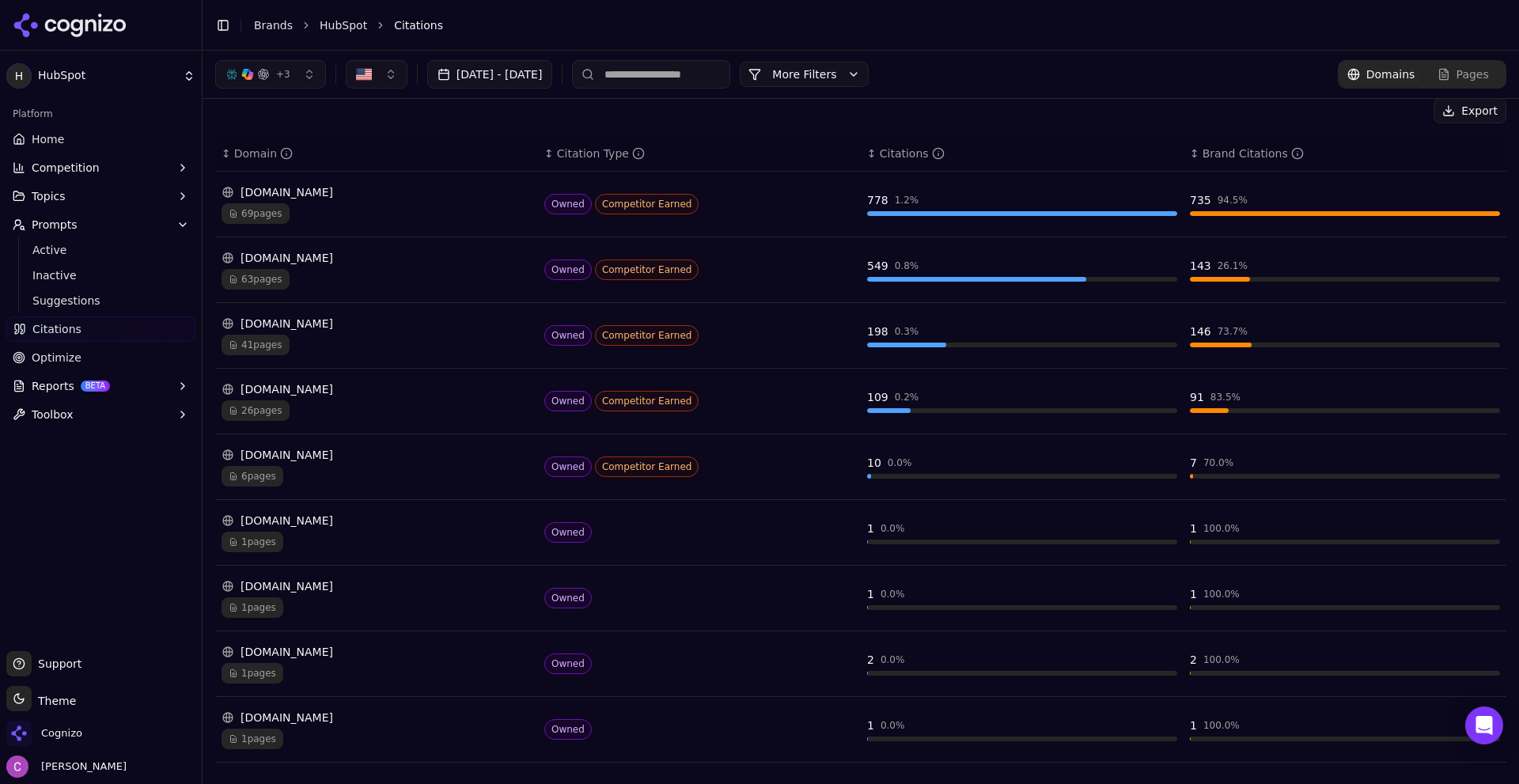
scroll to position [186, 0]
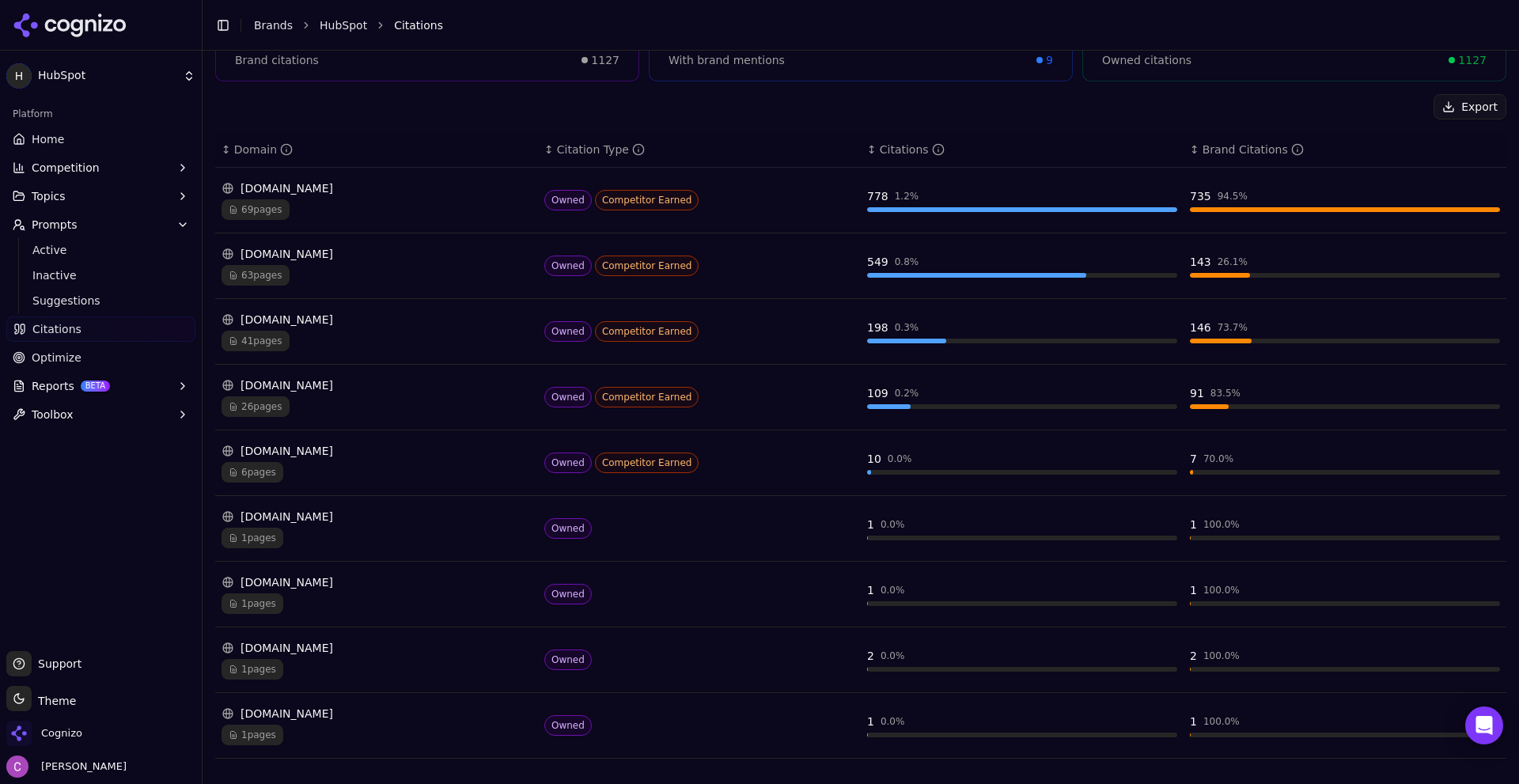
click at [447, 197] on div "[DOMAIN_NAME] 69 pages" at bounding box center [376, 200] width 311 height 39
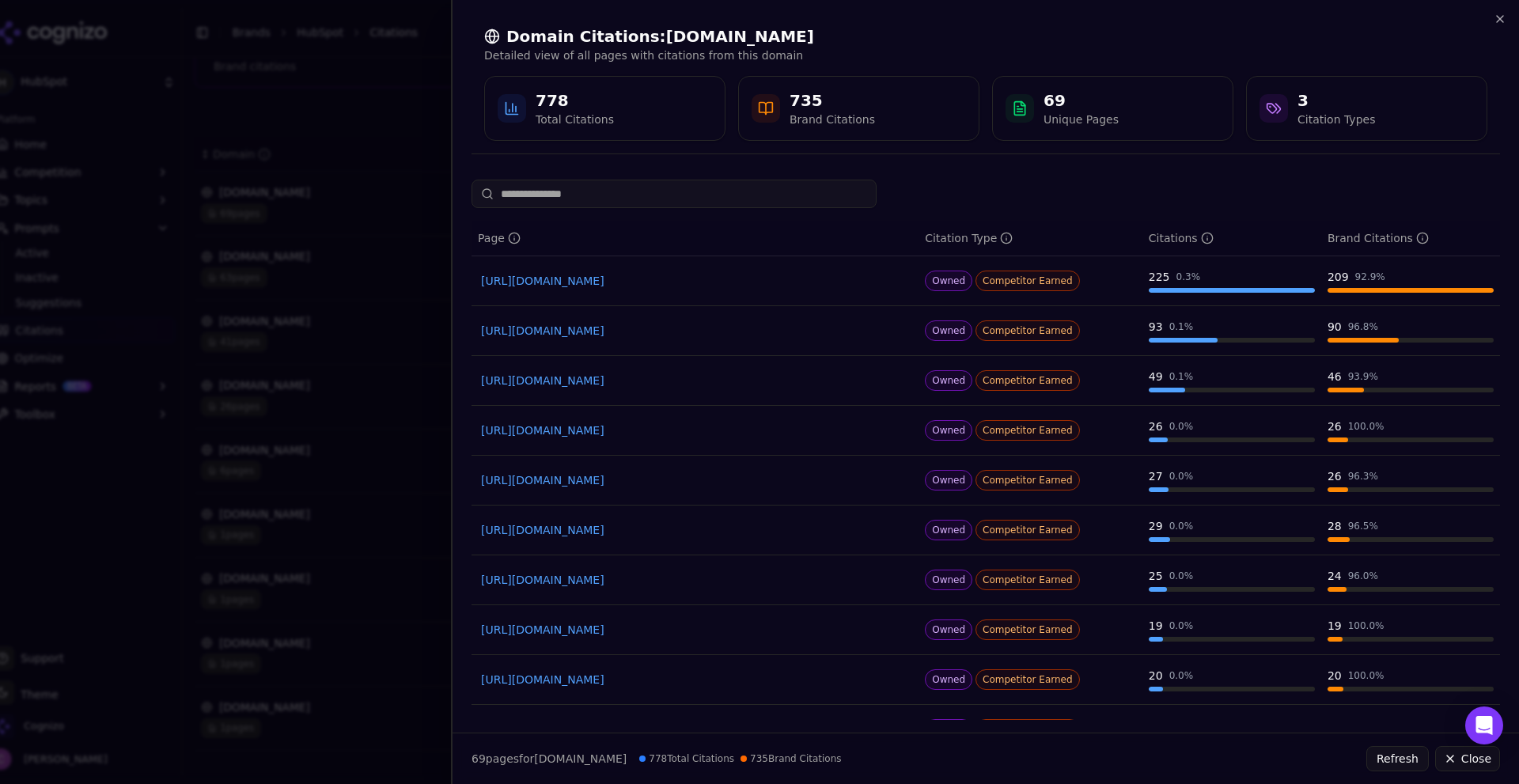
click at [1461, 761] on button "Close" at bounding box center [1467, 759] width 65 height 25
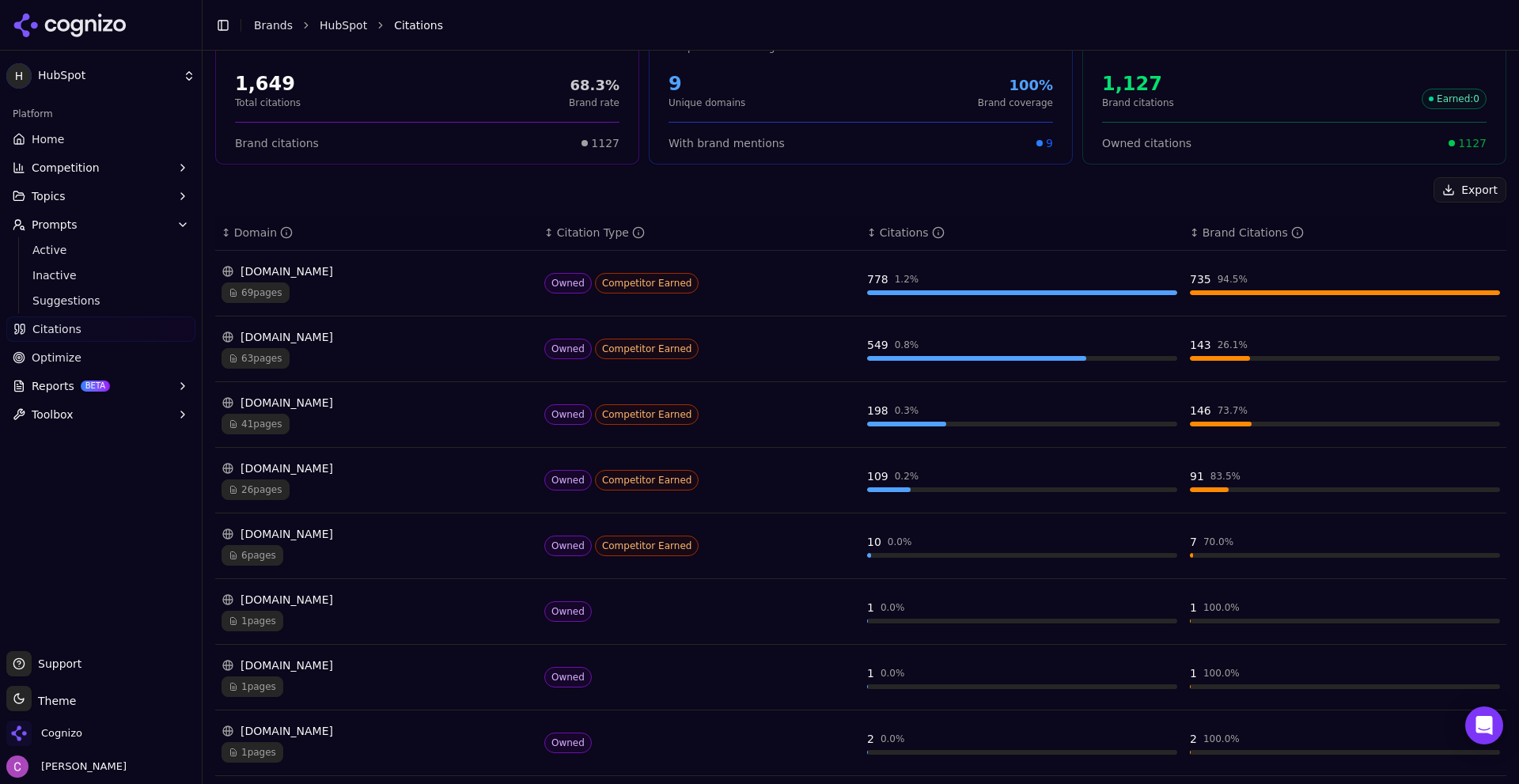
scroll to position [0, 0]
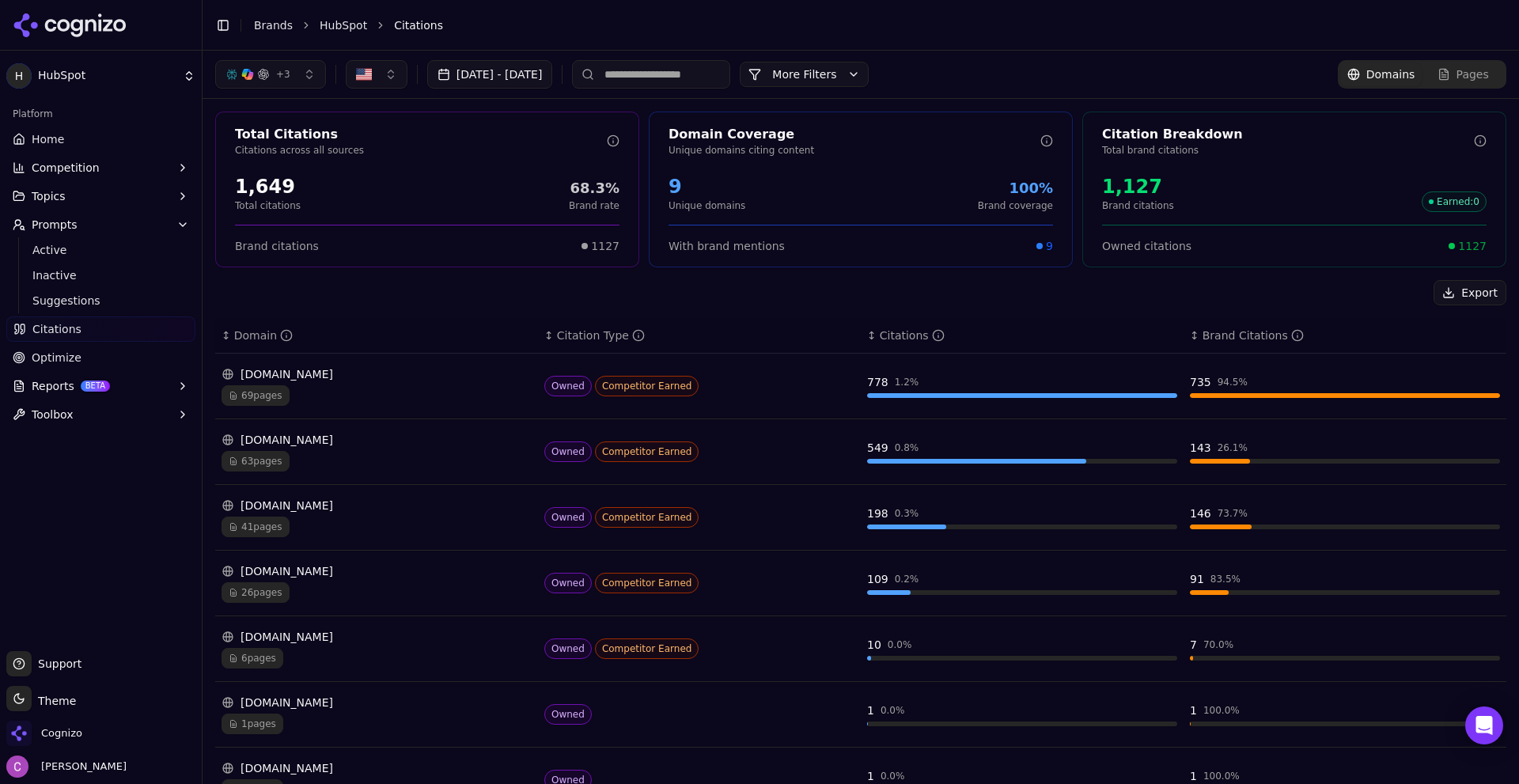
drag, startPoint x: 891, startPoint y: 91, endPoint x: 890, endPoint y: 83, distance: 8.1
click at [891, 83] on div "+ 3 [DATE] - [DATE] More More Filters Domains Pages" at bounding box center [860, 75] width 1317 height 48
click at [868, 79] on button "More Filters" at bounding box center [804, 74] width 129 height 25
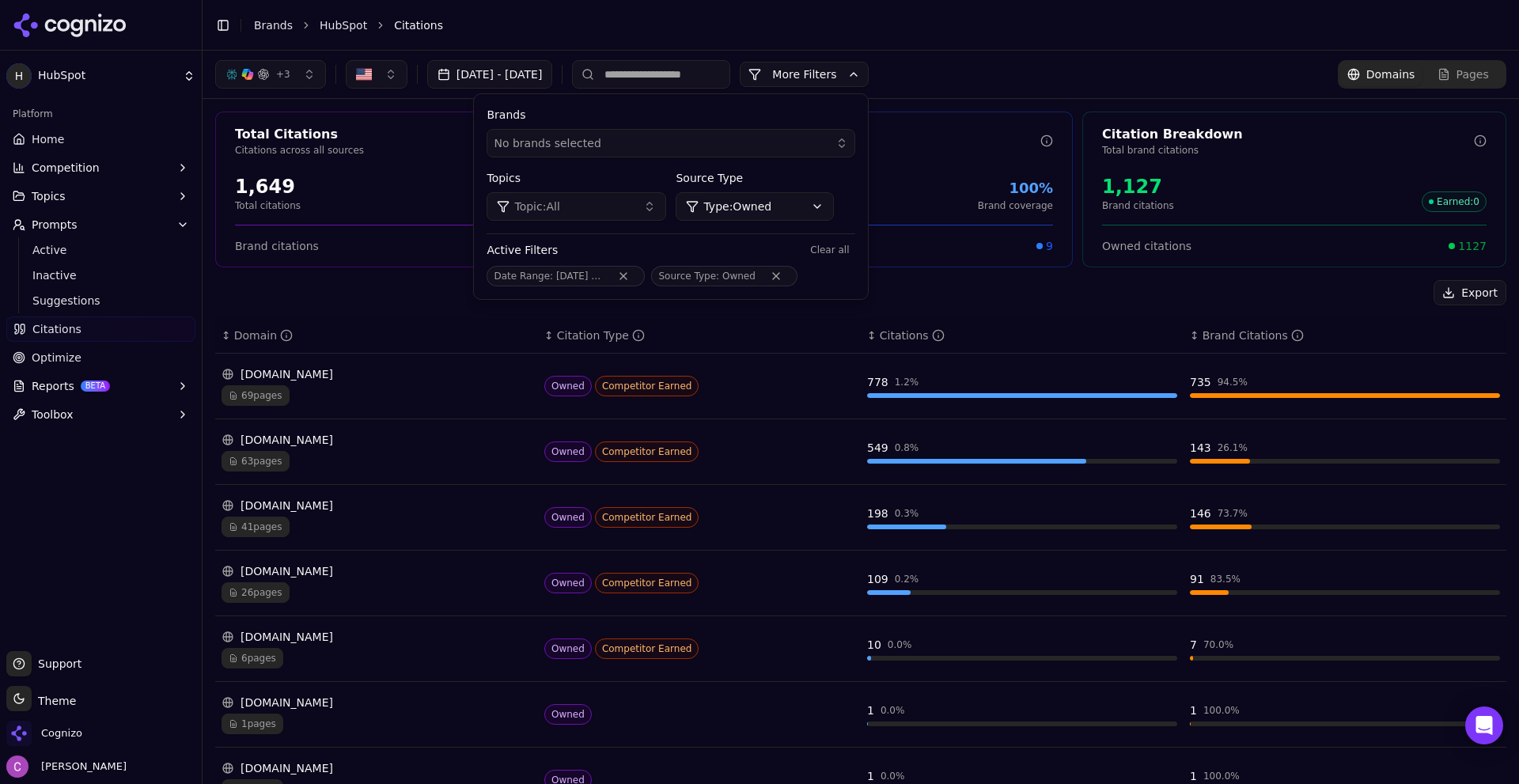
click at [846, 215] on html "H HubSpot Platform Home Competition Topics Prompts Active Inactive Suggestions …" at bounding box center [760, 392] width 1519 height 784
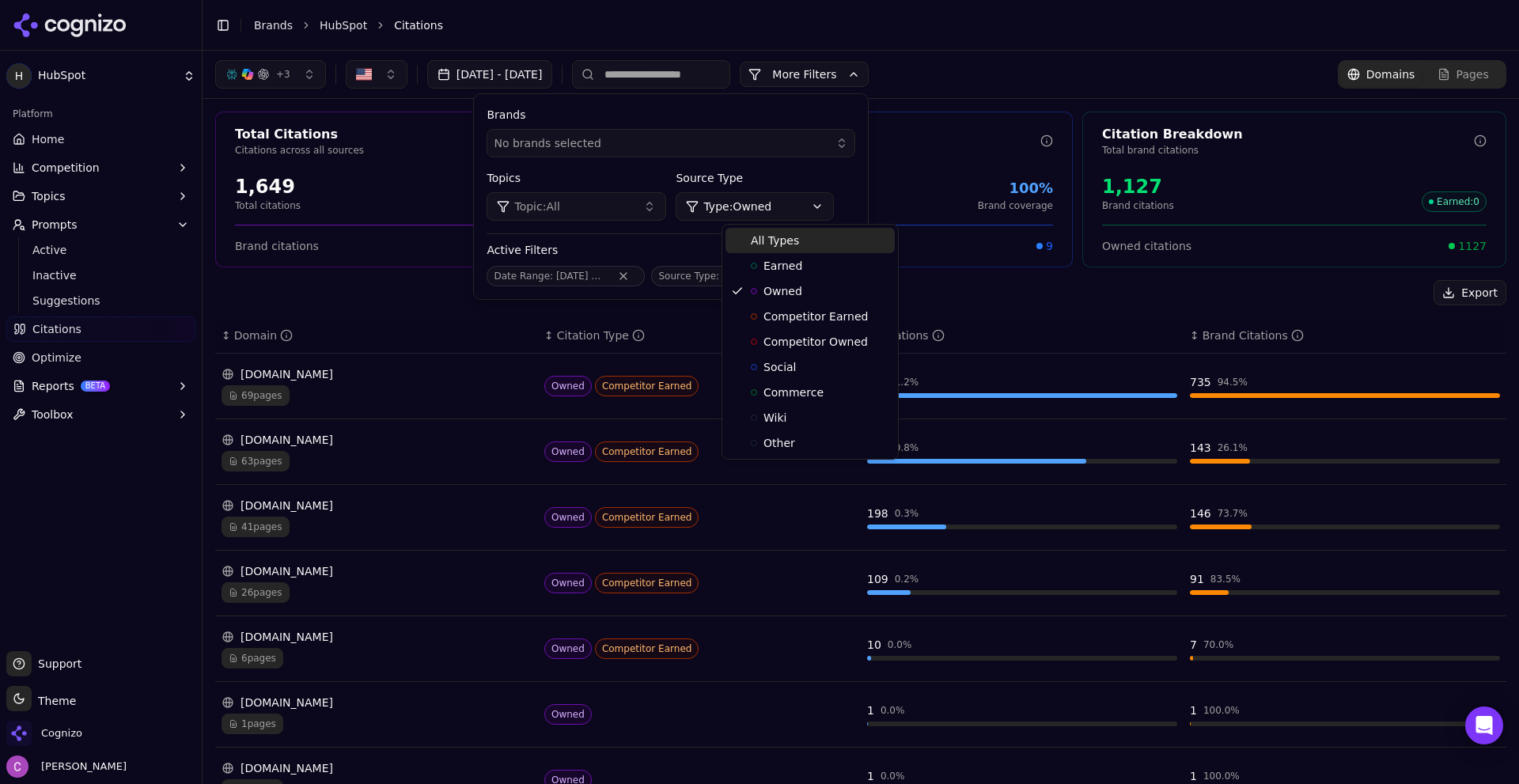
click at [781, 239] on span "All Types" at bounding box center [774, 240] width 48 height 16
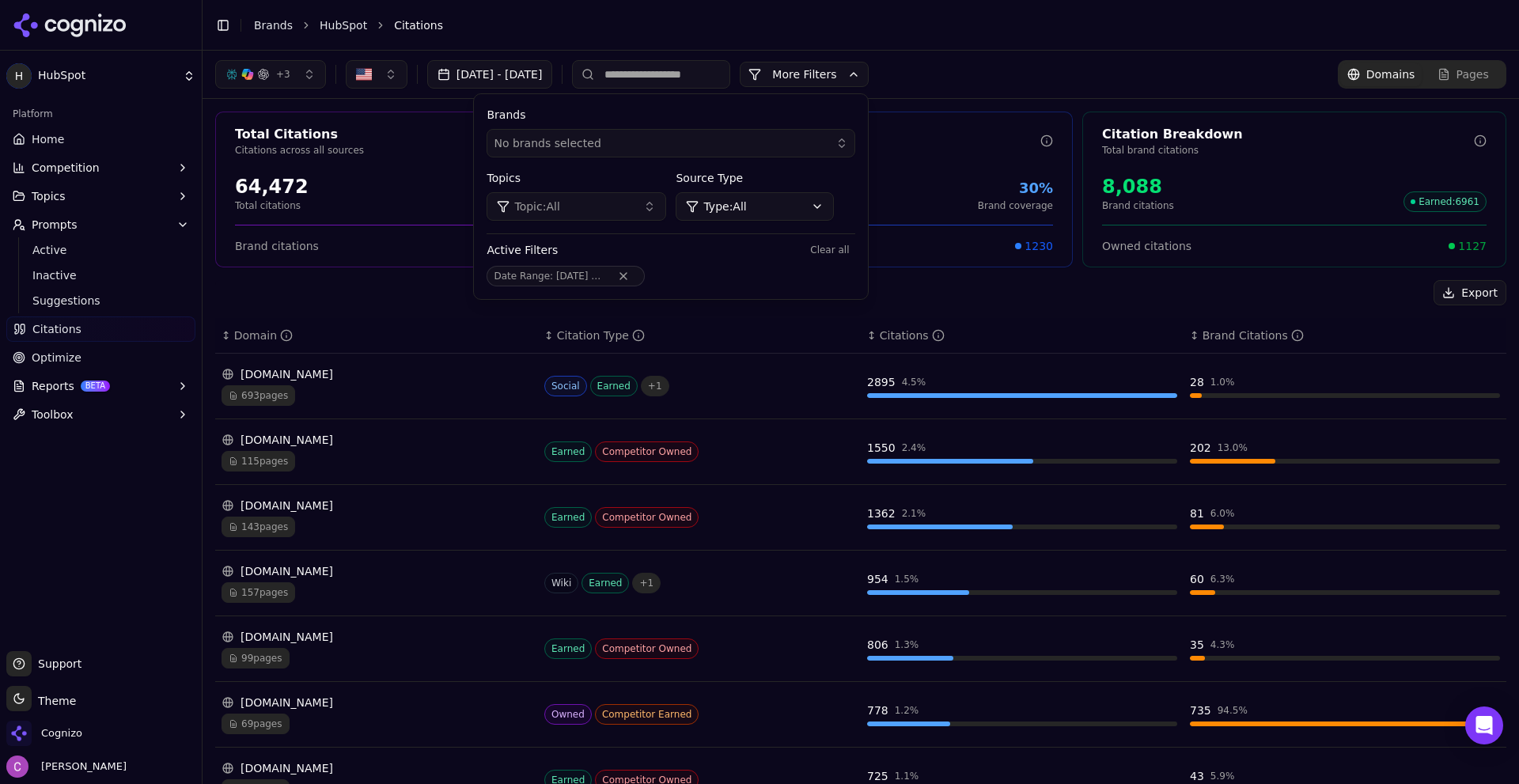
click at [428, 264] on div "Total Citations Citations across all sources 64,472 Total citations 12.5% Brand…" at bounding box center [428, 189] width 424 height 156
click at [868, 71] on button "More Filters" at bounding box center [804, 74] width 129 height 25
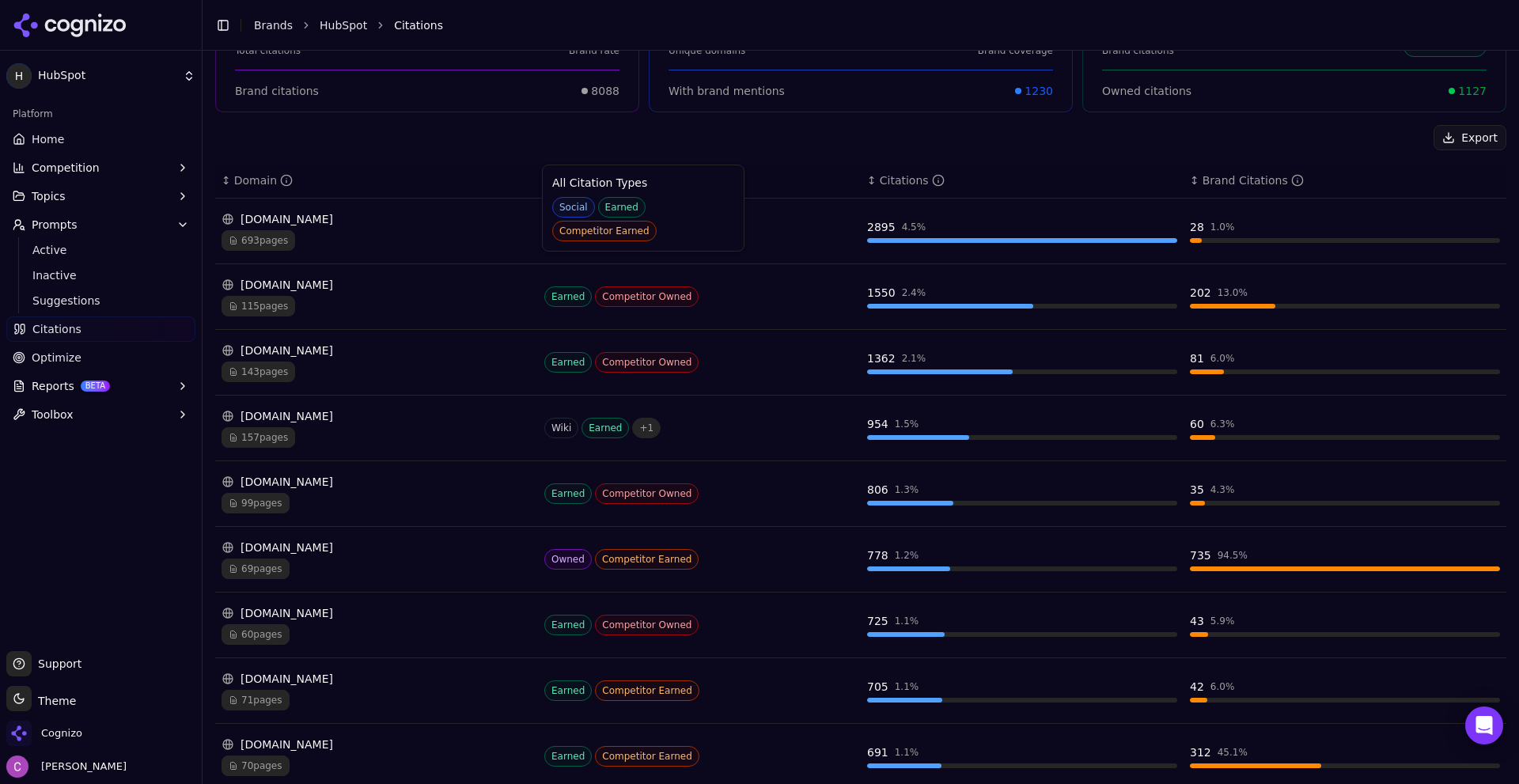
scroll to position [158, 0]
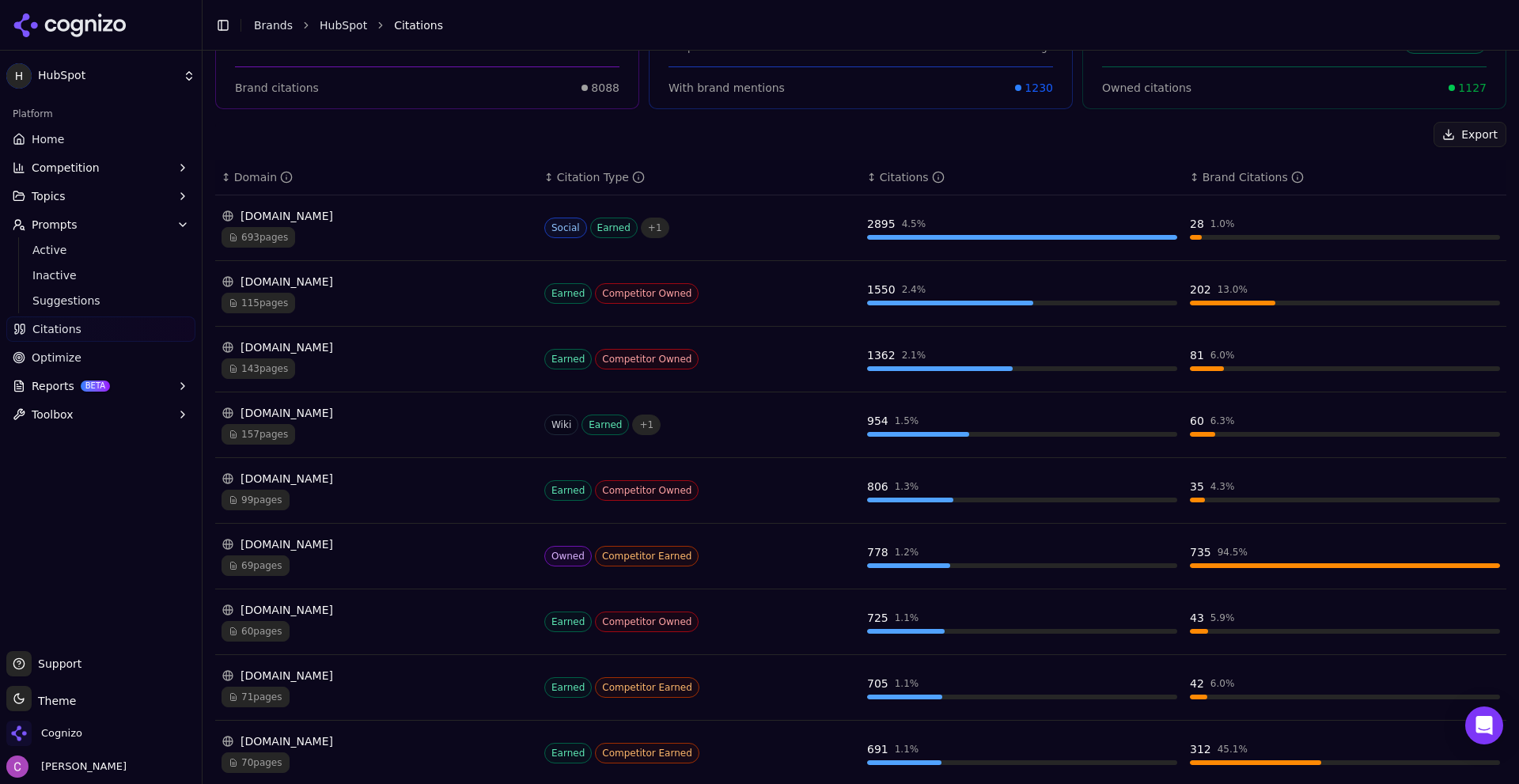
click at [393, 211] on div "reddit.com" at bounding box center [376, 215] width 311 height 16
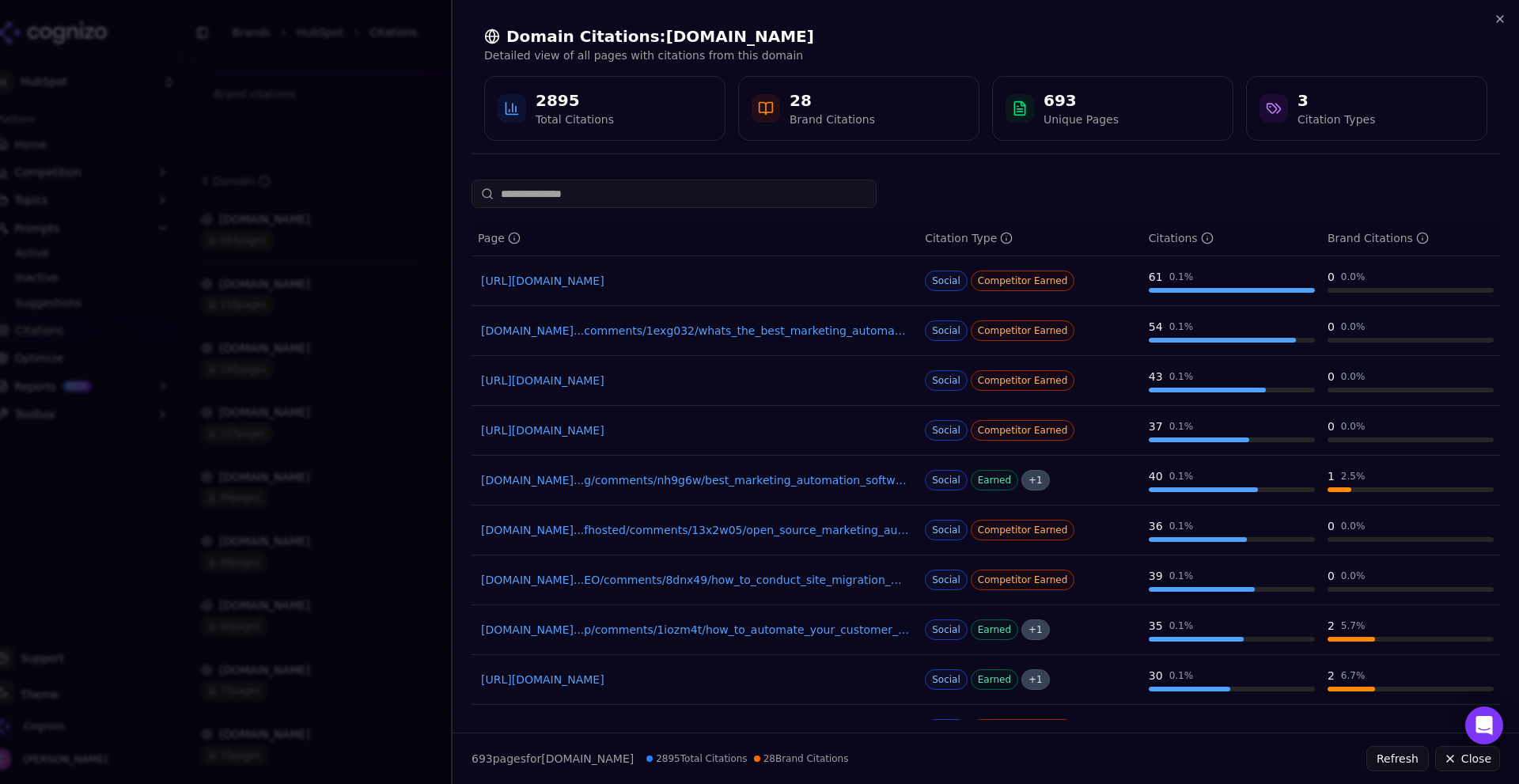
click at [1476, 769] on button "Close" at bounding box center [1467, 759] width 65 height 25
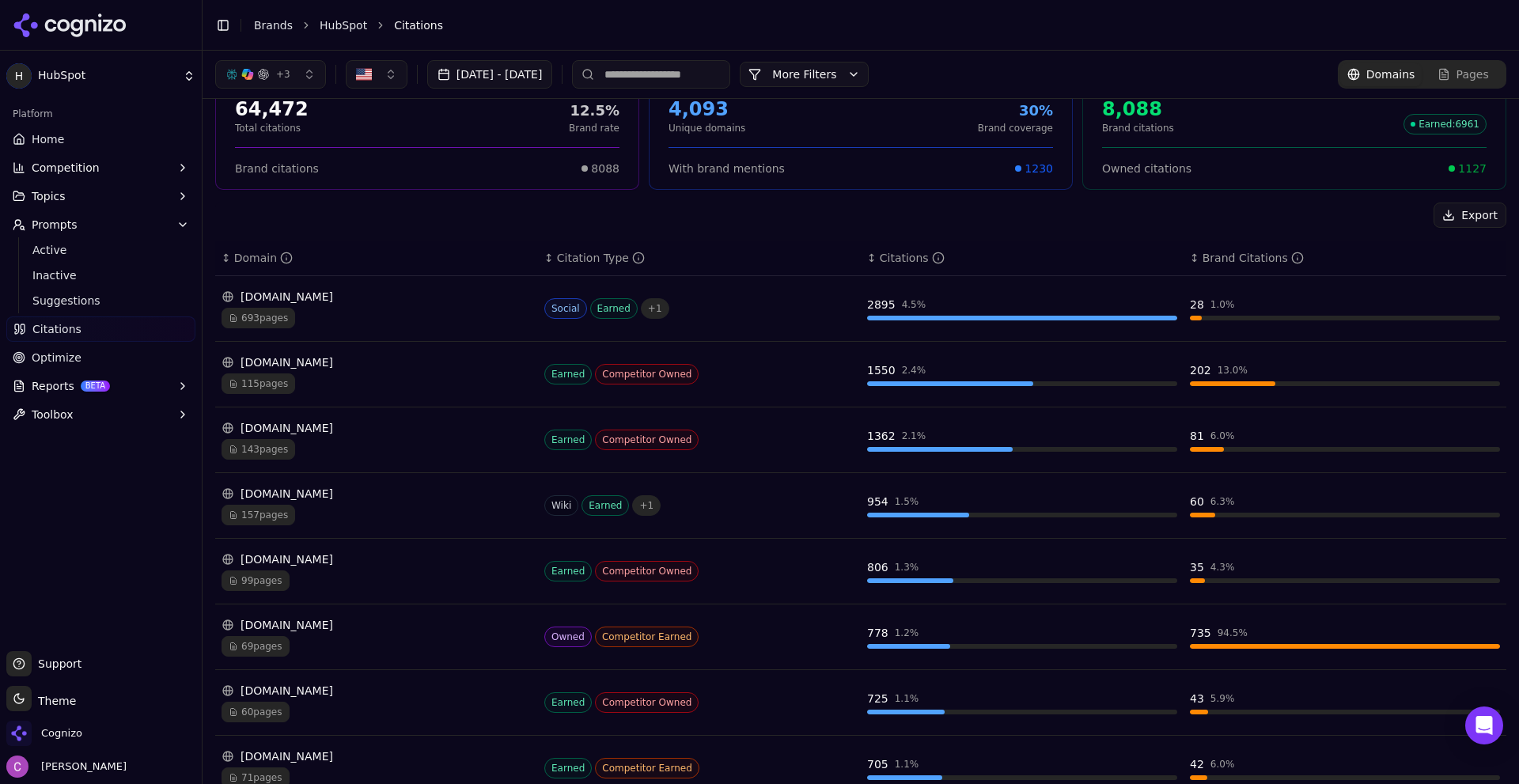
scroll to position [0, 0]
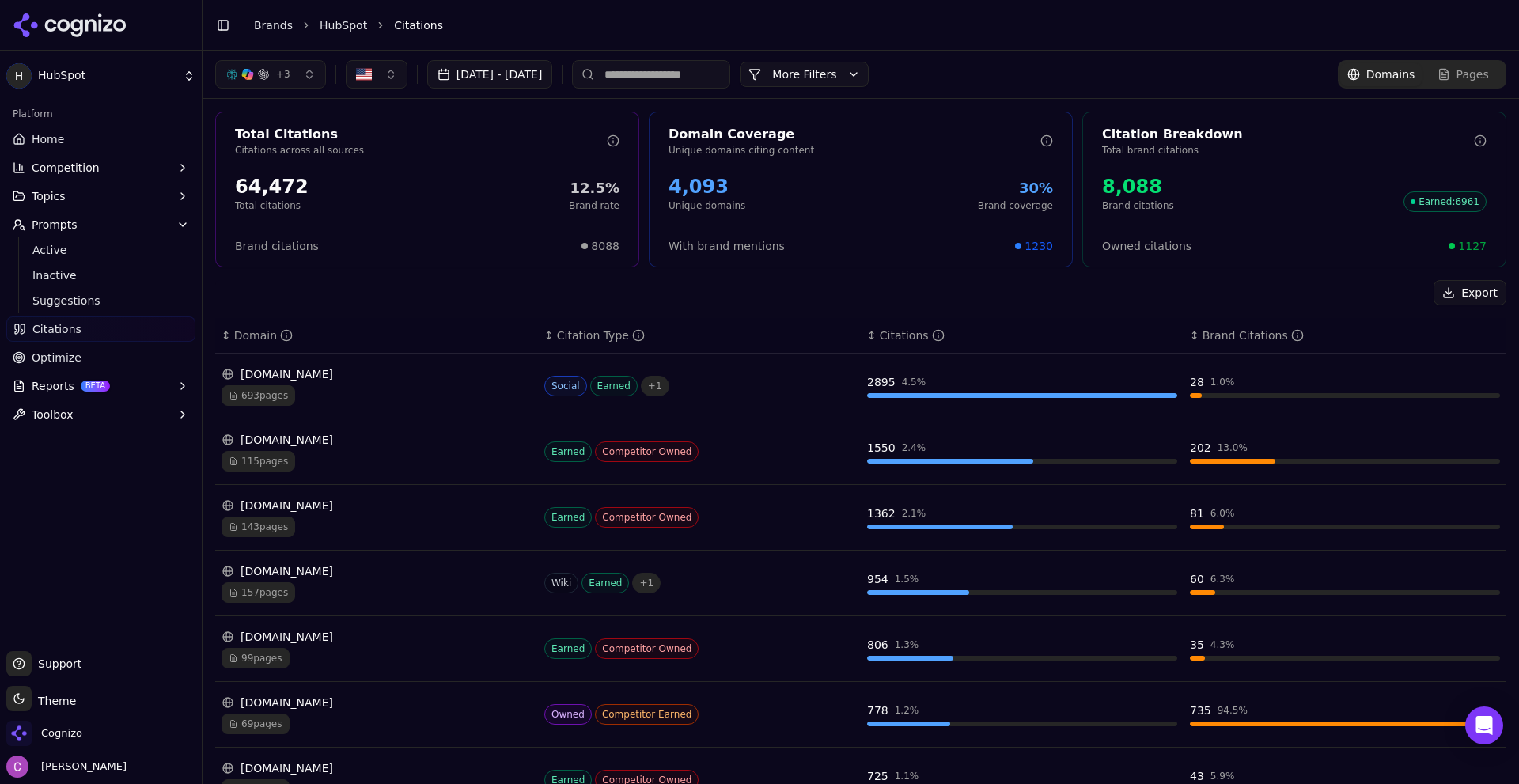
click at [1464, 251] on span "1127" at bounding box center [1472, 246] width 29 height 16
click at [1464, 249] on span "1127" at bounding box center [1472, 246] width 29 height 16
click at [1190, 381] on div "28" at bounding box center [1196, 382] width 14 height 16
click at [1231, 265] on div "Citation Breakdown Total brand citations 8,088 Brand citations Earned : 6961 Ow…" at bounding box center [1295, 189] width 424 height 156
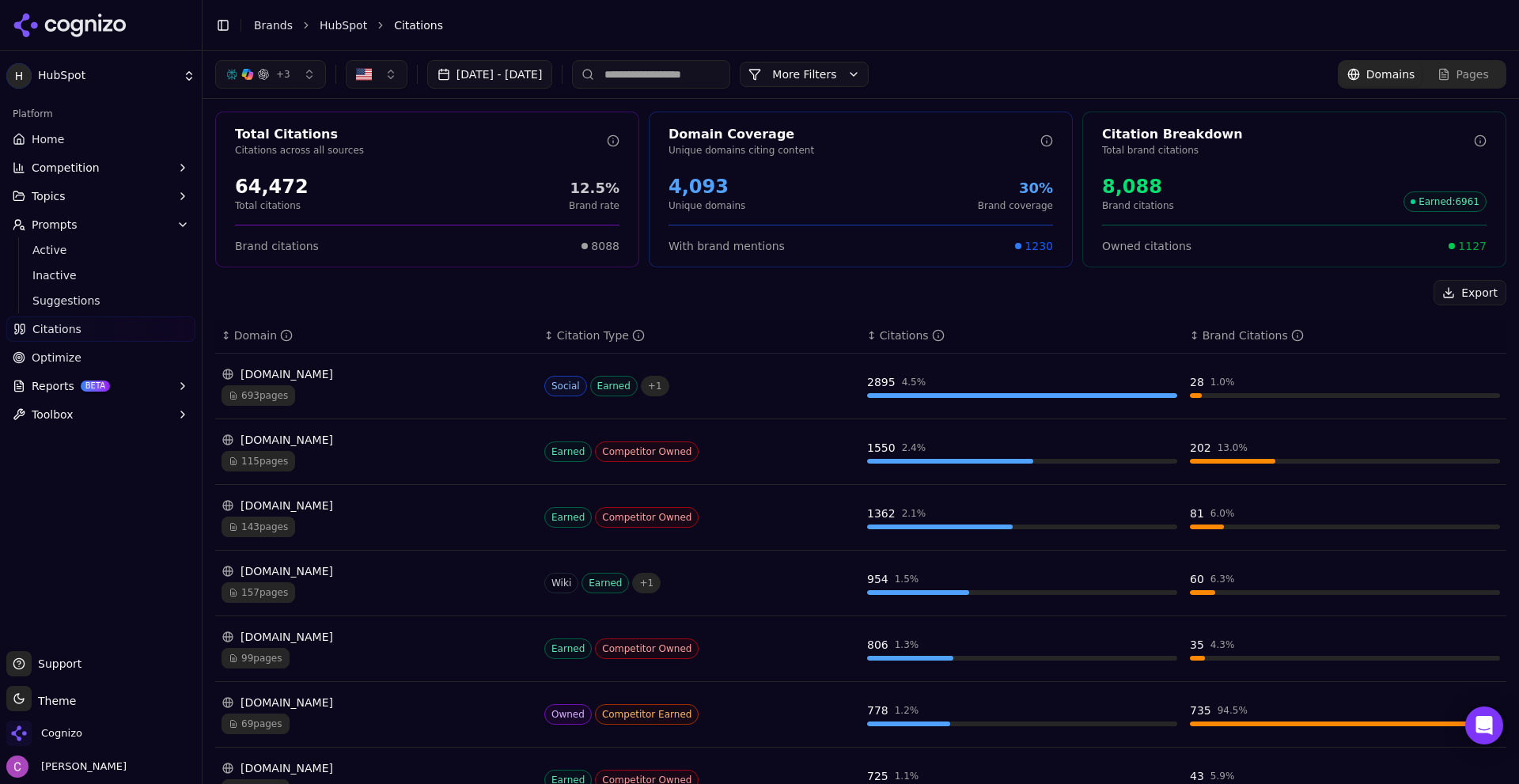
click at [357, 378] on div "reddit.com" at bounding box center [376, 374] width 311 height 16
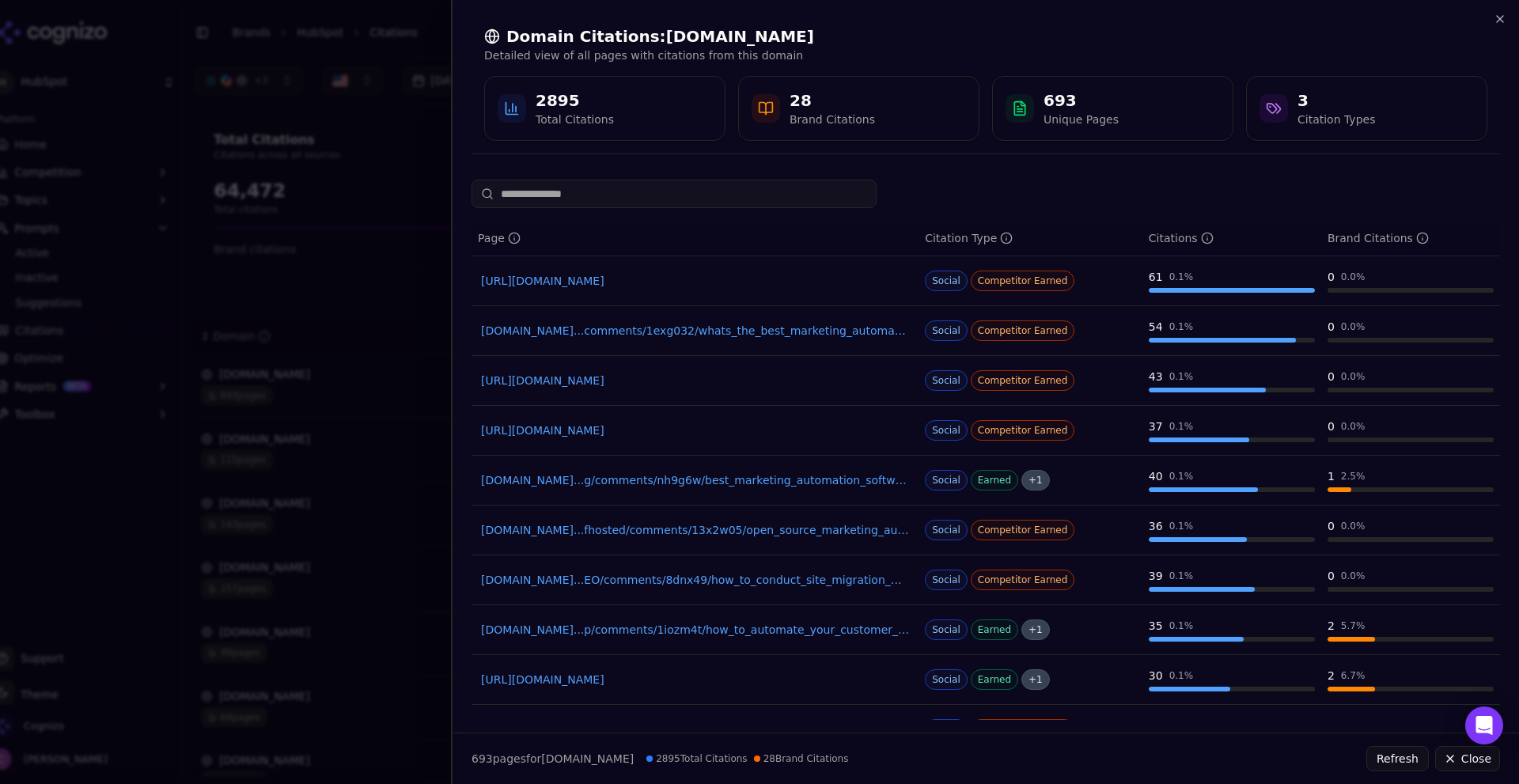
click at [1463, 773] on div "693 page s for reddit.com 2895 Total Citations 28 Brand Citations Refresh Close" at bounding box center [986, 759] width 1067 height 51
click at [1459, 760] on button "Close" at bounding box center [1467, 759] width 65 height 25
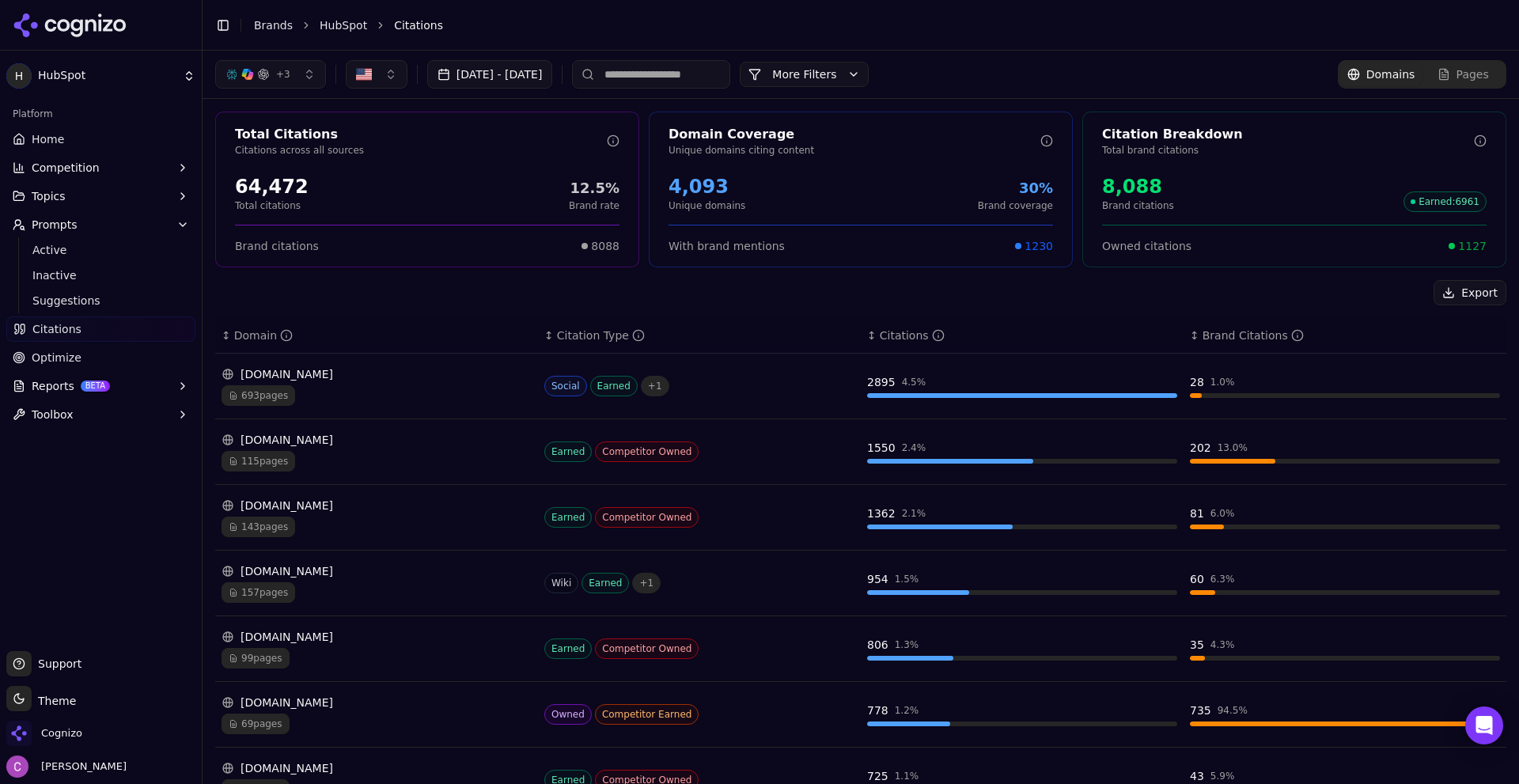
click at [86, 364] on link "Optimize" at bounding box center [101, 357] width 189 height 25
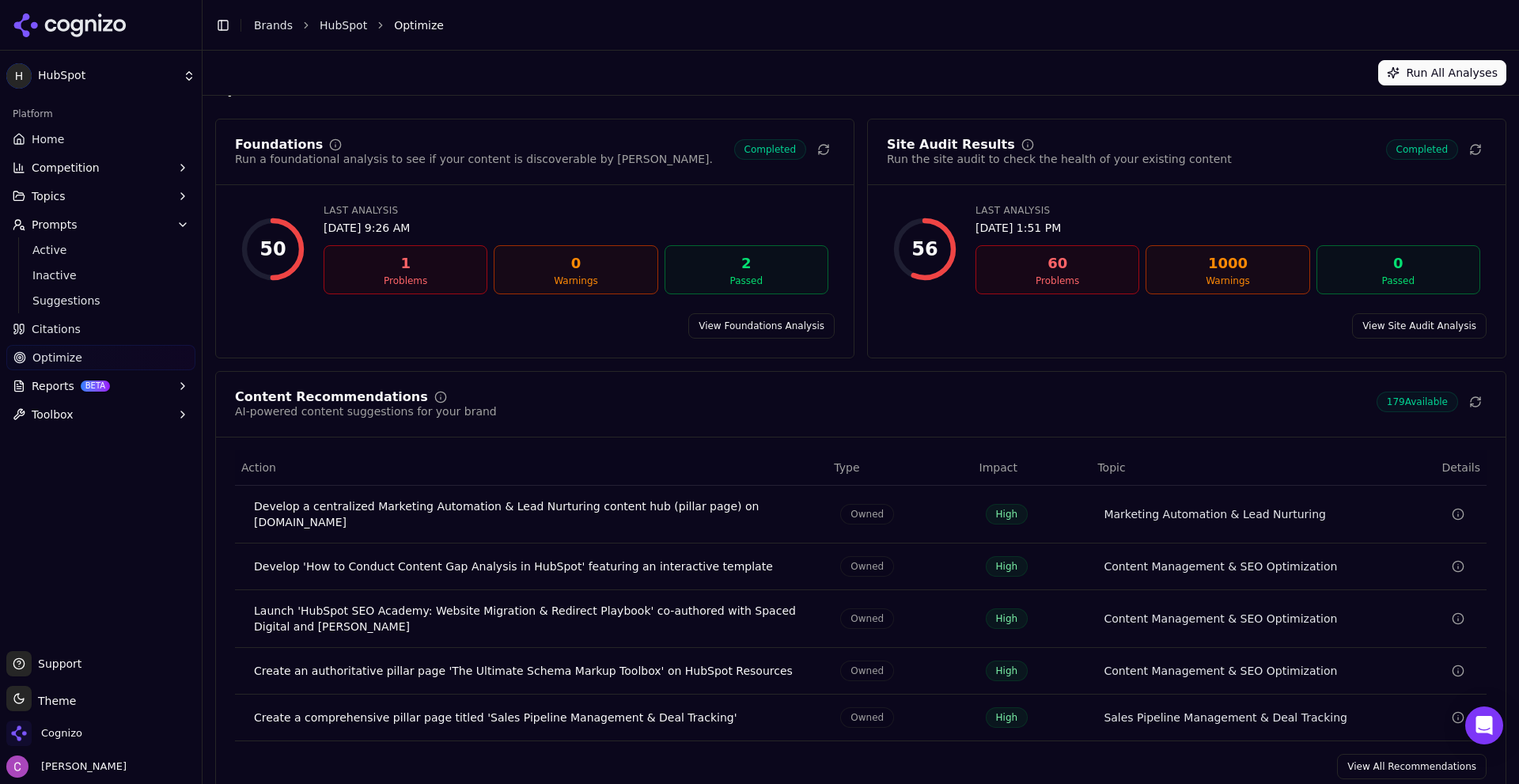
scroll to position [48, 0]
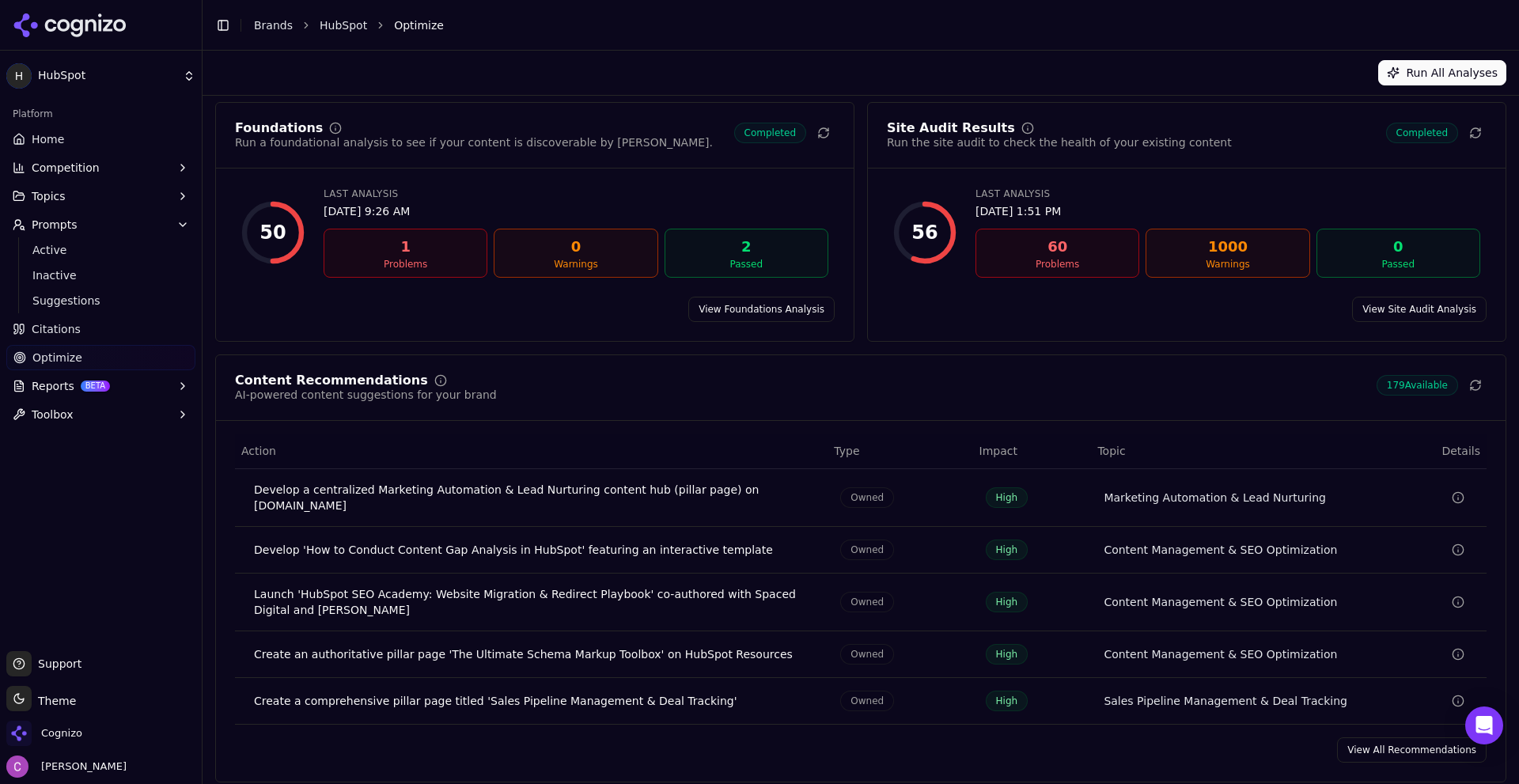
click at [1349, 738] on link "View All Recommendations" at bounding box center [1412, 750] width 149 height 25
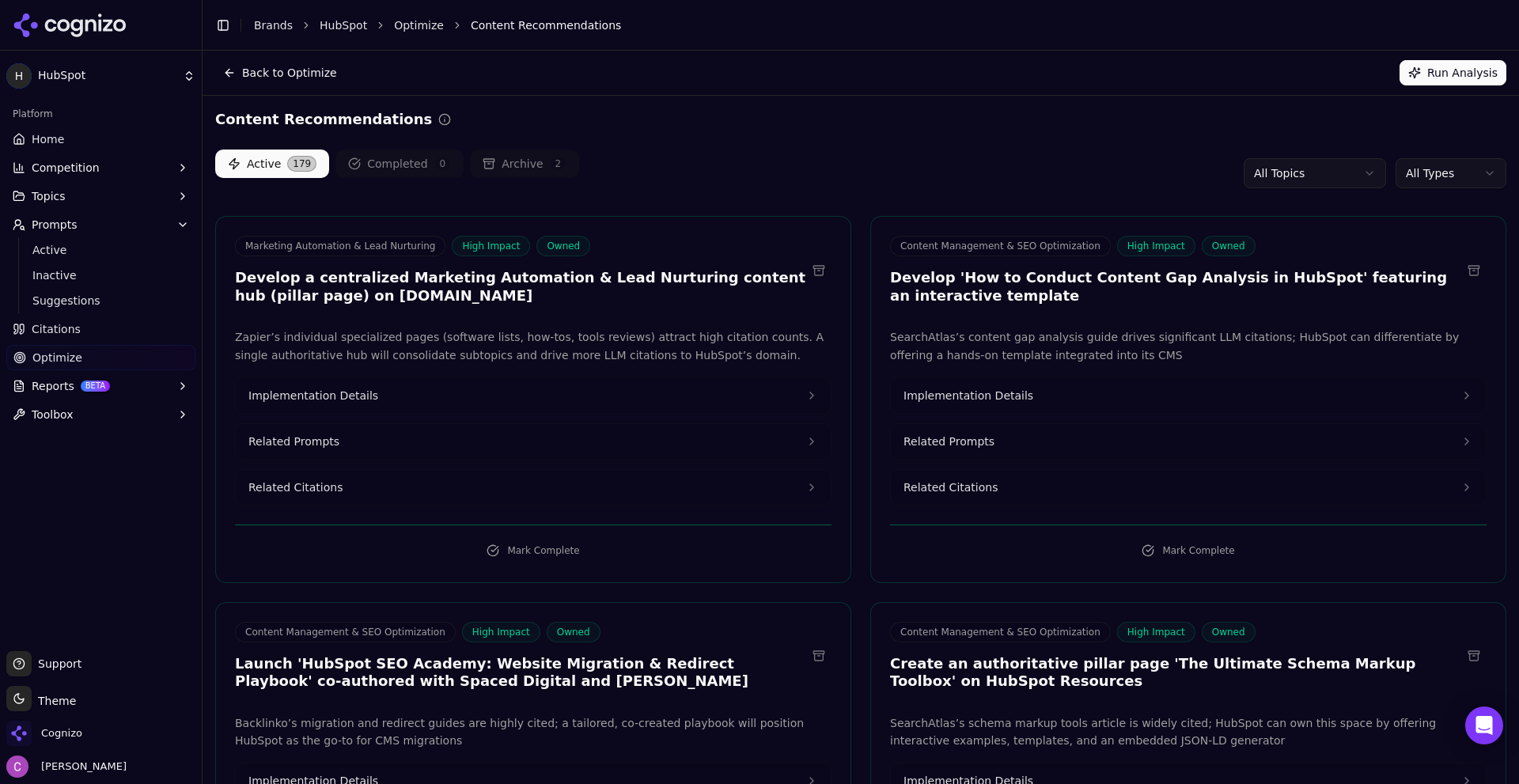
click at [832, 157] on div "Active 179 Completed 0 Archive 2 All Topics All Types" at bounding box center [861, 173] width 1291 height 48
drag, startPoint x: 308, startPoint y: 288, endPoint x: 493, endPoint y: 288, distance: 185.0
click at [491, 288] on h3 "Develop a centralized Marketing Automation & Lead Nurturing content hub (pillar…" at bounding box center [520, 286] width 571 height 35
click at [501, 292] on h3 "Develop a centralized Marketing Automation & Lead Nurturing content hub (pillar…" at bounding box center [520, 286] width 571 height 35
click at [480, 284] on h3 "Develop a centralized Marketing Automation & Lead Nurturing content hub (pillar…" at bounding box center [520, 286] width 571 height 35
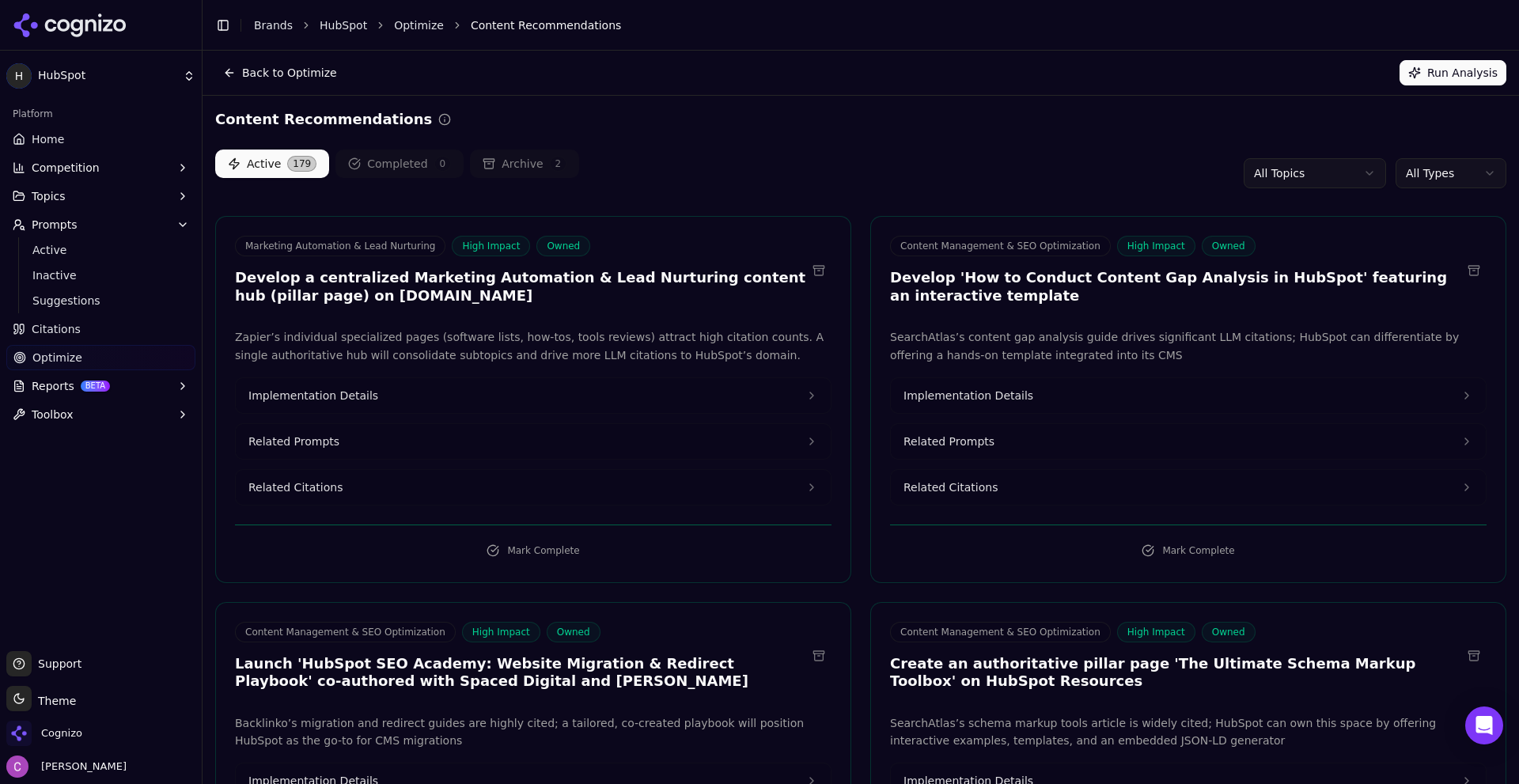
click at [406, 438] on button "Related Prompts" at bounding box center [533, 442] width 595 height 34
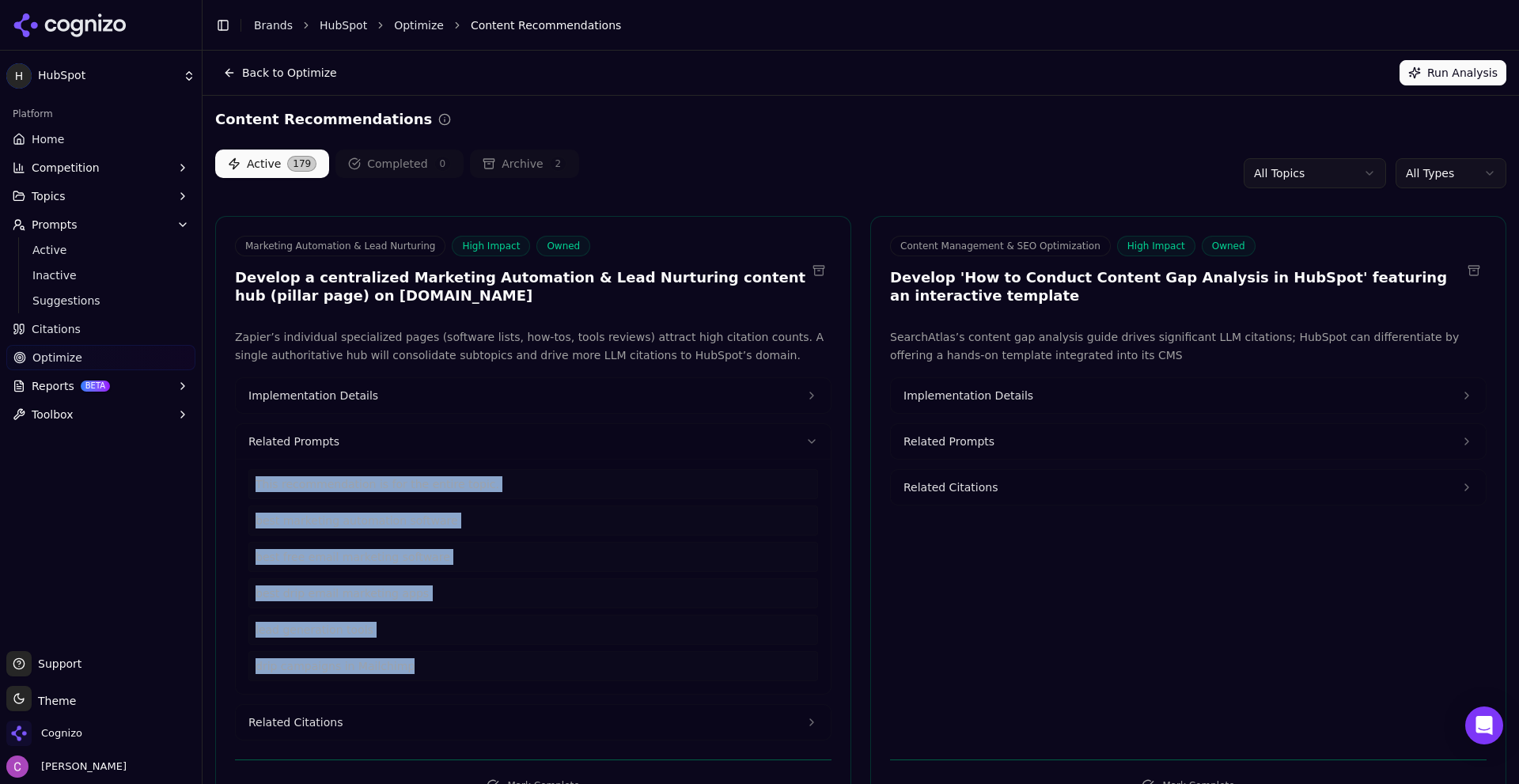
drag, startPoint x: 415, startPoint y: 668, endPoint x: 244, endPoint y: 480, distance: 254.1
click at [240, 488] on div "This recommendation is for the entire topic. best marketing automation software…" at bounding box center [533, 576] width 595 height 235
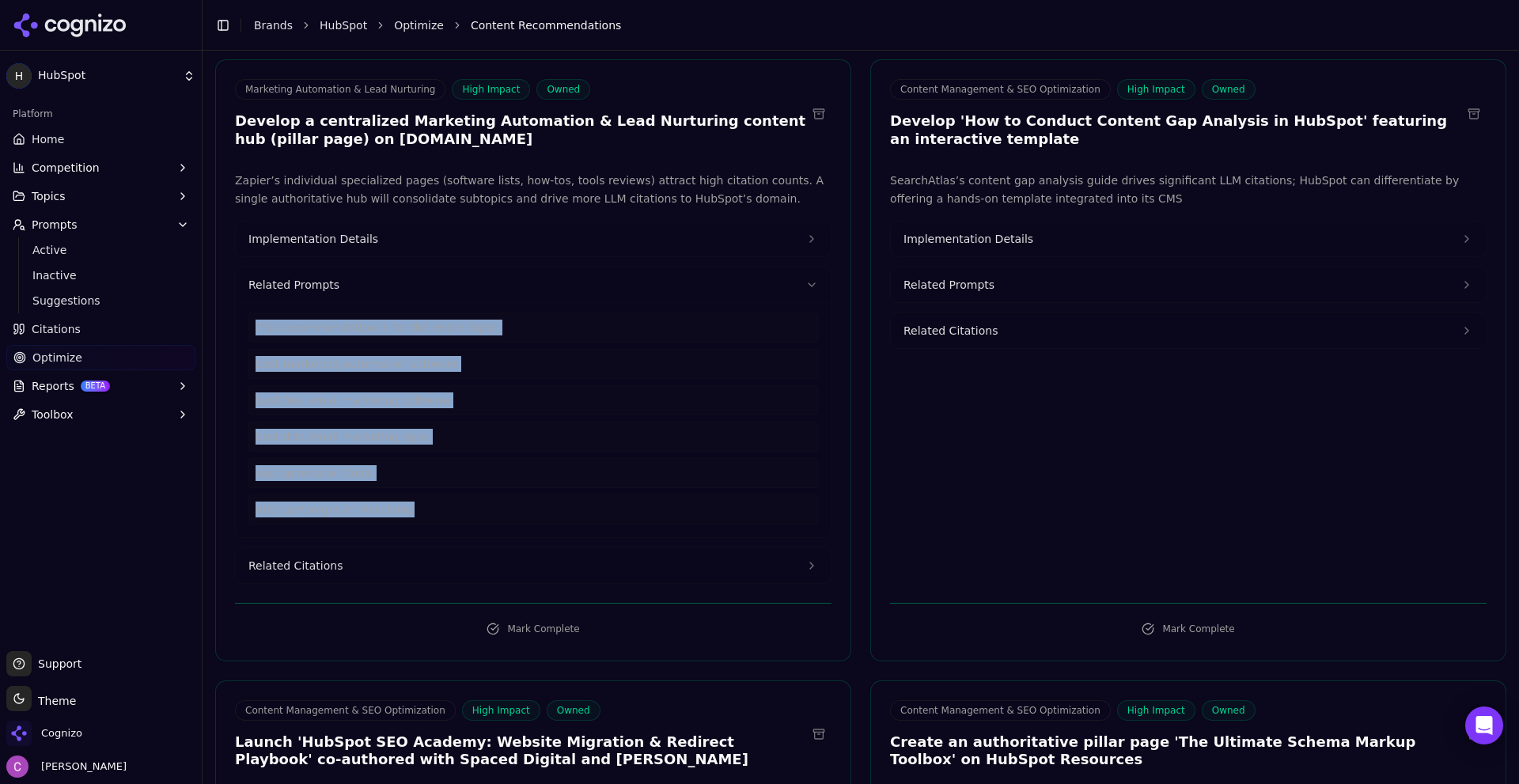
scroll to position [158, 0]
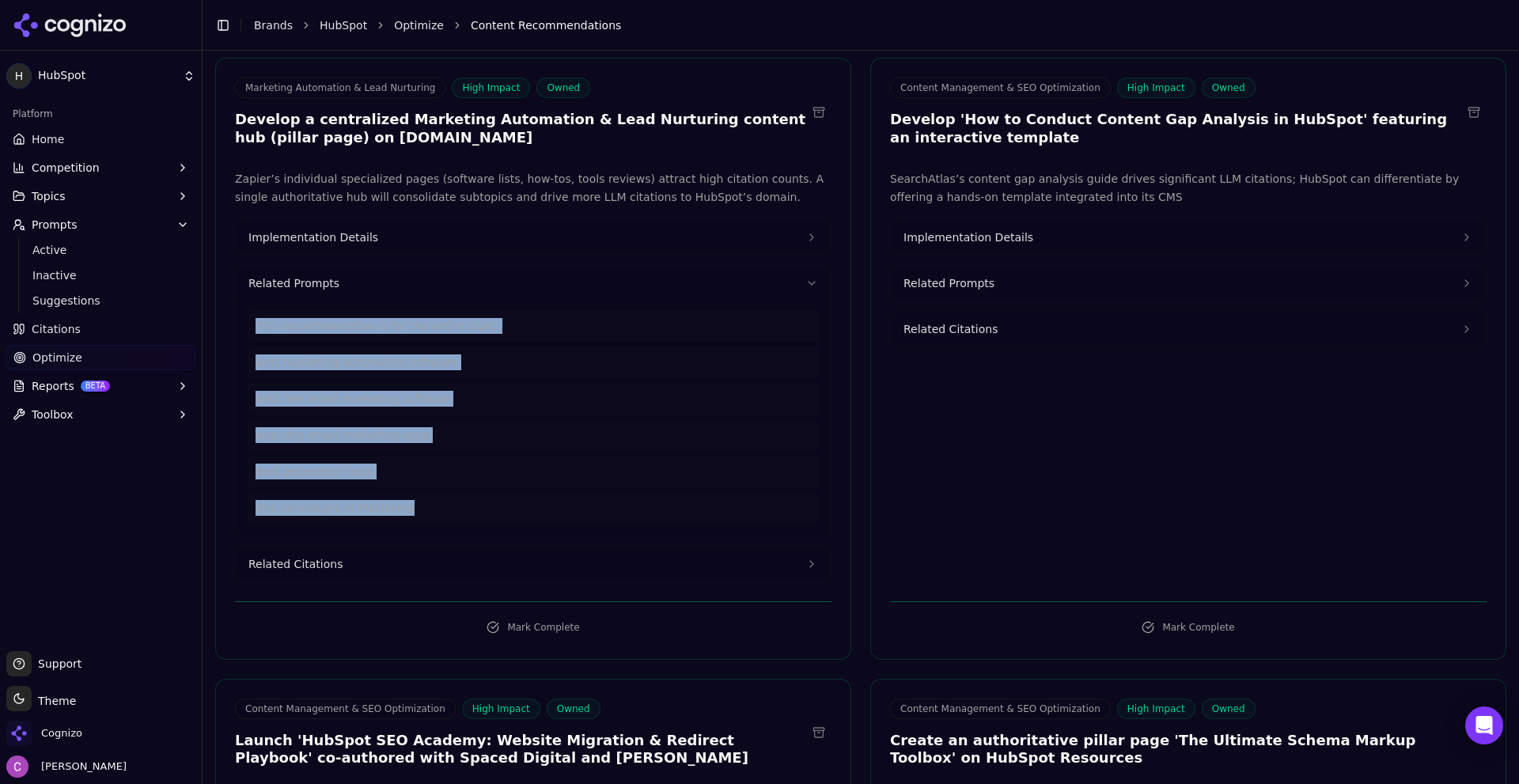
click at [356, 558] on button "Related Citations" at bounding box center [533, 564] width 595 height 34
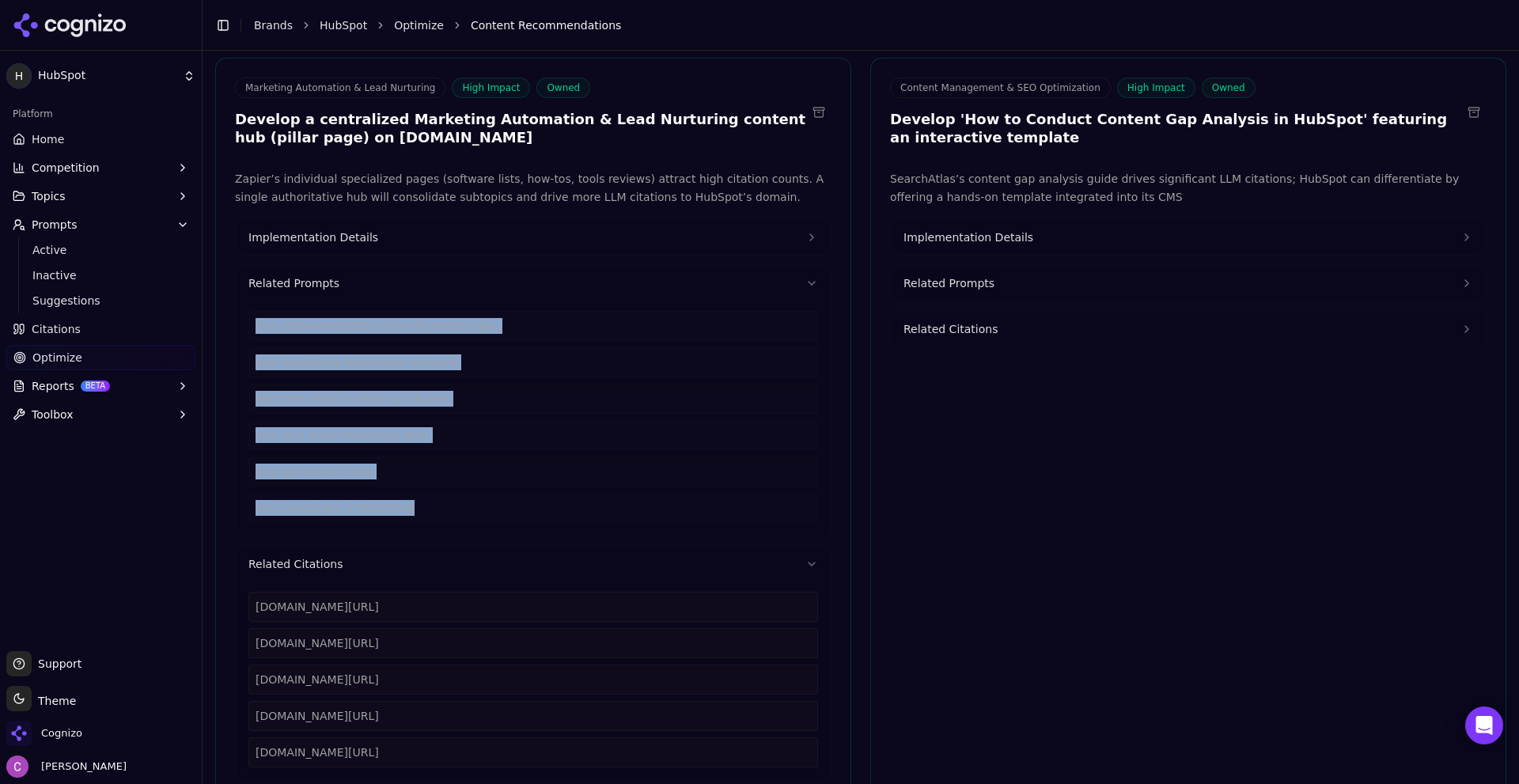
drag, startPoint x: 510, startPoint y: 755, endPoint x: 290, endPoint y: 602, distance: 268.0
click at [231, 608] on div "Zapier’s individual specialized pages (software lists, how-tos, tools reviews) …" at bounding box center [533, 475] width 634 height 610
click at [401, 230] on button "Implementation Details" at bounding box center [533, 237] width 595 height 34
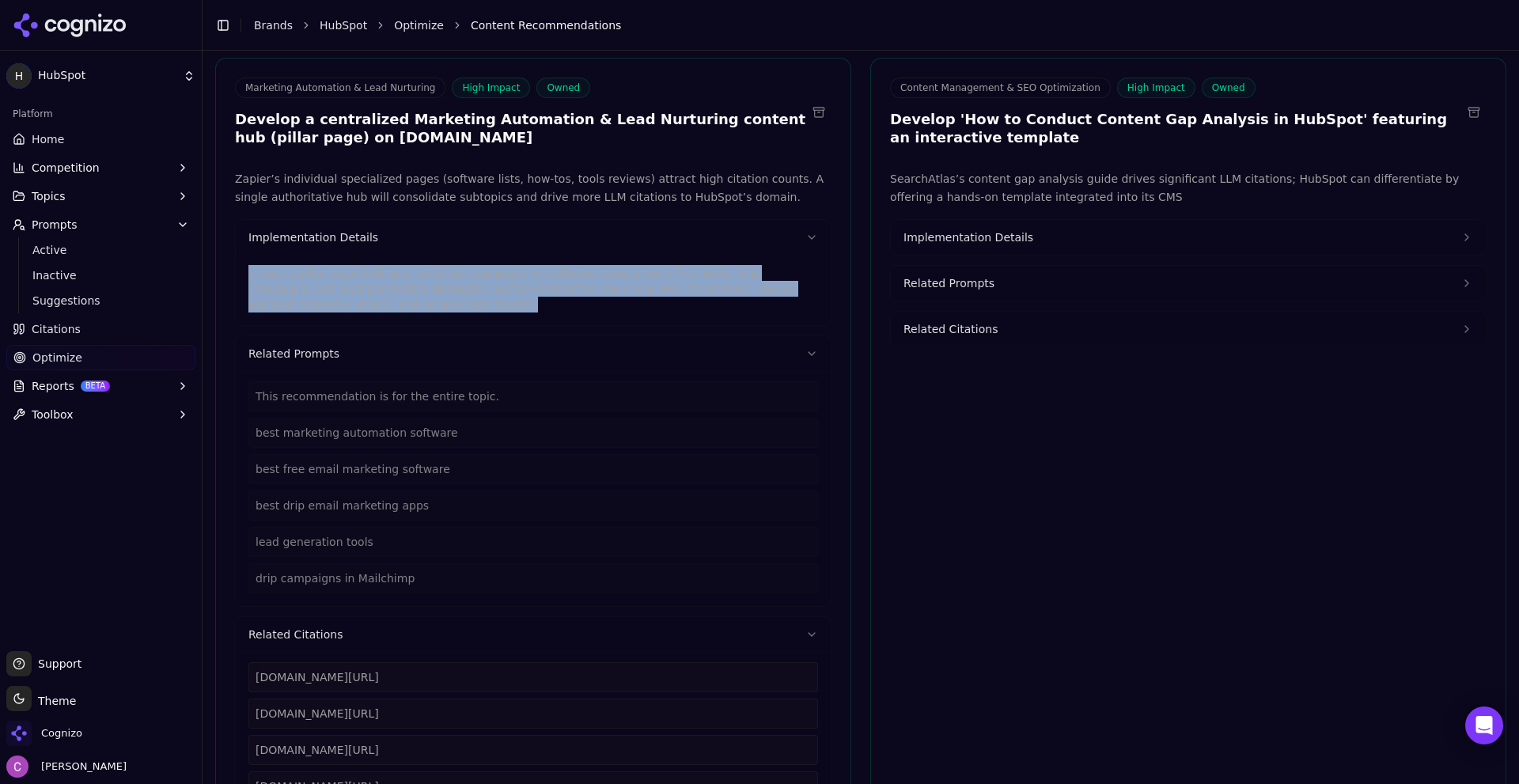
drag, startPoint x: 357, startPoint y: 301, endPoint x: 229, endPoint y: 265, distance: 133.0
click at [229, 265] on div "Zapier’s individual specialized pages (software lists, how-tos, tools reviews) …" at bounding box center [533, 510] width 634 height 681
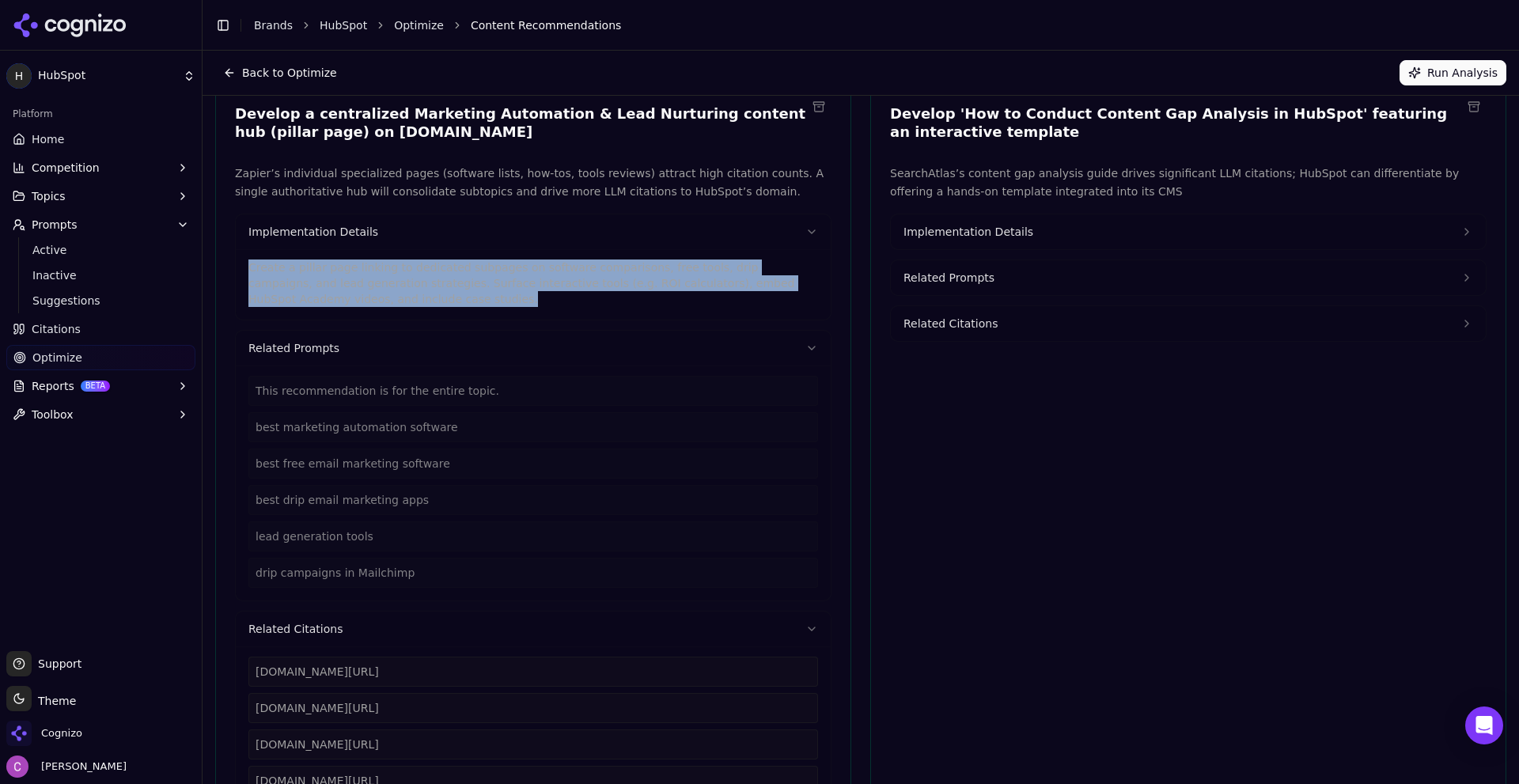
scroll to position [0, 0]
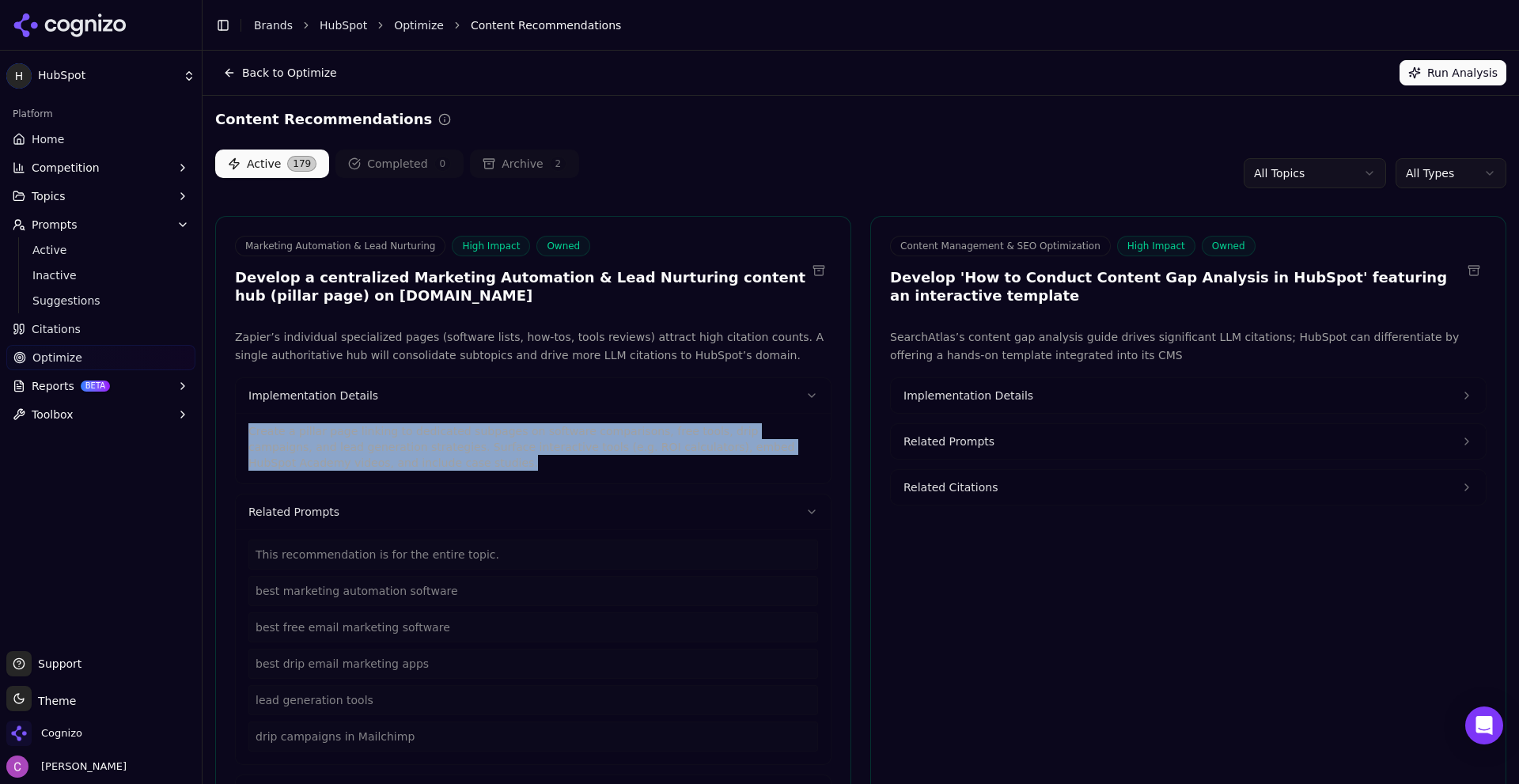
click at [1427, 176] on html "H HubSpot Platform Home Competition Topics Prompts Active Inactive Suggestions …" at bounding box center [760, 392] width 1519 height 784
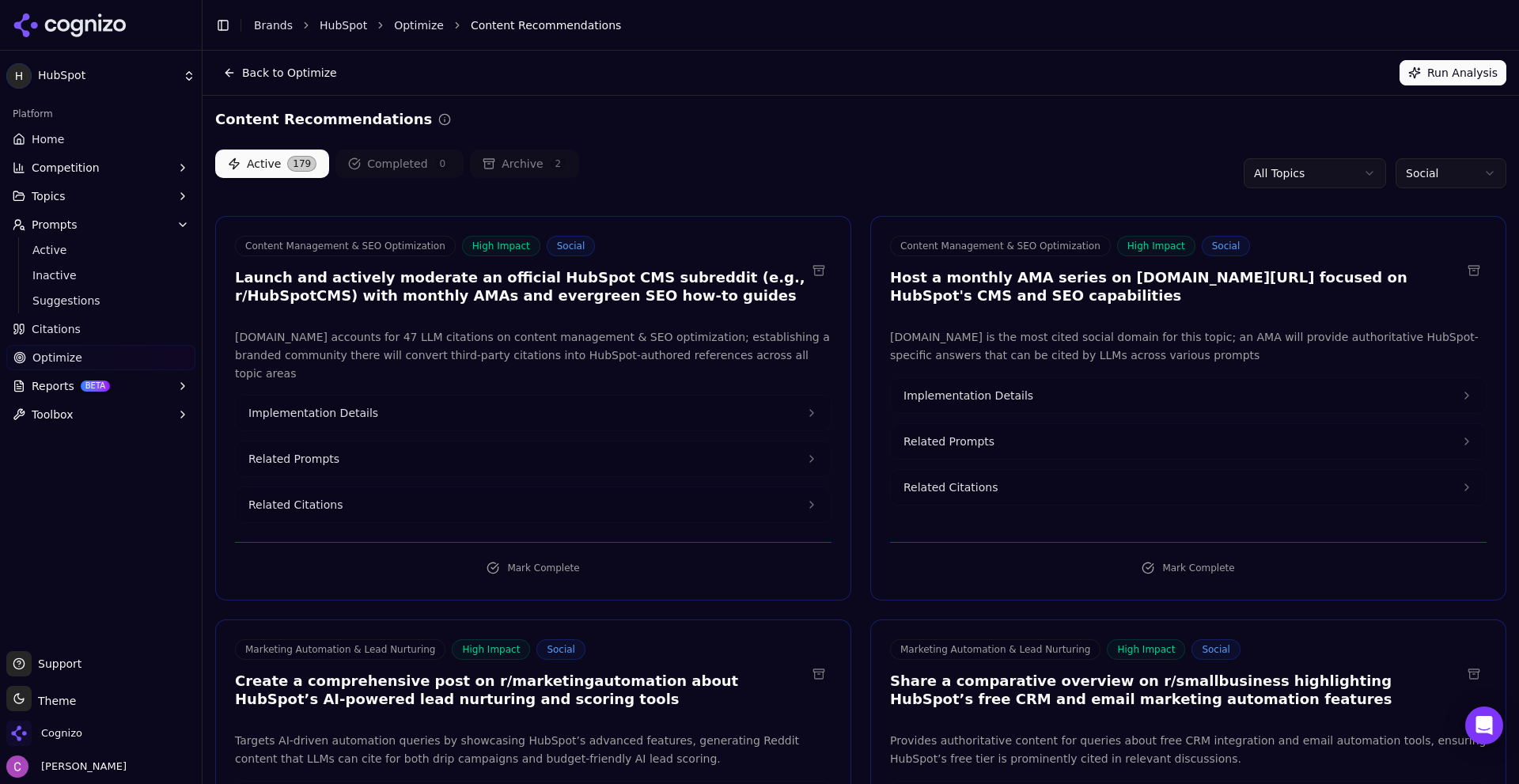
click at [1037, 157] on div "Active 179 Completed 0 Archive 2 All Topics Social" at bounding box center [861, 173] width 1291 height 48
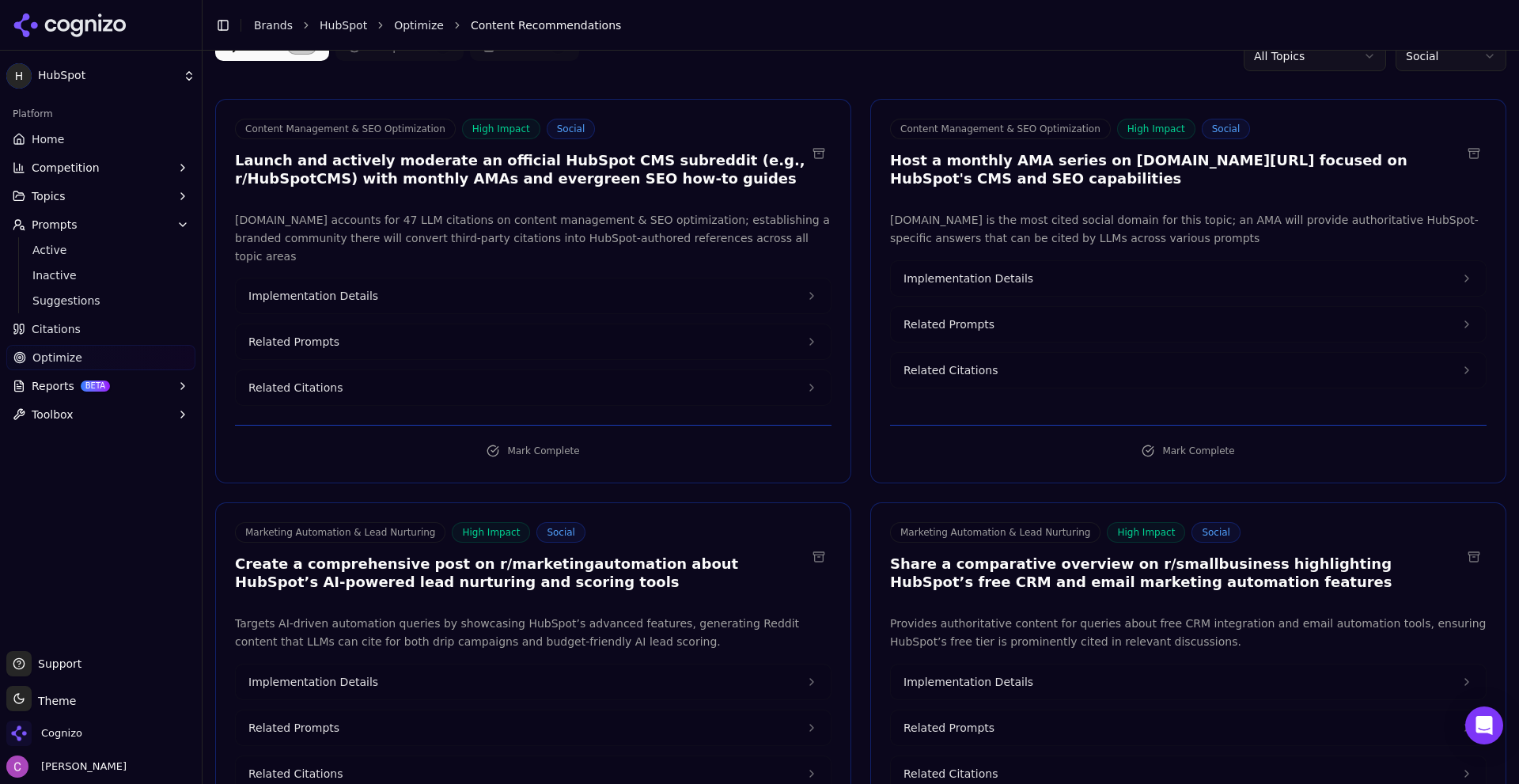
scroll to position [316, 0]
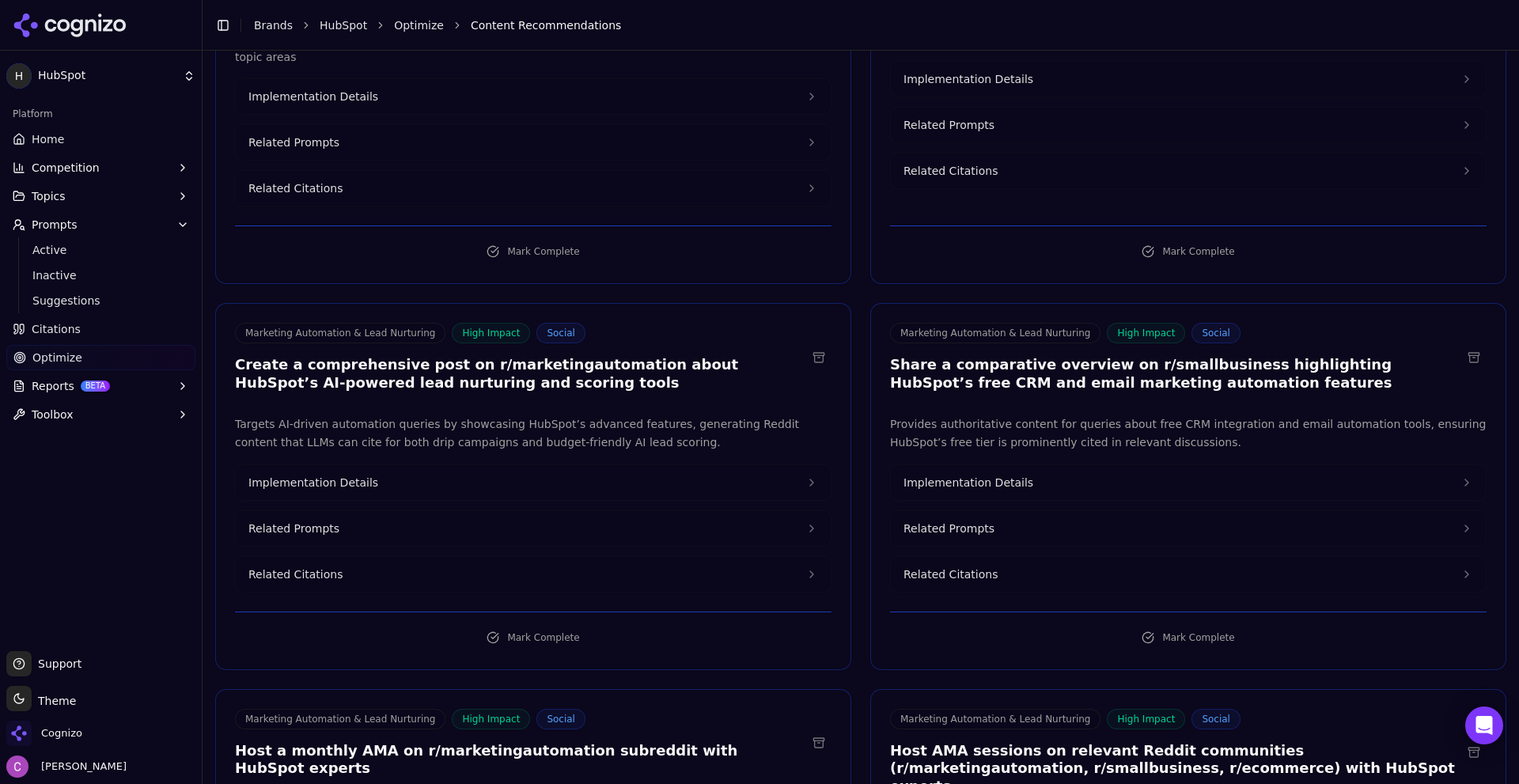
click at [531, 356] on h3 "Create a comprehensive post on r/marketingautomation about HubSpot’s AI-powered…" at bounding box center [520, 374] width 571 height 35
click at [532, 356] on h3 "Create a comprehensive post on r/marketingautomation about HubSpot’s AI-powered…" at bounding box center [520, 374] width 571 height 35
click at [1146, 356] on h3 "Share a comparative overview on r/smallbusiness highlighting HubSpot’s free CRM…" at bounding box center [1175, 374] width 571 height 35
click at [1145, 356] on h3 "Share a comparative overview on r/smallbusiness highlighting HubSpot’s free CRM…" at bounding box center [1175, 374] width 571 height 35
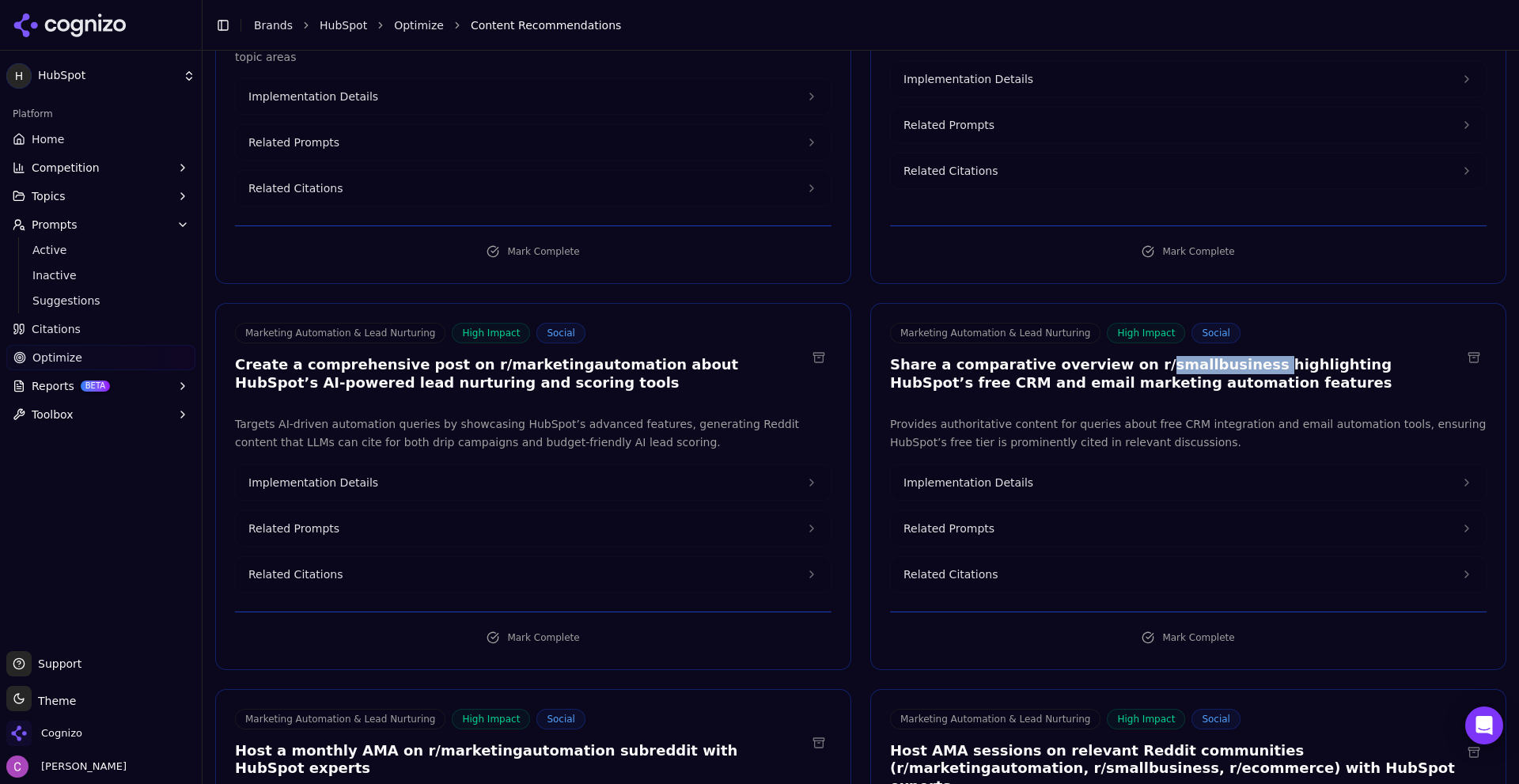
click at [1050, 511] on button "Related Prompts" at bounding box center [1188, 528] width 595 height 34
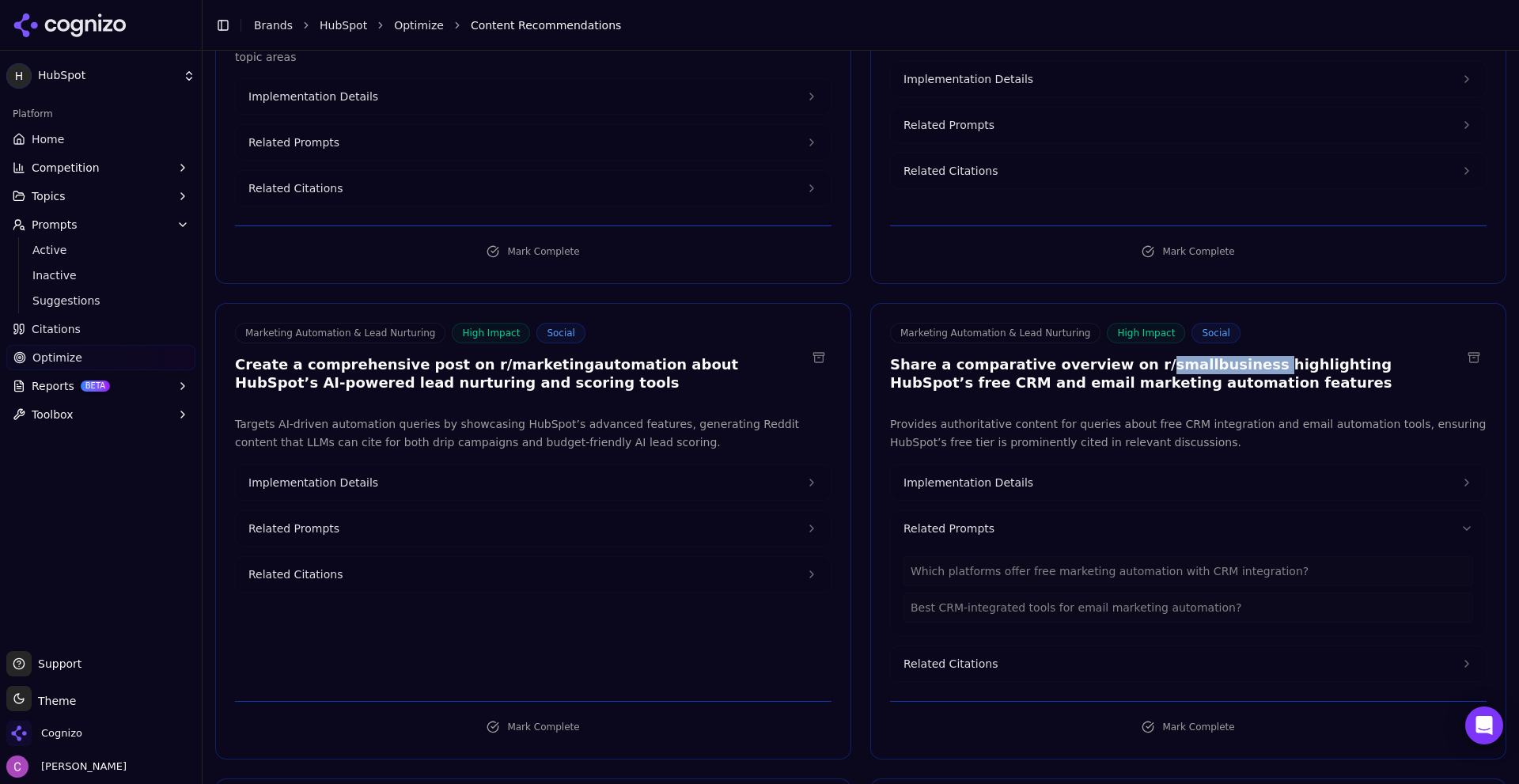
click at [597, 511] on button "Related Prompts" at bounding box center [533, 528] width 595 height 34
click at [1131, 465] on button "Implementation Details" at bounding box center [1188, 483] width 595 height 34
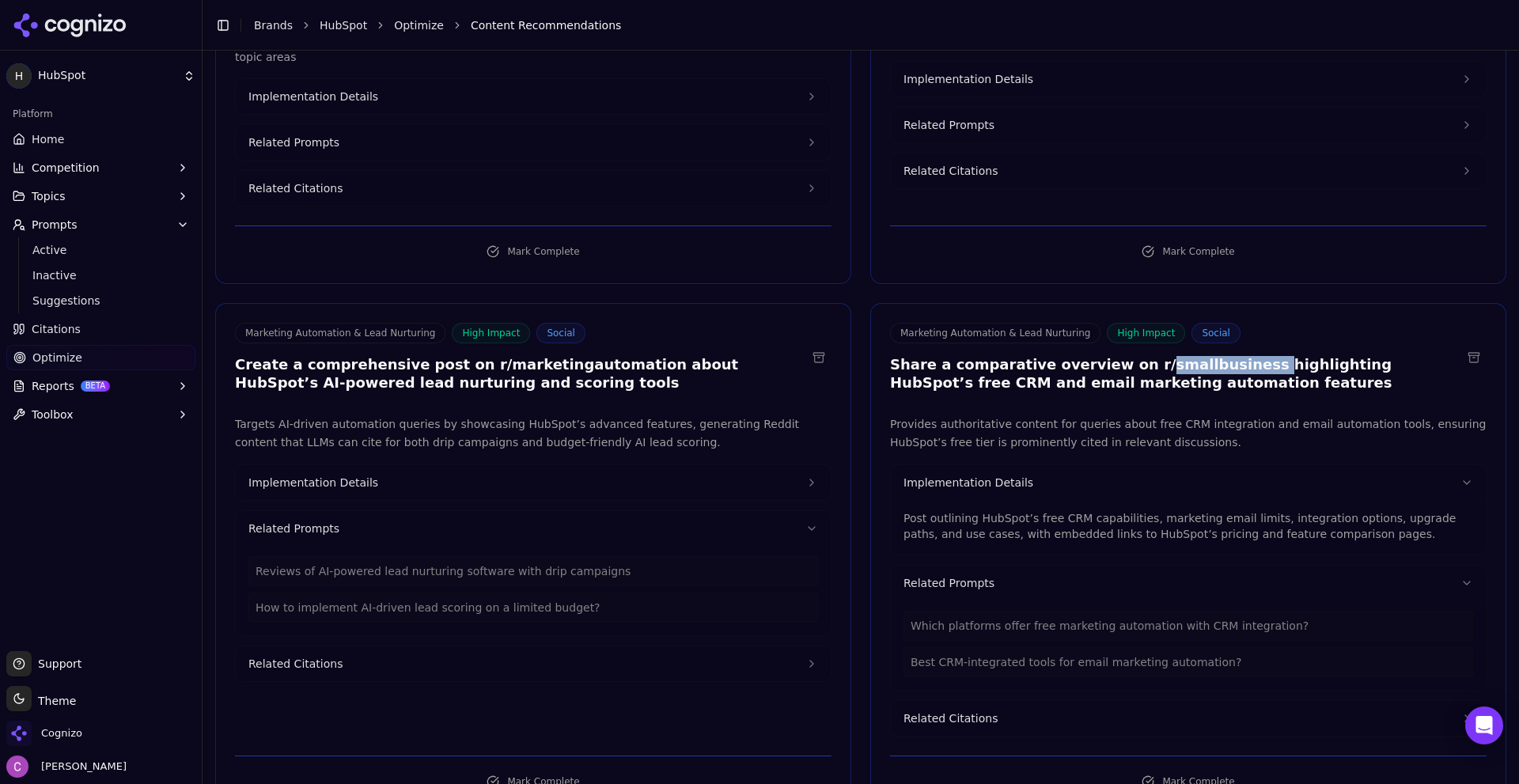
click at [682, 467] on button "Implementation Details" at bounding box center [533, 483] width 595 height 34
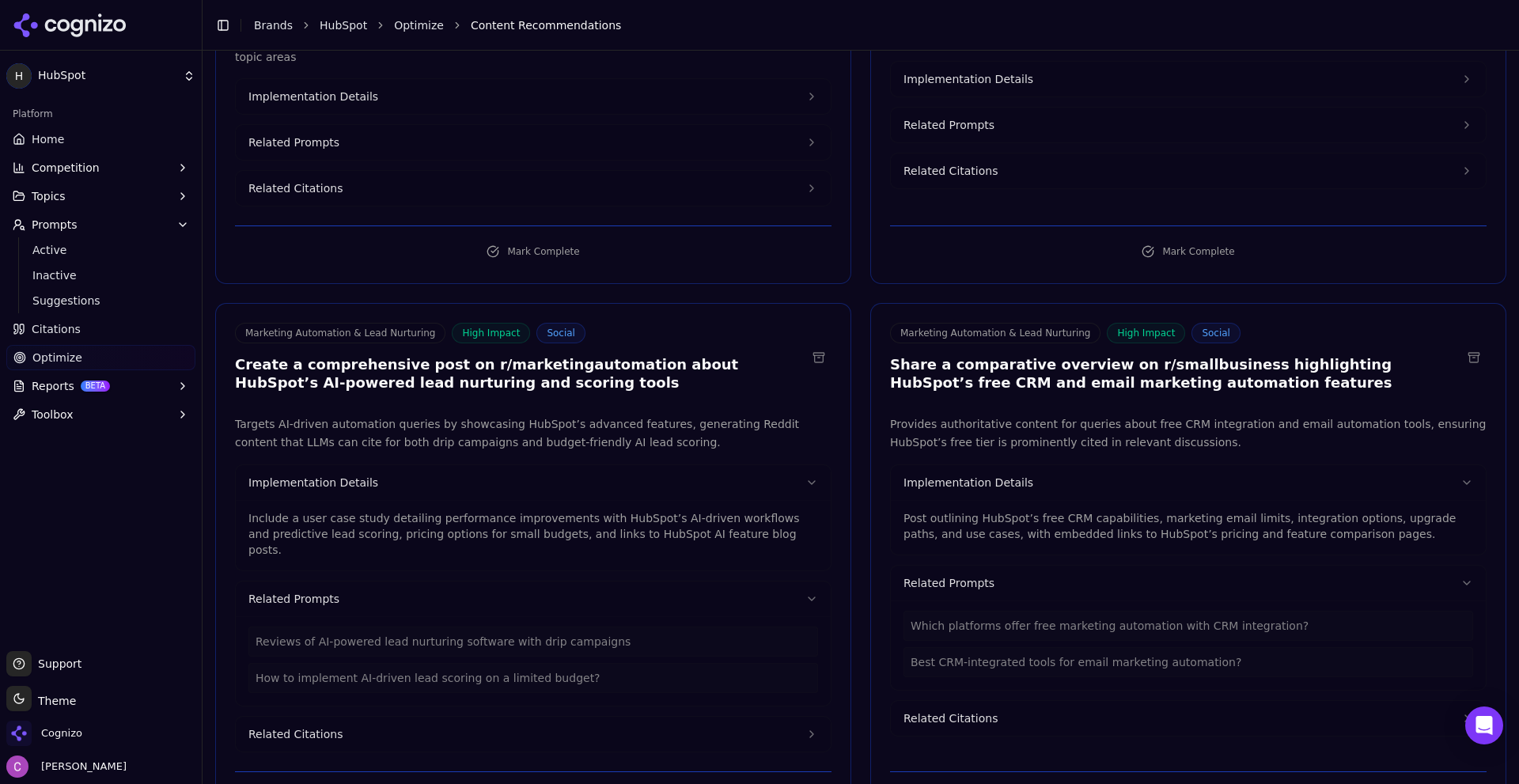
click at [457, 510] on p "Include a user case study detailing performance improvements with HubSpot’s AI-…" at bounding box center [533, 534] width 569 height 48
click at [460, 510] on p "Include a user case study detailing performance improvements with HubSpot’s AI-…" at bounding box center [533, 534] width 569 height 48
click at [461, 510] on p "Include a user case study detailing performance improvements with HubSpot’s AI-…" at bounding box center [533, 534] width 569 height 48
click at [464, 510] on p "Include a user case study detailing performance improvements with HubSpot’s AI-…" at bounding box center [533, 534] width 569 height 48
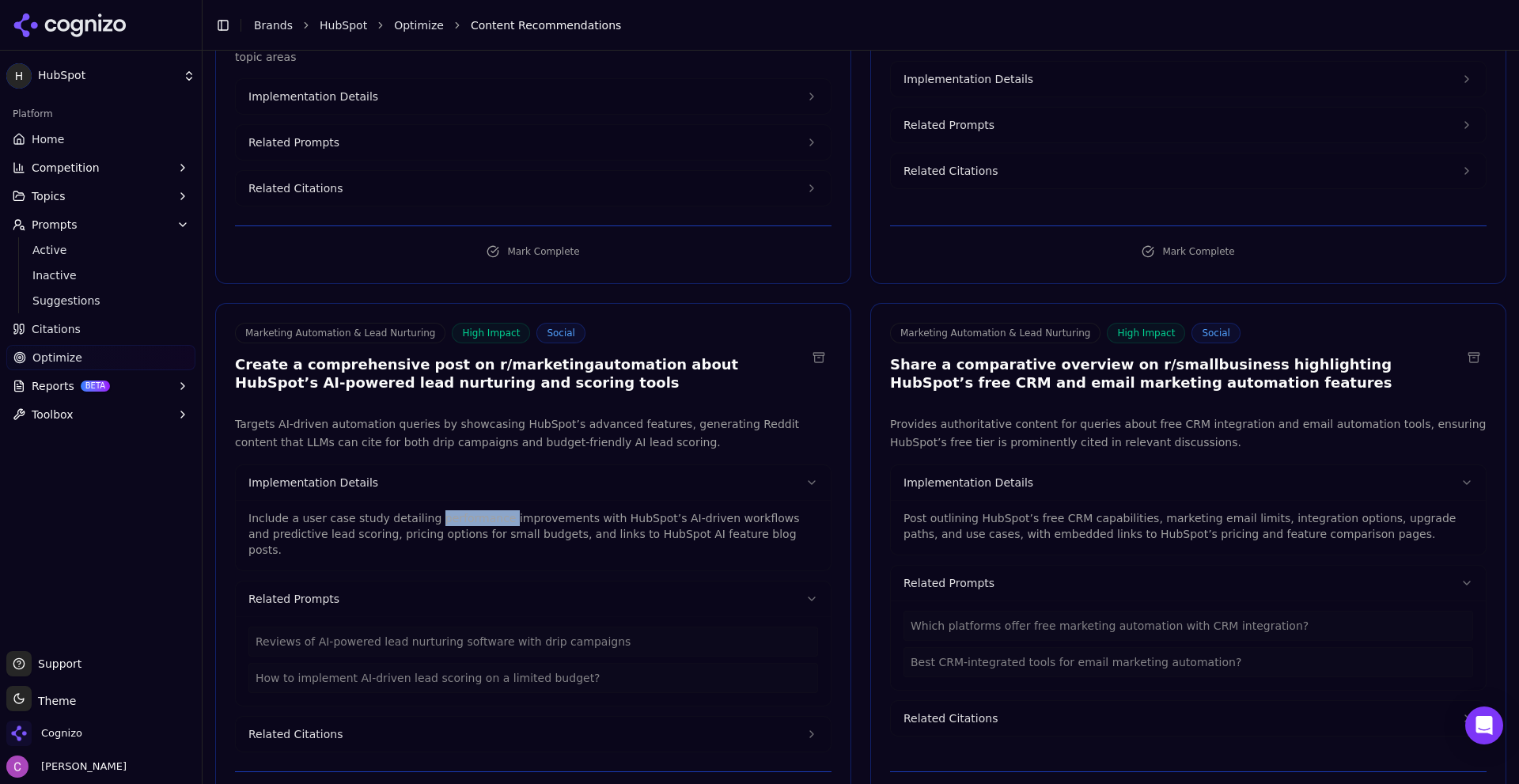
click at [464, 510] on p "Include a user case study detailing performance improvements with HubSpot’s AI-…" at bounding box center [533, 534] width 569 height 48
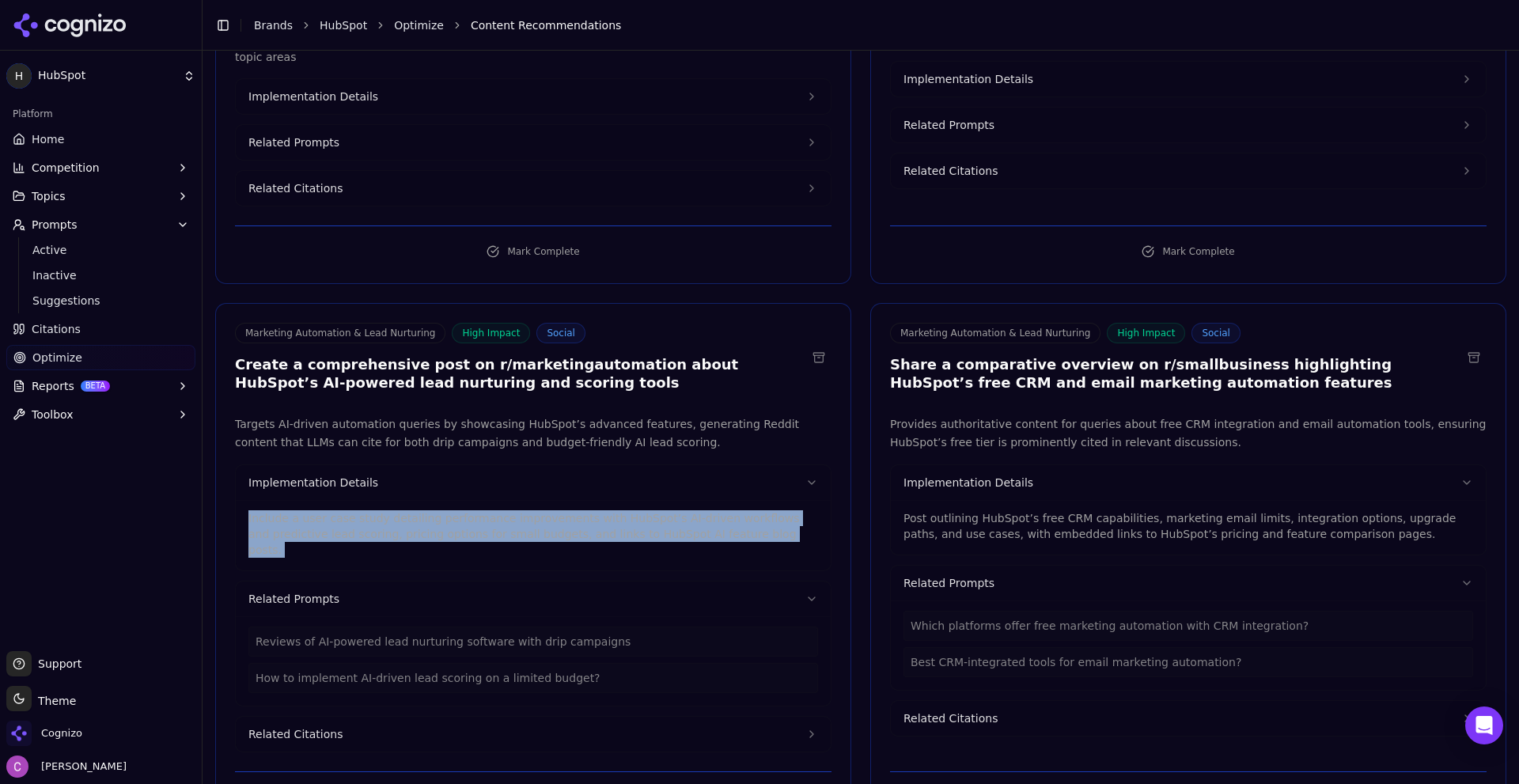
click at [462, 510] on p "Include a user case study detailing performance improvements with HubSpot’s AI-…" at bounding box center [533, 534] width 569 height 48
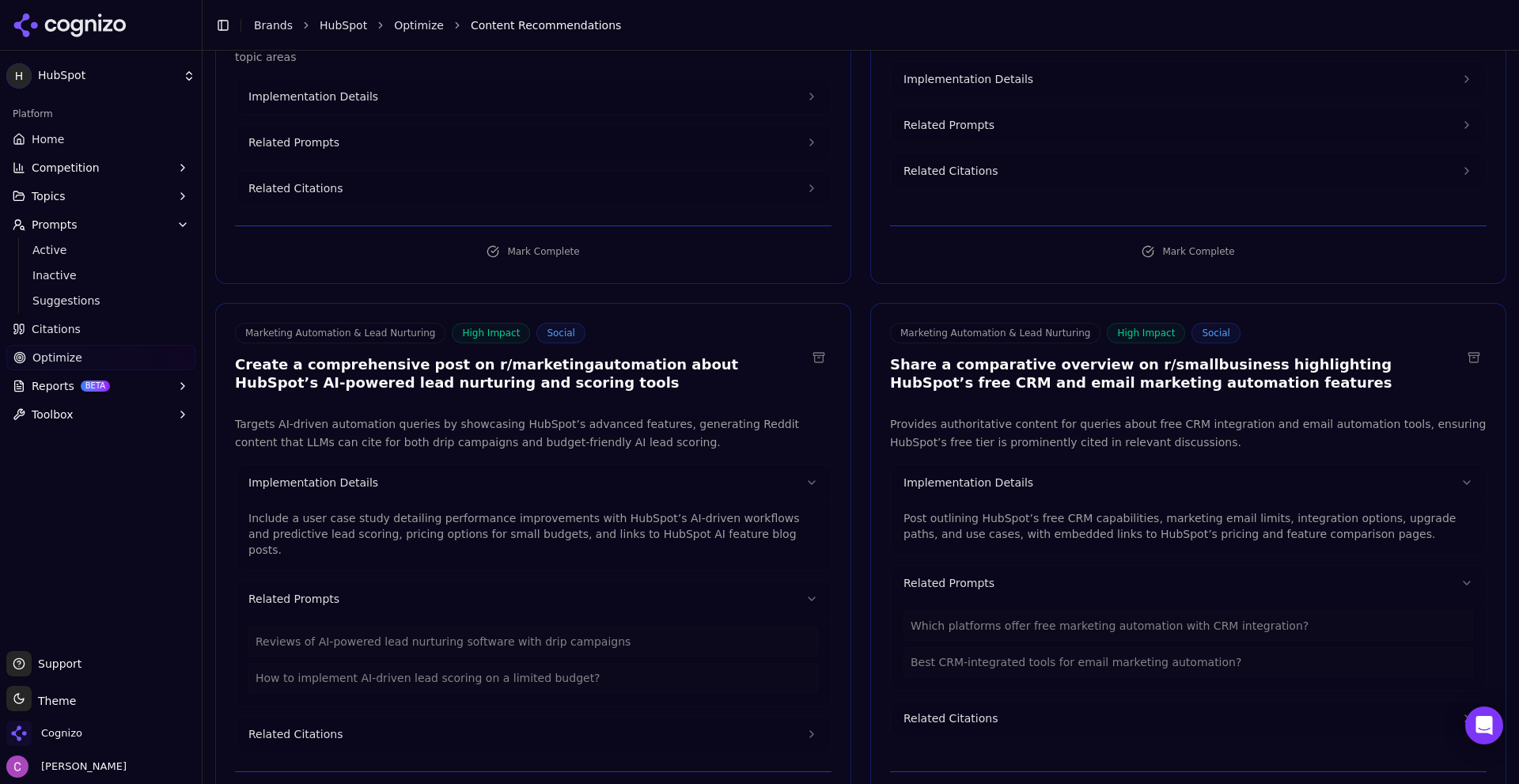
click at [904, 510] on p "Post outlining HubSpot’s free CRM capabilities, marketing email limits, integra…" at bounding box center [1188, 526] width 569 height 32
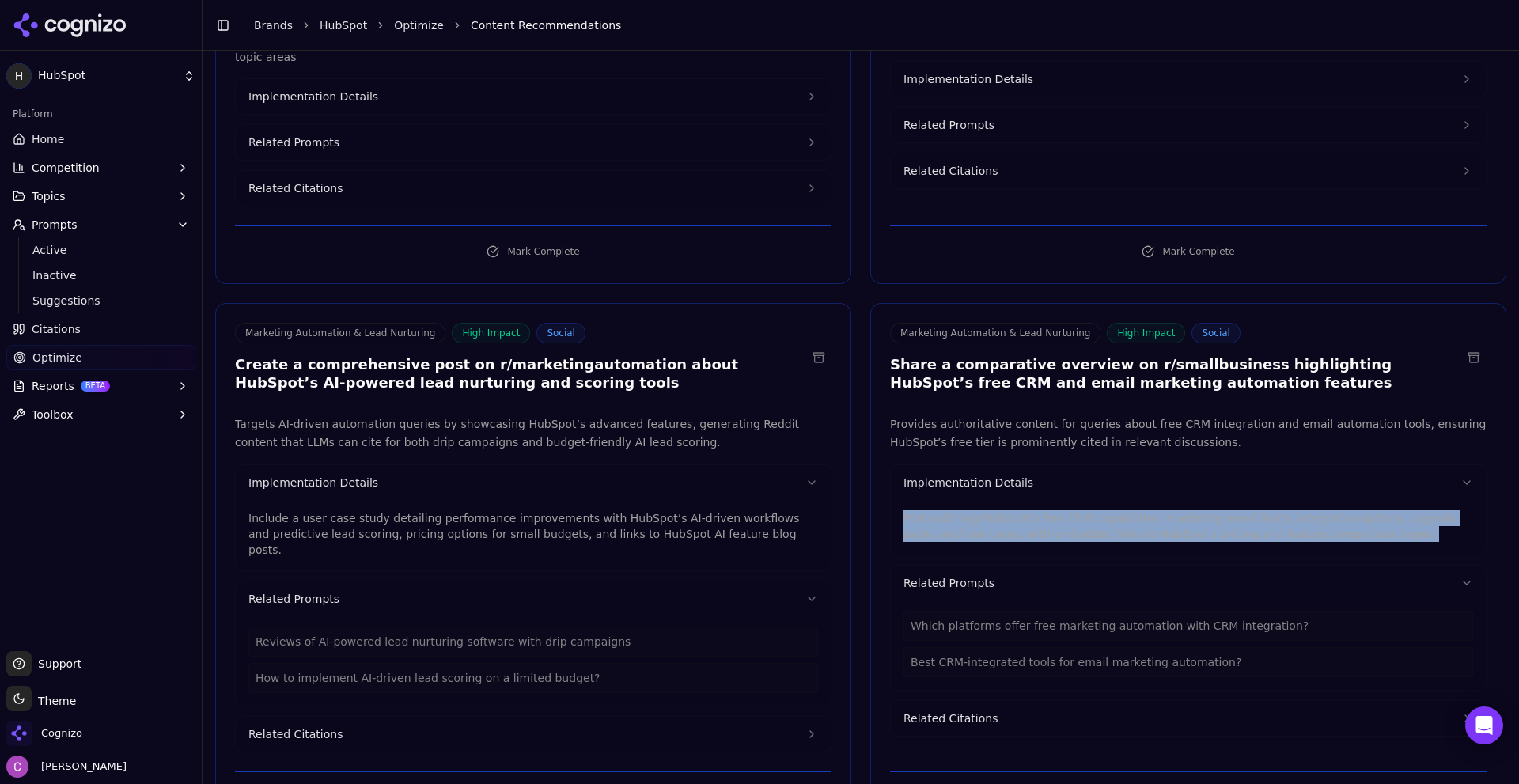
click at [904, 510] on p "Post outlining HubSpot’s free CRM capabilities, marketing email limits, integra…" at bounding box center [1188, 526] width 569 height 32
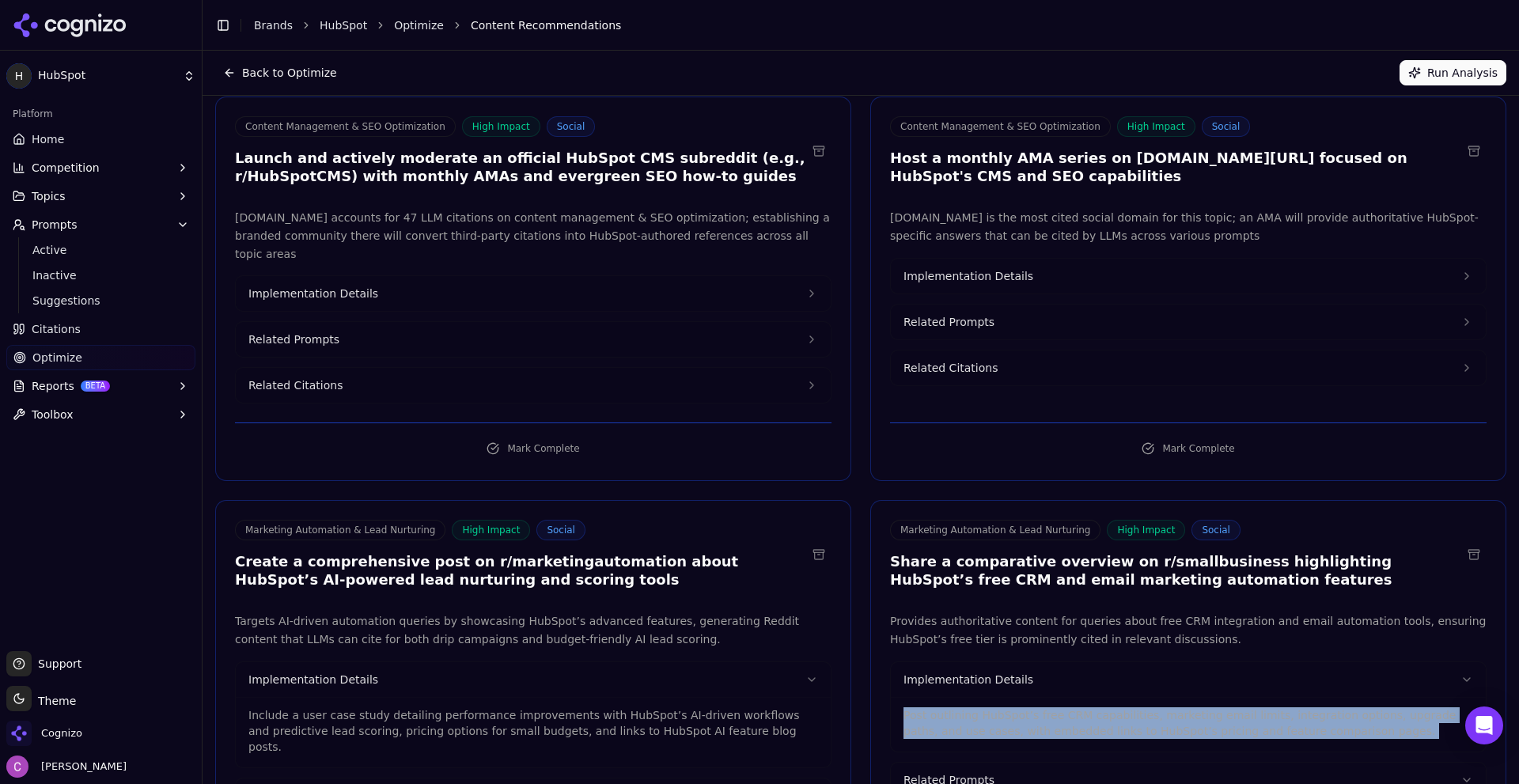
scroll to position [0, 0]
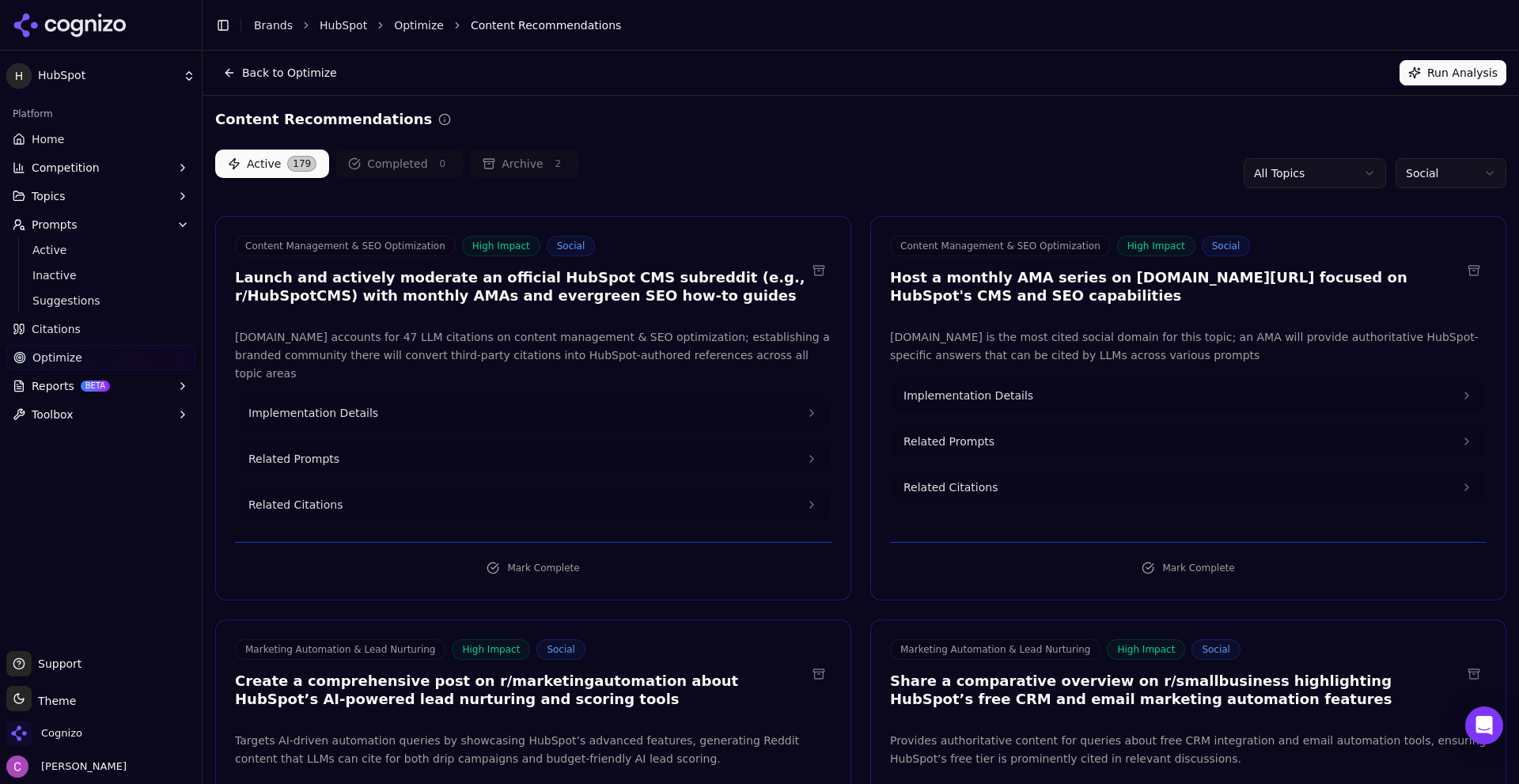
click at [707, 128] on div "Content Recommendations" at bounding box center [861, 119] width 1291 height 22
click at [64, 149] on link "Home" at bounding box center [101, 138] width 189 height 25
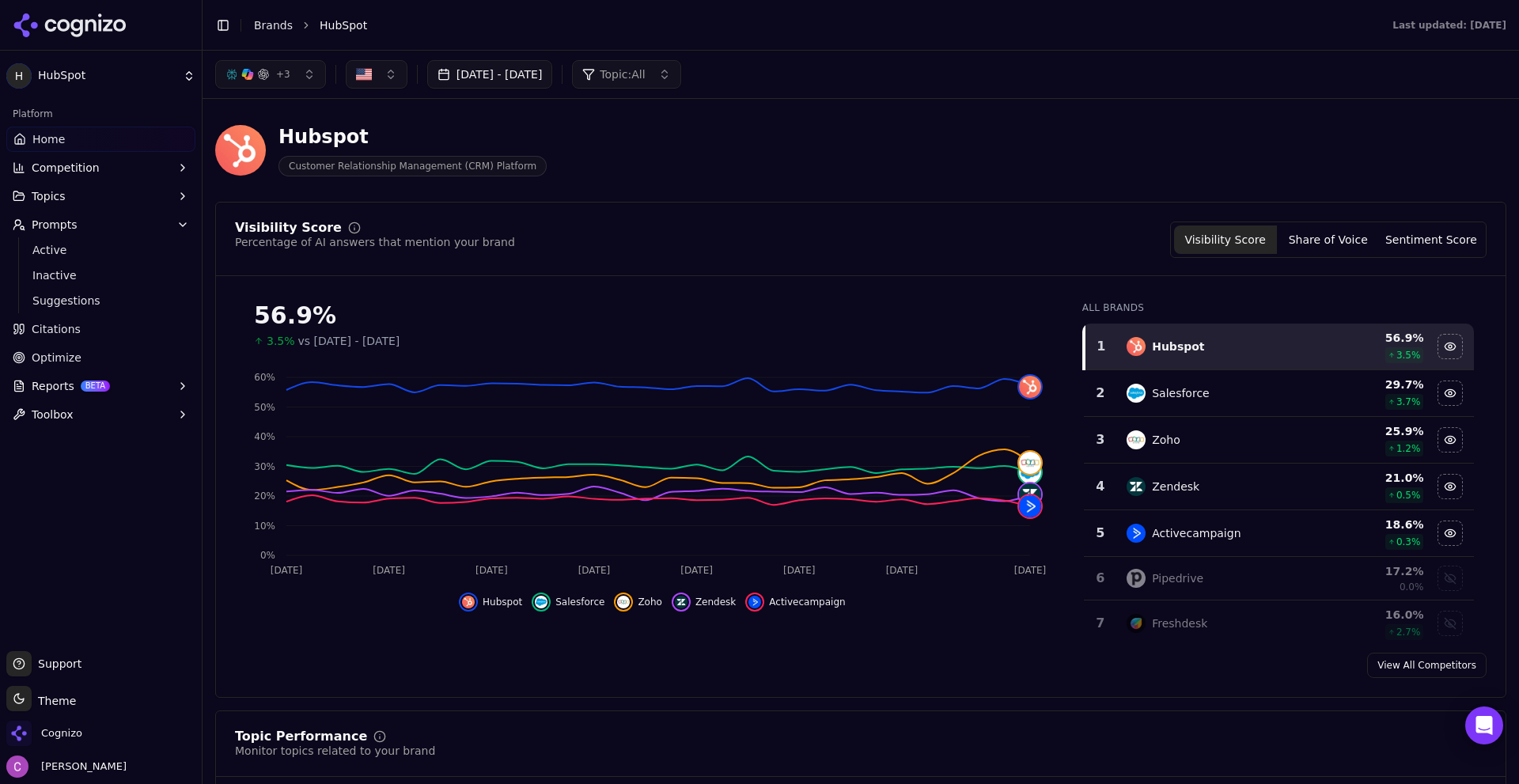
click at [43, 195] on span "Topics" at bounding box center [49, 196] width 34 height 16
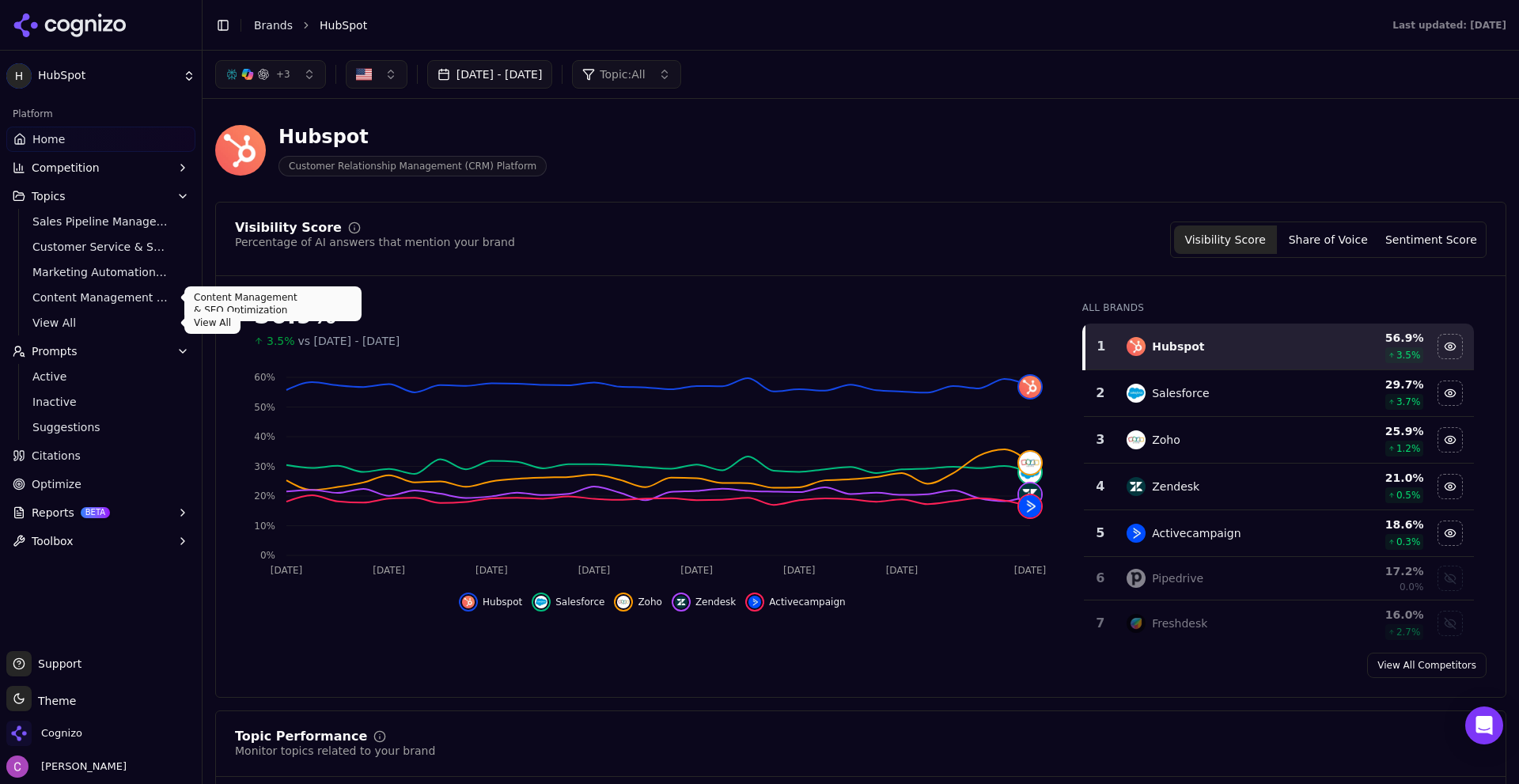
click at [47, 319] on span "View All" at bounding box center [102, 322] width 138 height 16
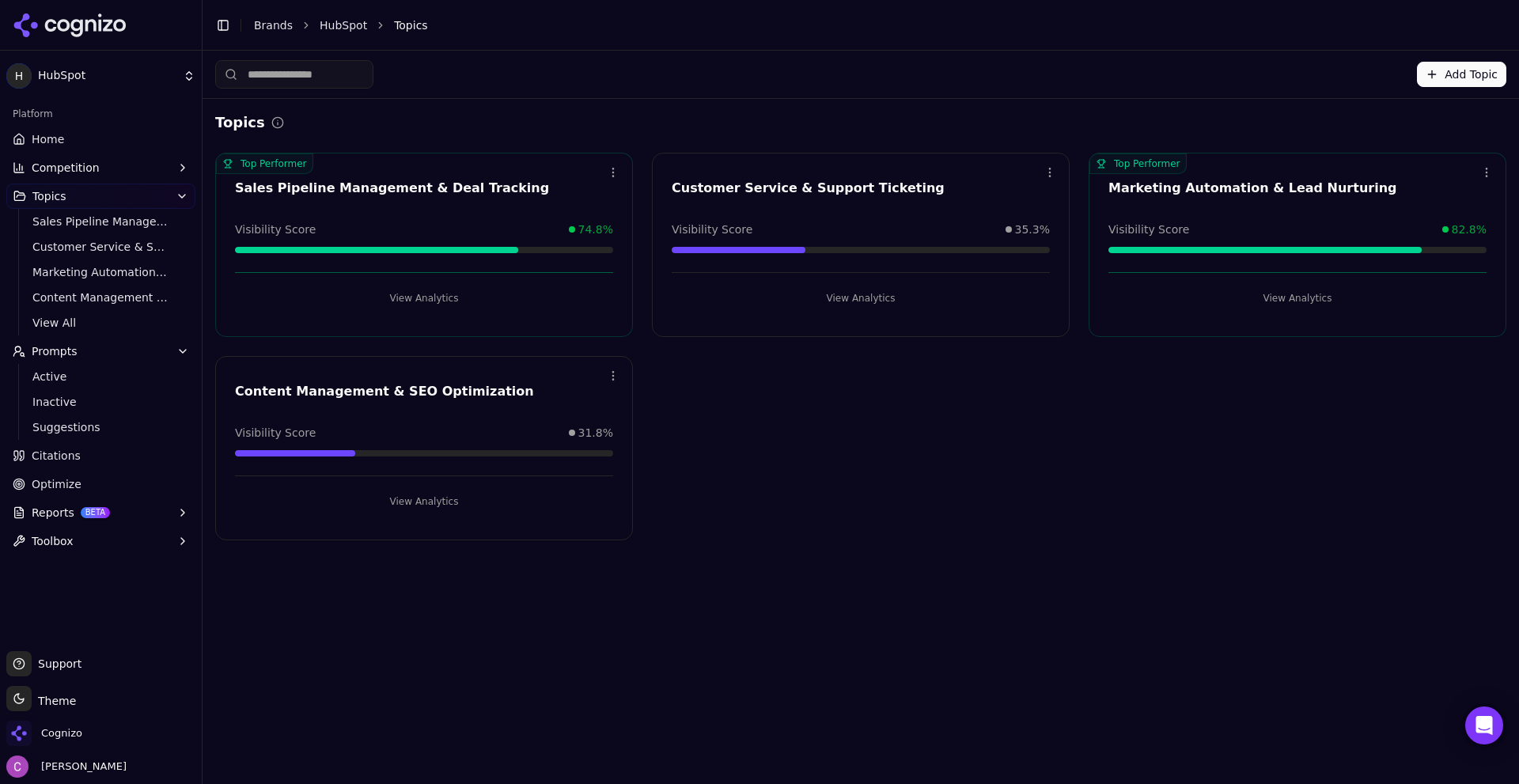
click at [801, 307] on button "View Analytics" at bounding box center [861, 298] width 379 height 25
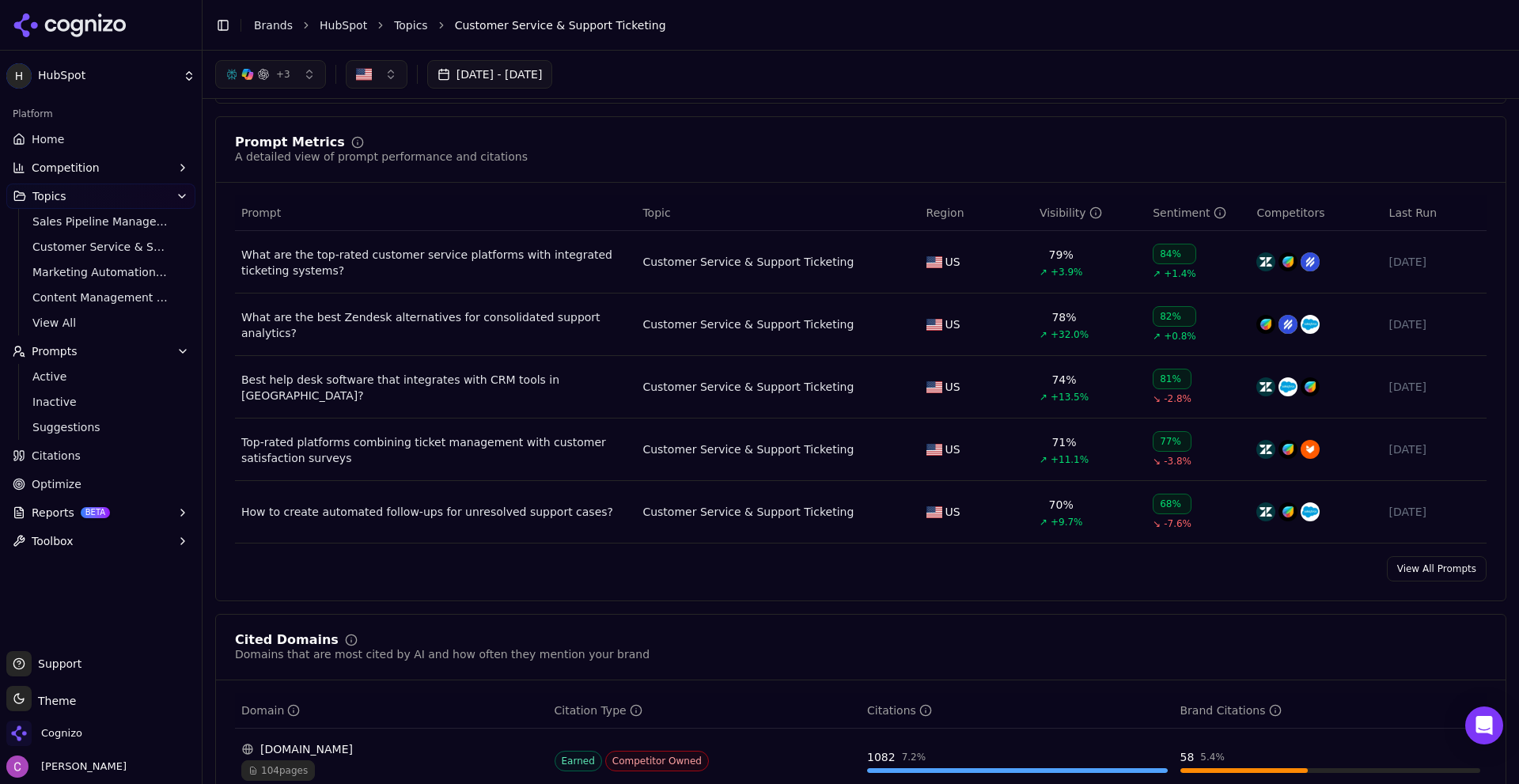
scroll to position [474, 0]
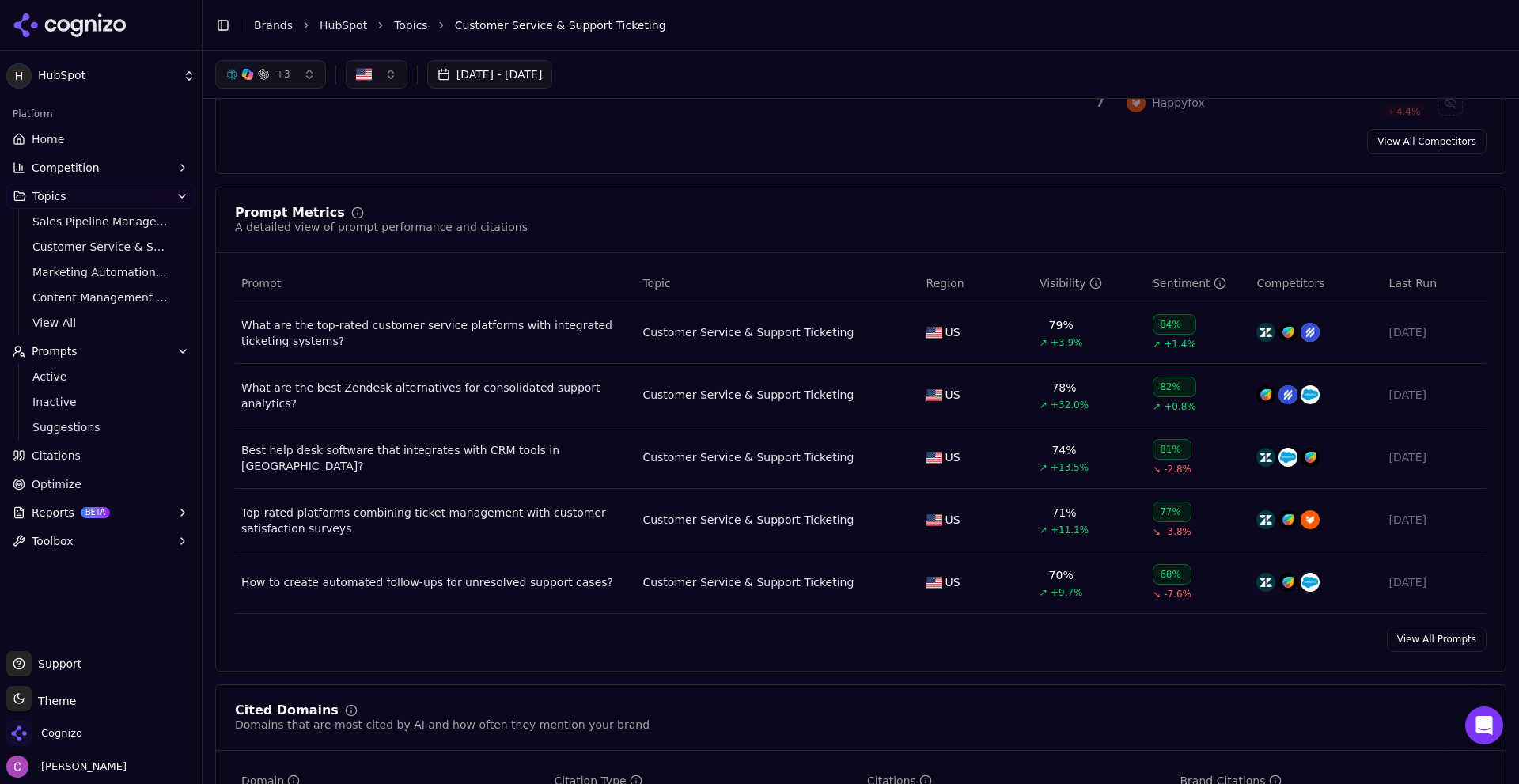
click at [52, 543] on span "Toolbox" at bounding box center [52, 541] width 42 height 16
click at [68, 587] on span "View All" at bounding box center [102, 591] width 138 height 16
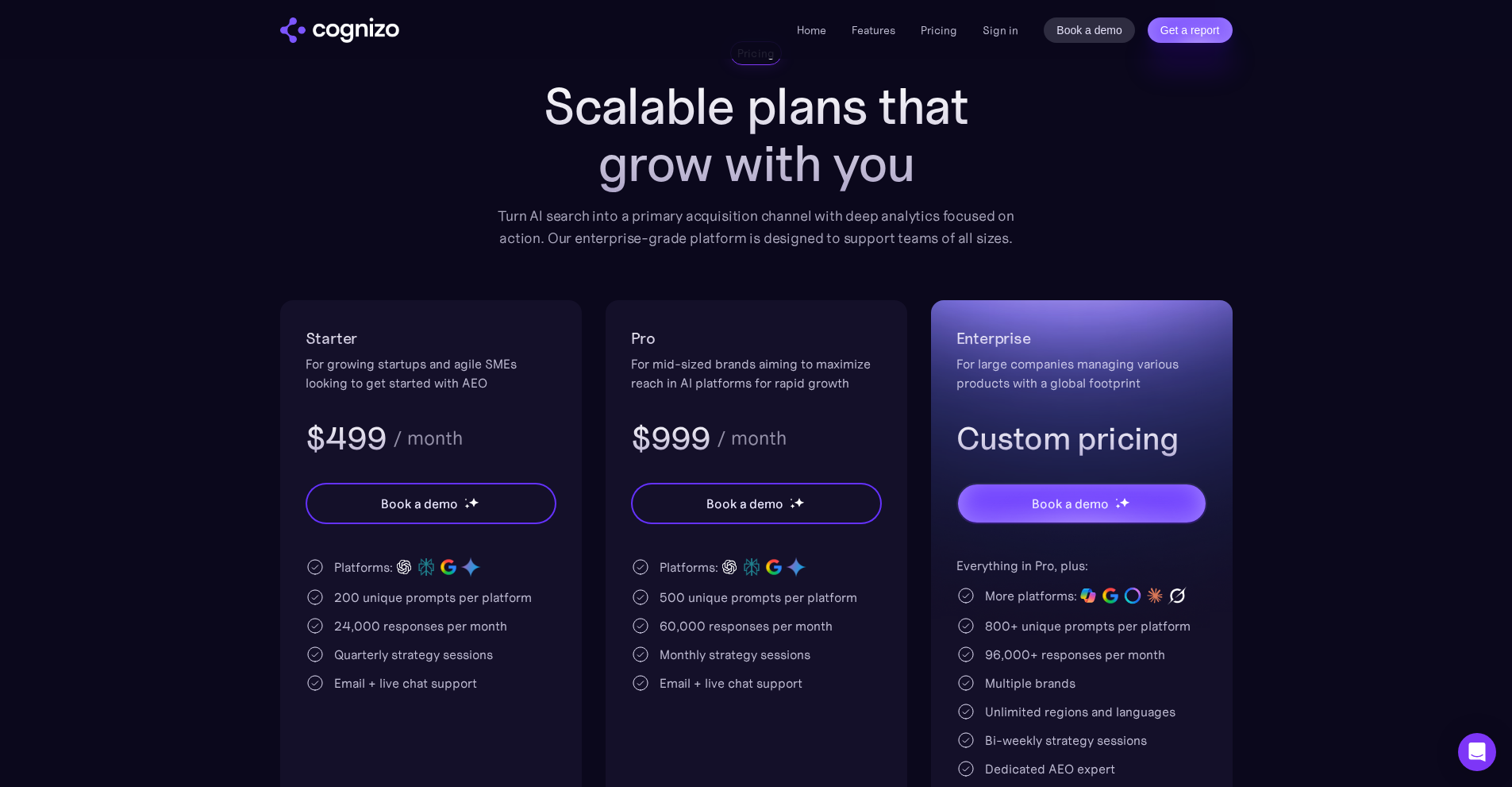
scroll to position [159, 0]
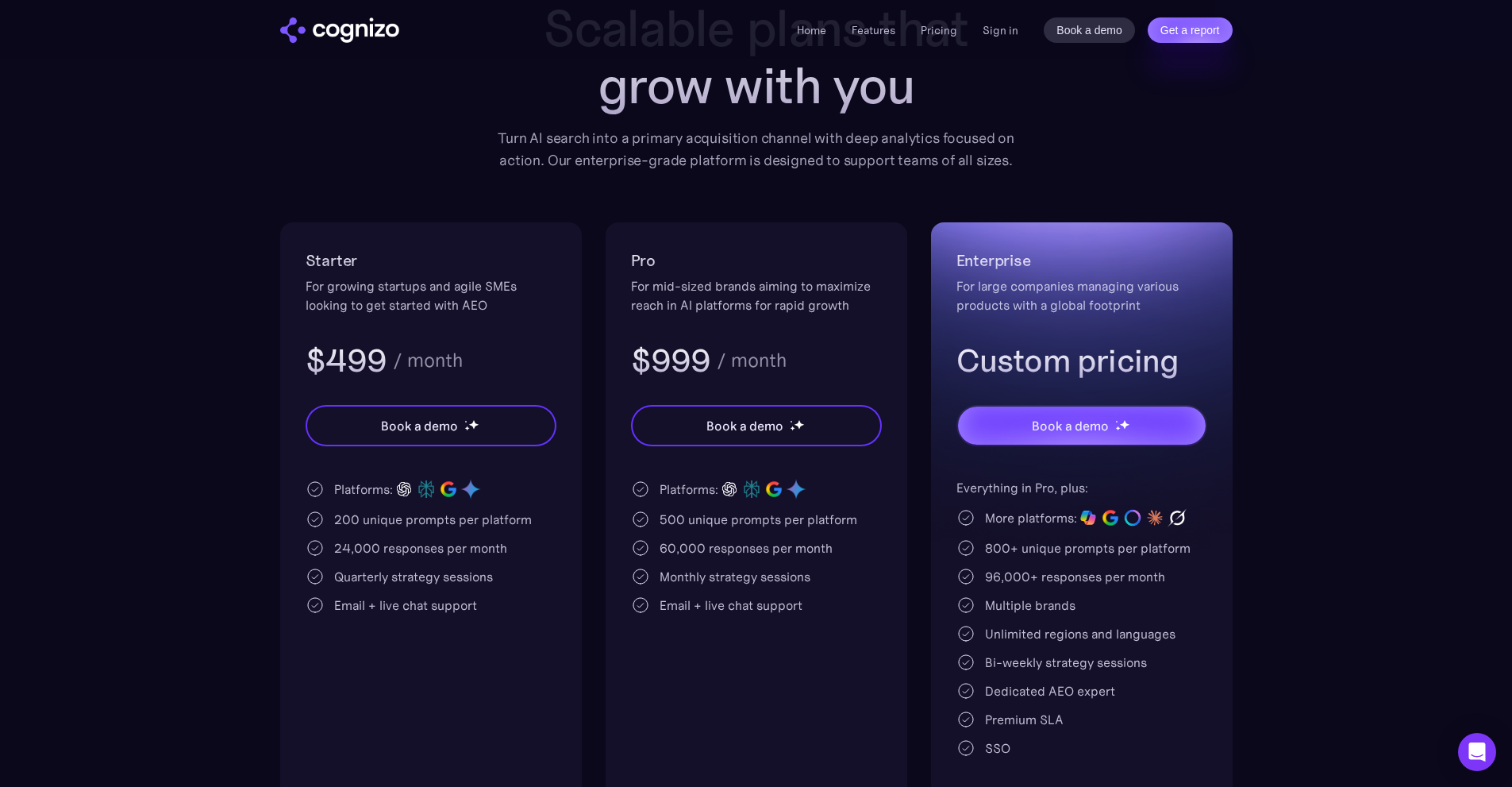
click at [784, 299] on div "For mid-sized brands aiming to maximize reach in AI platforms for rapid growth" at bounding box center [756, 295] width 251 height 38
click at [784, 299] on div "For mid-sized brands aiming to maximize reach in AI platforms for rapid growth" at bounding box center [756, 295] width 251 height 38
click at [784, 297] on div "For mid-sized brands aiming to maximize reach in AI platforms for rapid growth" at bounding box center [756, 295] width 251 height 38
drag, startPoint x: 656, startPoint y: 522, endPoint x: 681, endPoint y: 520, distance: 25.1
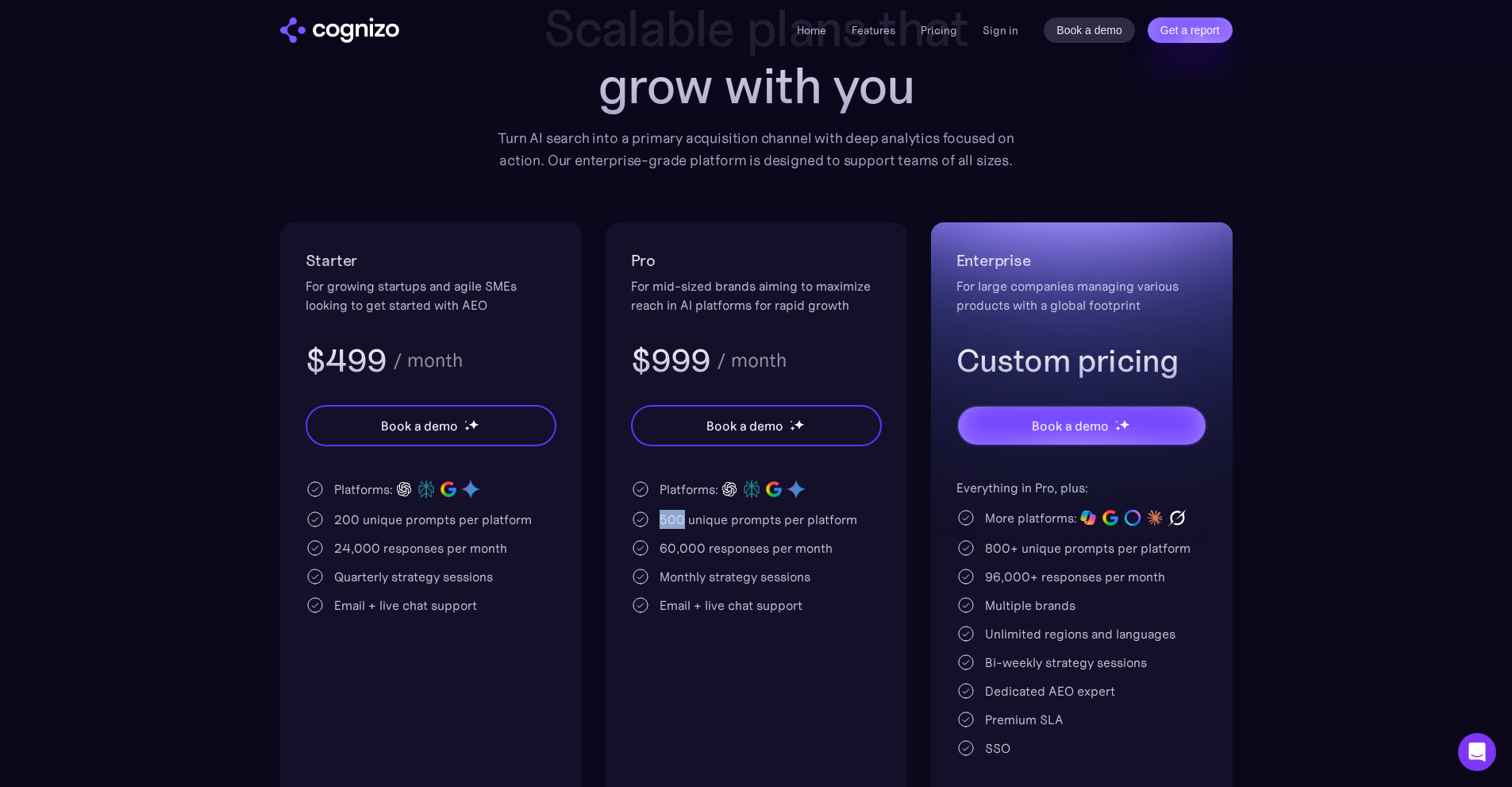
click at [681, 520] on div "500 unique prompts per platform" at bounding box center [756, 519] width 251 height 19
click at [731, 516] on div "500 unique prompts per platform" at bounding box center [758, 519] width 197 height 19
click at [736, 285] on div "For mid-sized brands aiming to maximize reach in AI platforms for rapid growth" at bounding box center [756, 295] width 251 height 38
drag, startPoint x: 736, startPoint y: 285, endPoint x: 726, endPoint y: 283, distance: 10.2
click at [735, 285] on div "For mid-sized brands aiming to maximize reach in AI platforms for rapid growth" at bounding box center [756, 295] width 251 height 38
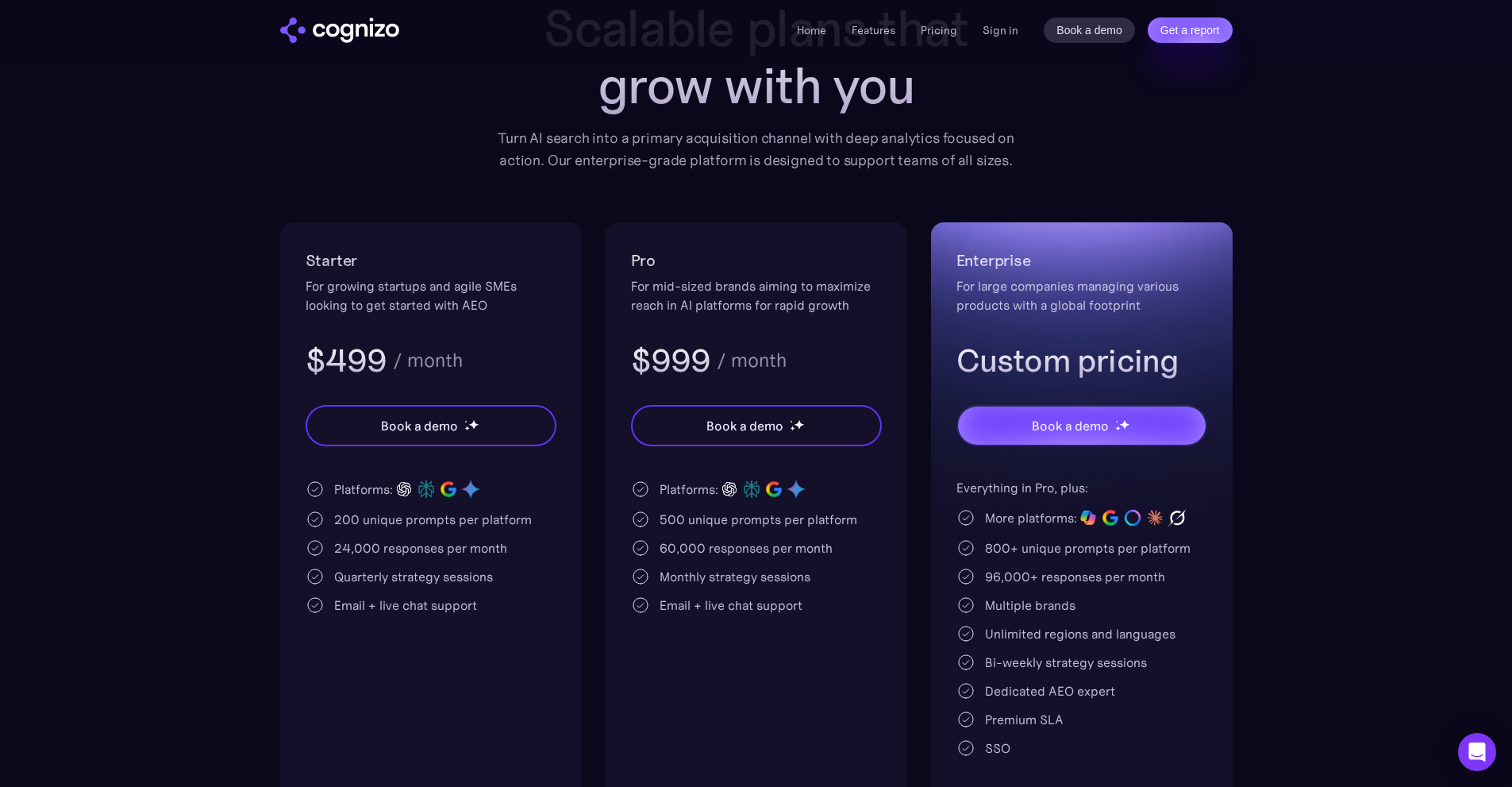
click at [533, 290] on div "For growing startups and agile SMEs looking to get started with AEO" at bounding box center [431, 295] width 251 height 38
click at [719, 281] on div "For mid-sized brands aiming to maximize reach in AI platforms for rapid growth" at bounding box center [756, 295] width 251 height 38
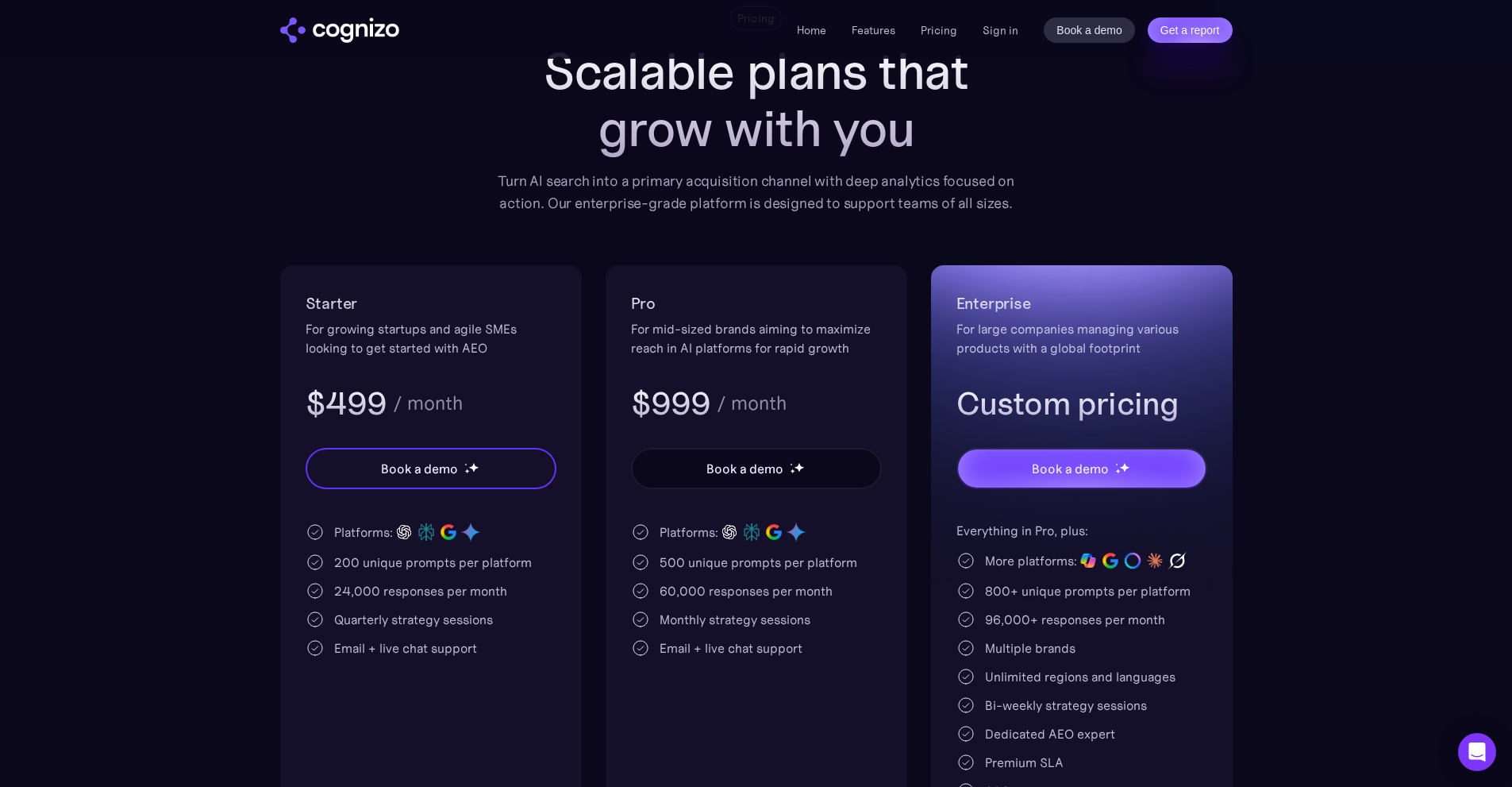
scroll to position [238, 0]
